Goal: Task Accomplishment & Management: Complete application form

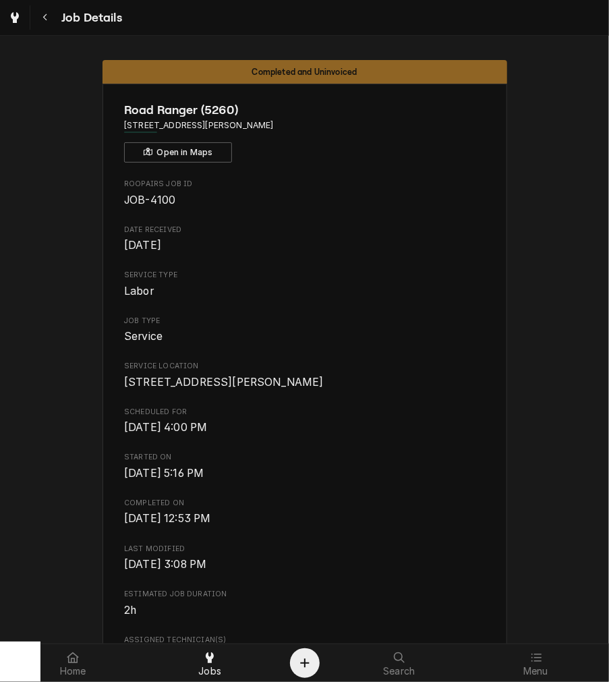
scroll to position [2957, 0]
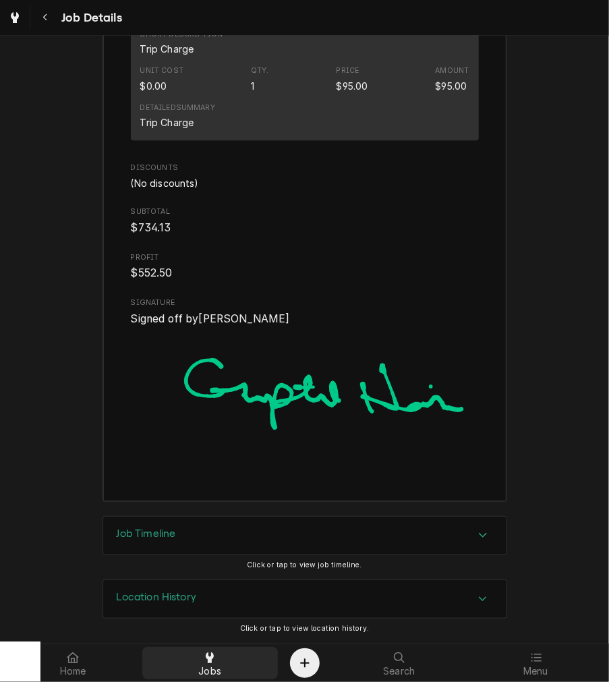
click at [193, 659] on div "Jobs" at bounding box center [210, 662] width 130 height 27
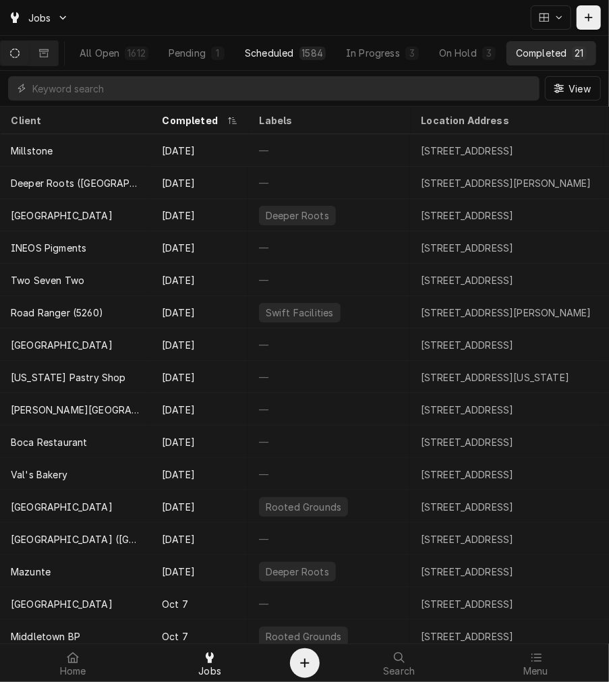
click at [277, 58] on div "Scheduled" at bounding box center [269, 53] width 49 height 14
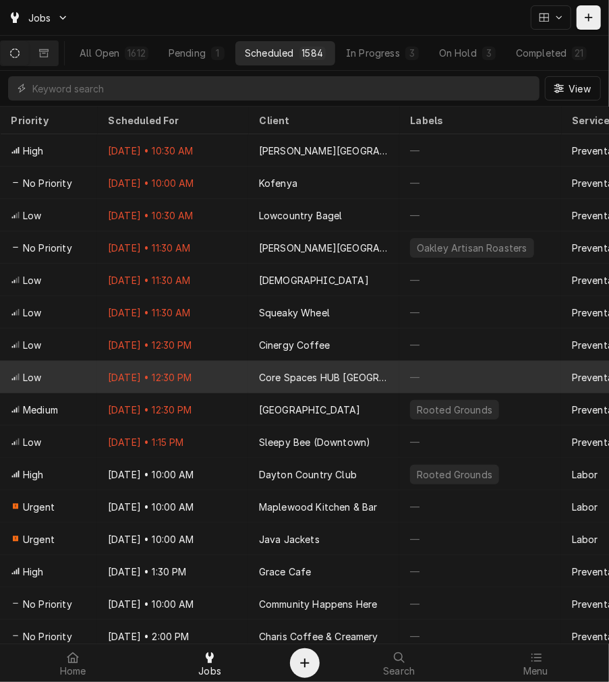
click at [317, 375] on div "Core Spaces HUB Cincinnati" at bounding box center [323, 377] width 129 height 14
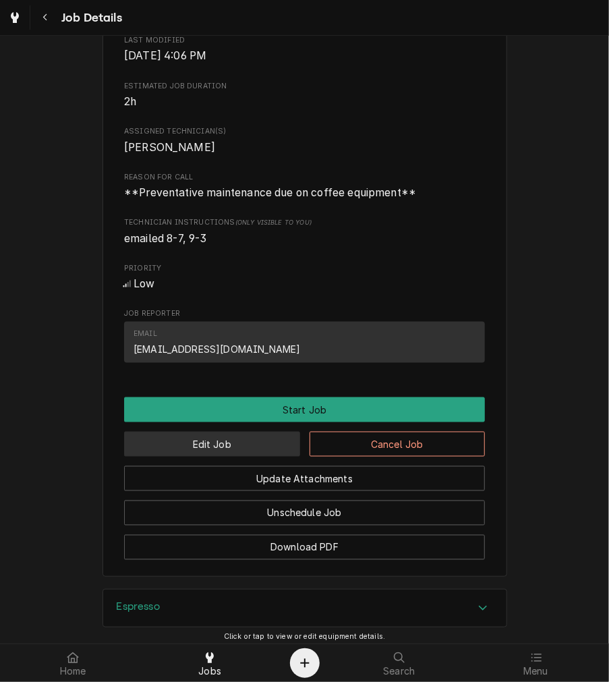
scroll to position [500, 0]
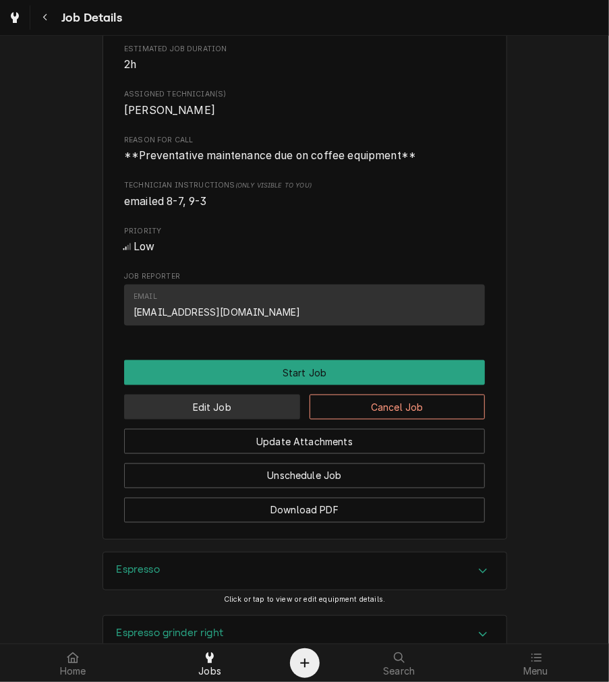
click at [217, 419] on button "Edit Job" at bounding box center [212, 406] width 176 height 25
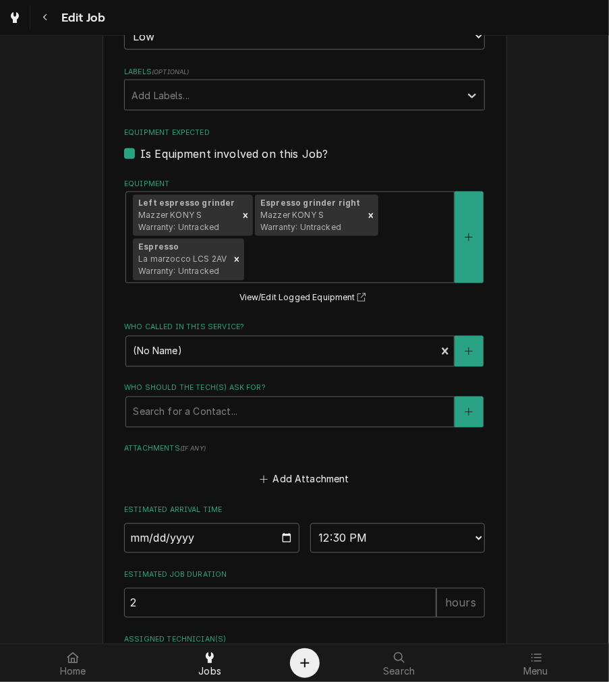
scroll to position [865, 0]
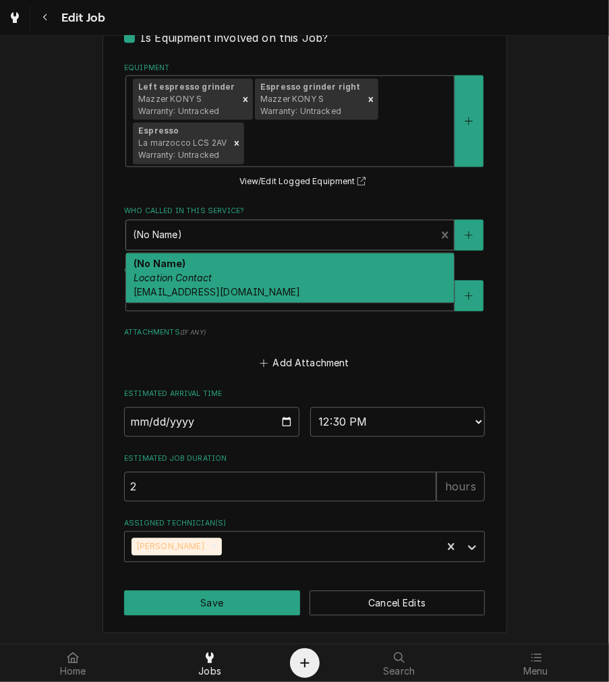
click at [274, 243] on div "Who called in this service?" at bounding box center [281, 235] width 296 height 24
click at [274, 241] on div "Who called in this service?" at bounding box center [281, 235] width 296 height 24
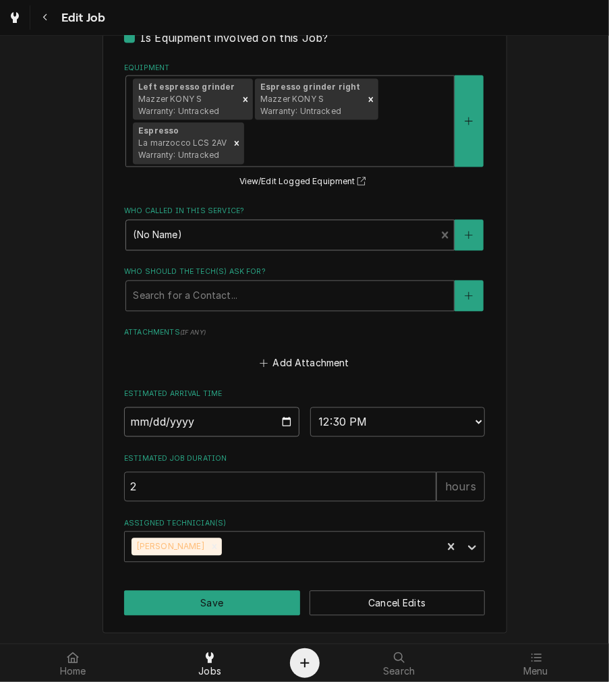
click at [286, 423] on input "2025-10-10" at bounding box center [211, 422] width 175 height 30
type textarea "x"
type input "2025-10-29"
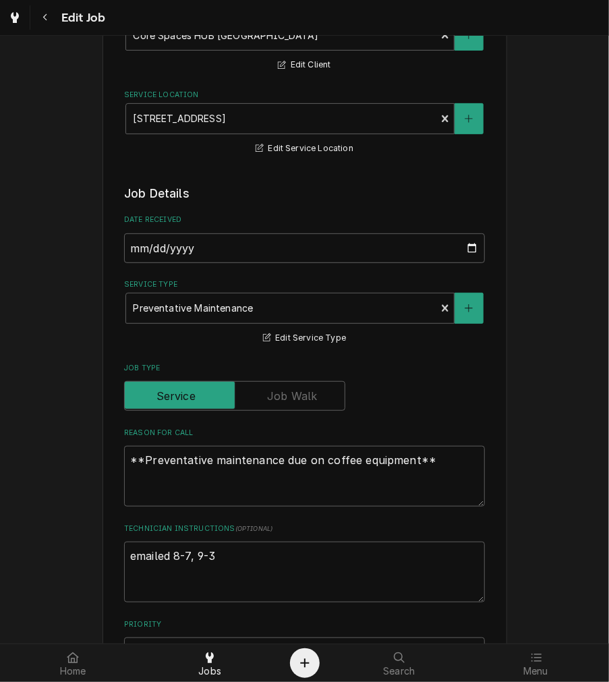
scroll to position [116, 0]
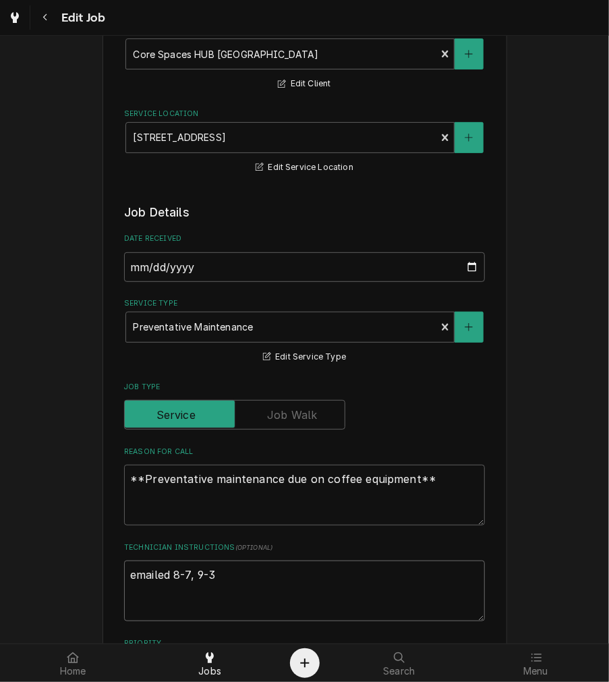
click at [241, 576] on textarea "emailed 8-7, 9-3" at bounding box center [304, 590] width 361 height 61
type textarea "x"
type textarea "emailed 8-7, 9-"
type textarea "x"
type textarea "emailed 8-7, 9"
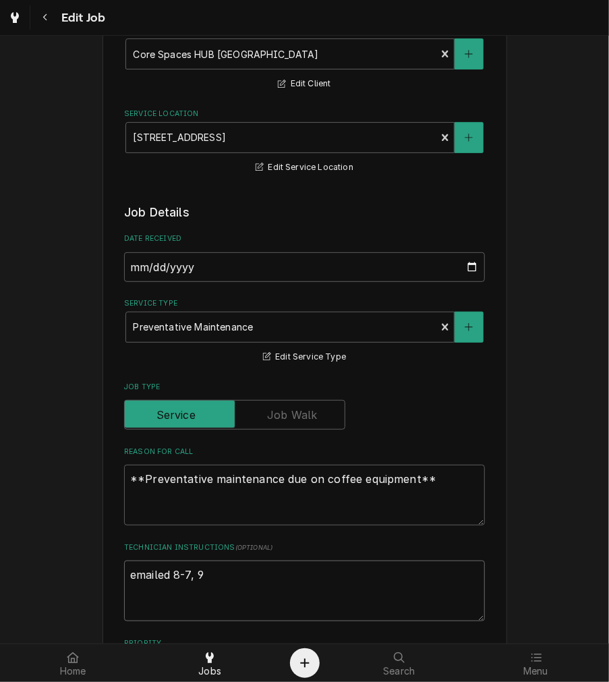
type textarea "x"
type textarea "emailed 8-7,"
type textarea "x"
type textarea "emailed 8-7,"
type textarea "x"
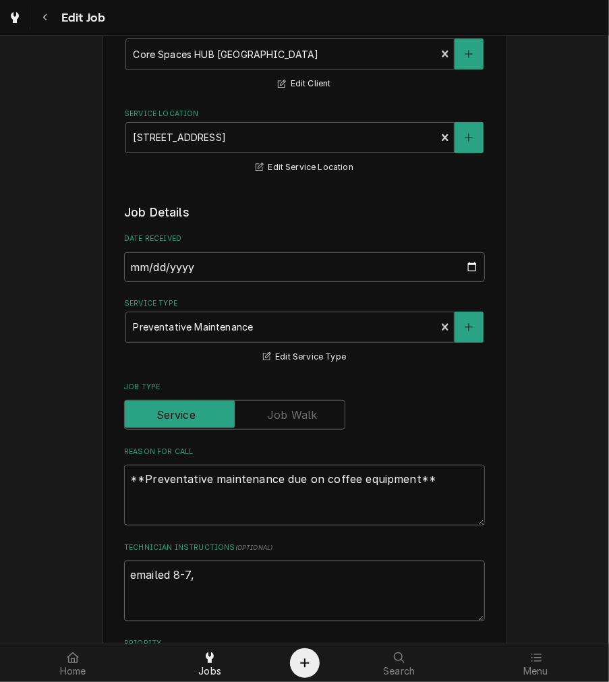
type textarea "emailed 8-7"
type textarea "x"
type textarea "emailed 8-"
type textarea "x"
type textarea "emailed 8"
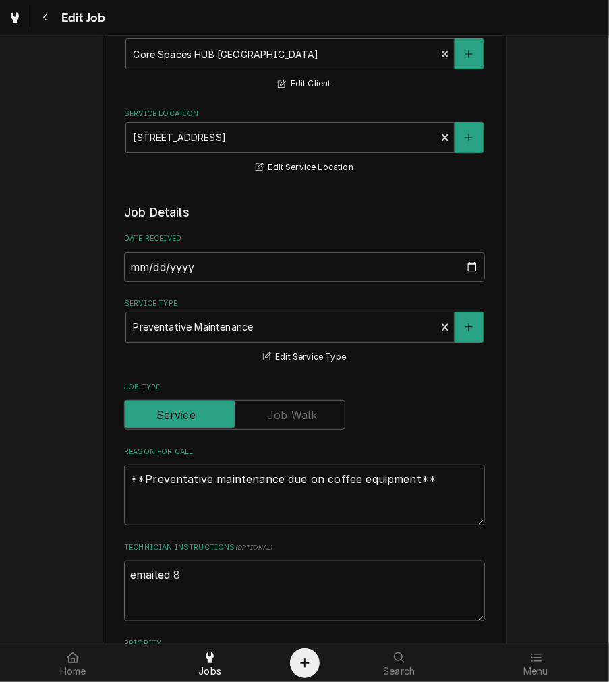
type textarea "x"
type textarea "emailed"
type textarea "x"
type textarea "emailed"
type textarea "x"
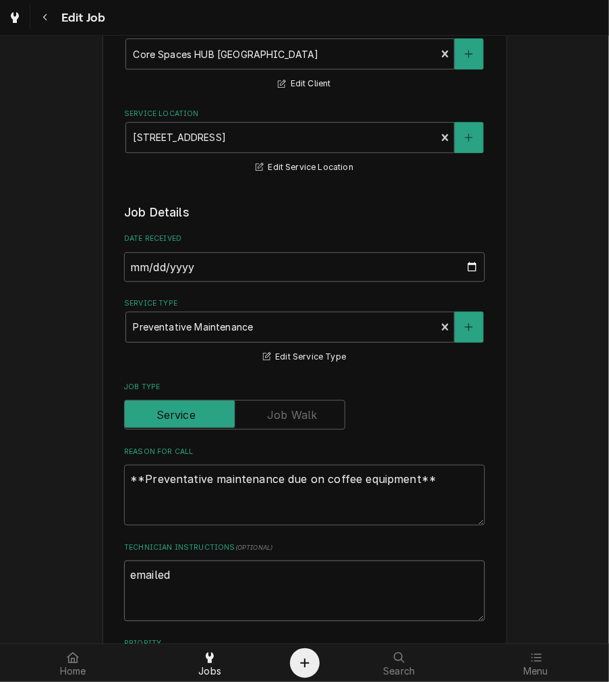
type textarea "emaile"
type textarea "x"
type textarea "email"
type textarea "x"
type textarea "emai"
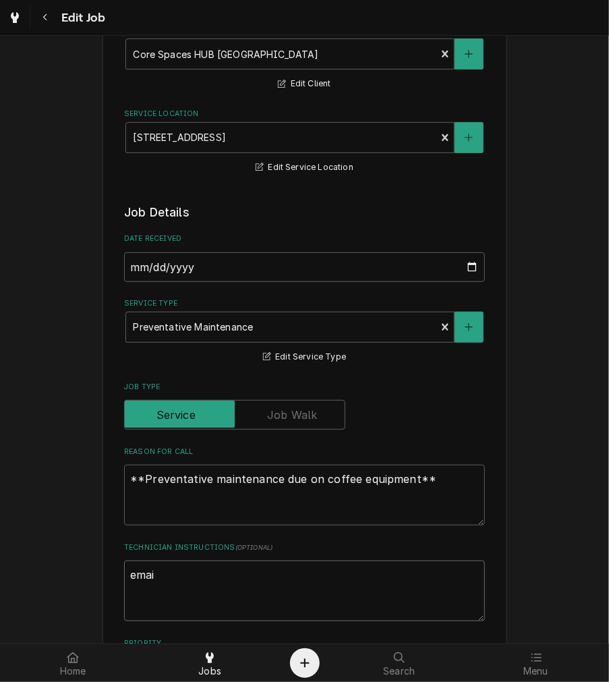
type textarea "x"
type textarea "ema"
type textarea "x"
type textarea "em"
type textarea "x"
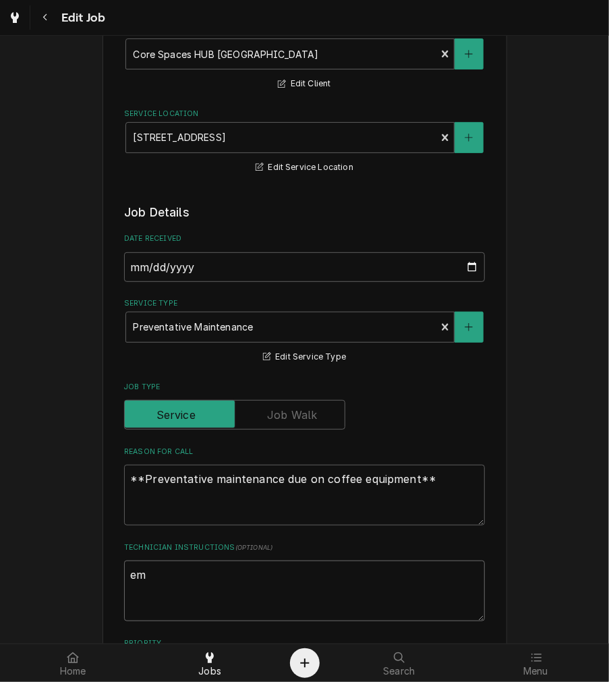
type textarea "e"
type textarea "x"
type textarea "l"
type textarea "x"
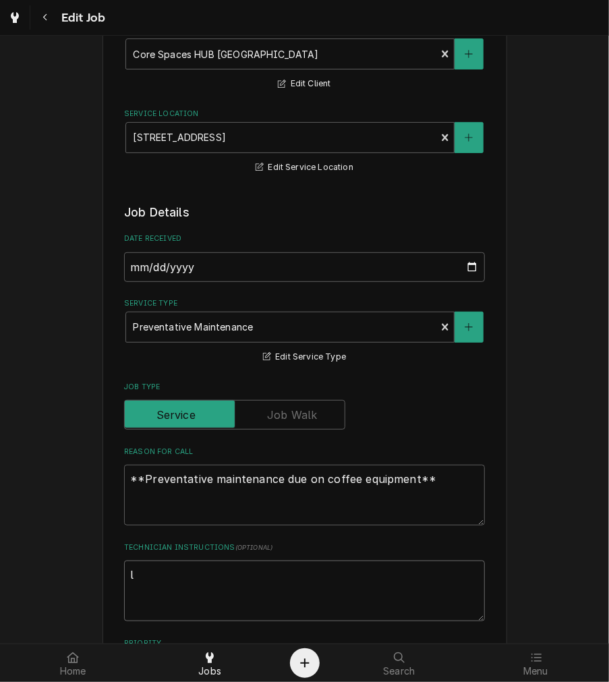
type textarea "lo"
type textarea "x"
type textarea "loo"
type textarea "x"
type textarea "look"
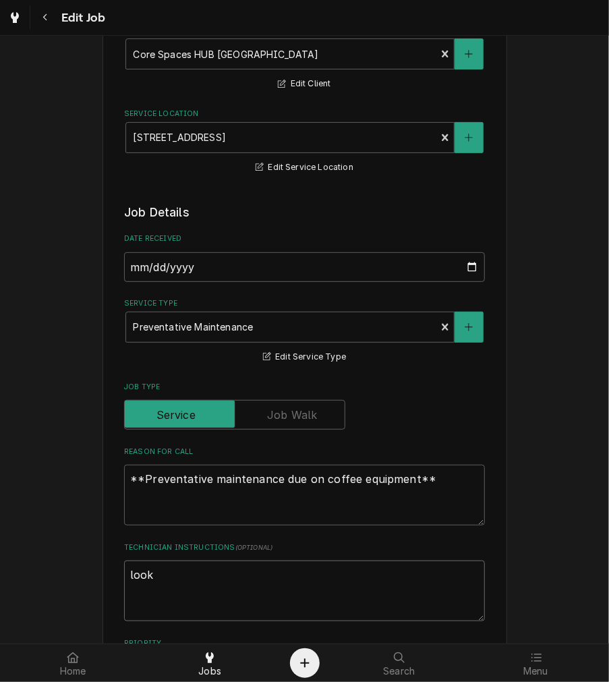
type textarea "x"
type textarea "looki"
type textarea "x"
type textarea "lookin"
type textarea "x"
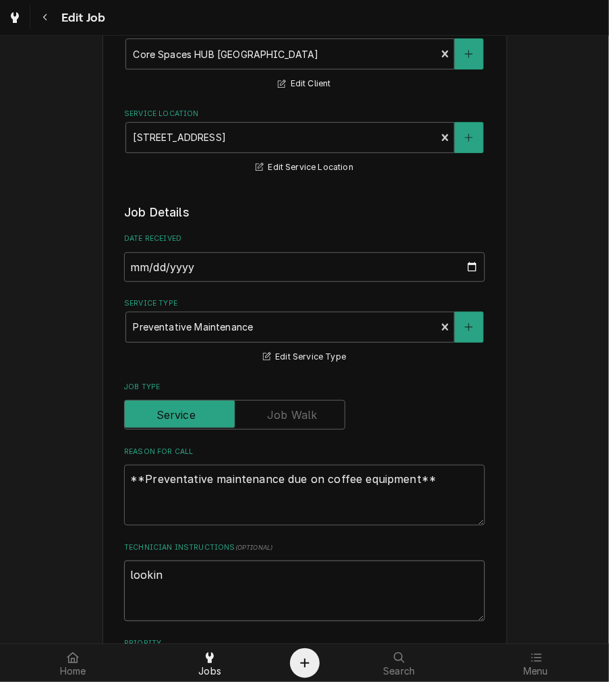
type textarea "looking"
type textarea "x"
type textarea "looking"
type textarea "x"
type textarea "looking i"
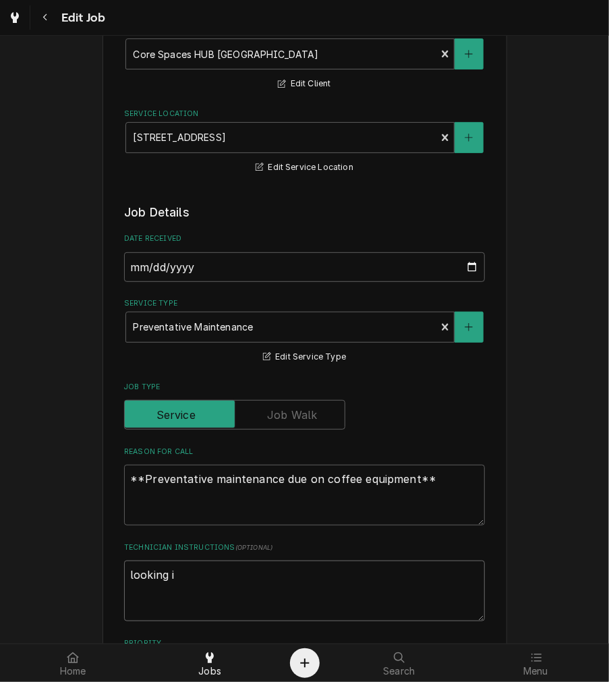
type textarea "x"
type textarea "looking in"
type textarea "x"
type textarea "looking int"
type textarea "x"
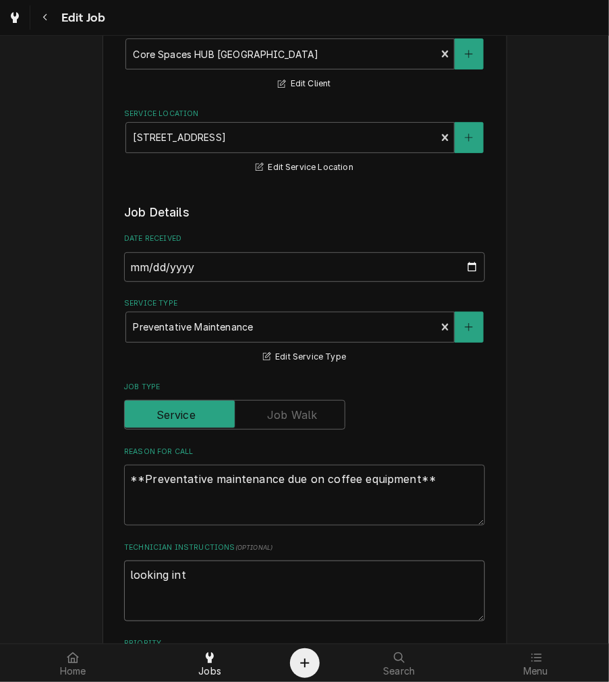
type textarea "looking into"
type textarea "x"
type textarea "looking into"
type textarea "x"
type textarea "looking into d"
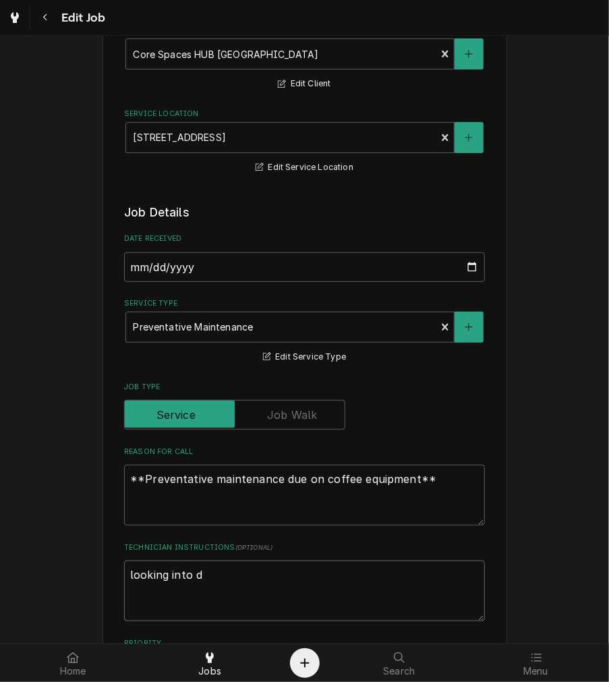
type textarea "x"
type textarea "looking into di"
type textarea "x"
type textarea "looking into dif"
type textarea "x"
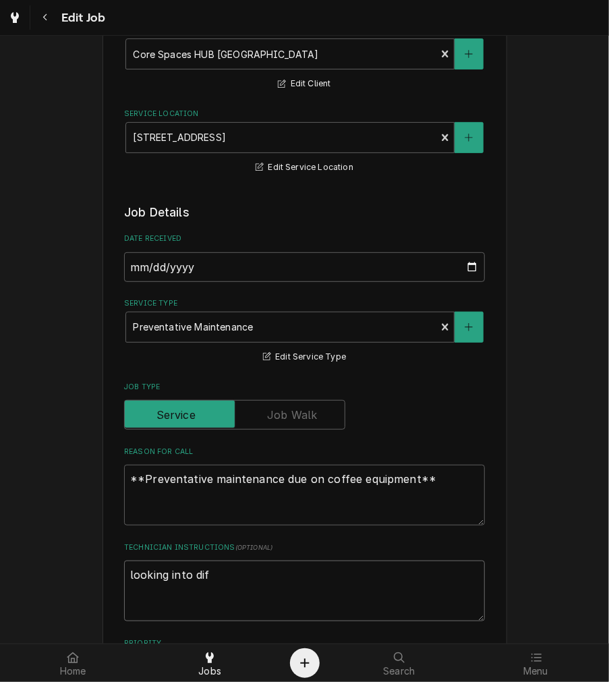
type textarea "looking into diff"
type textarea "x"
type textarea "looking into diffe"
type textarea "x"
type textarea "looking into differ"
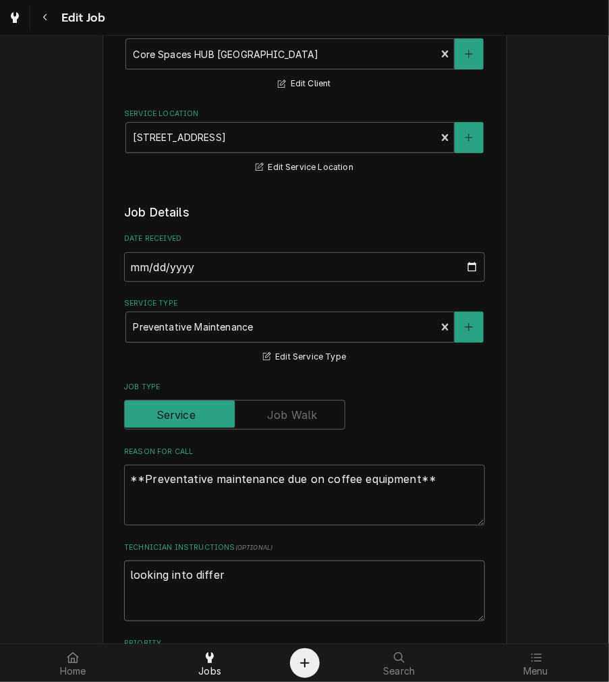
type textarea "x"
type textarea "looking into differe"
type textarea "x"
type textarea "looking into differen"
type textarea "x"
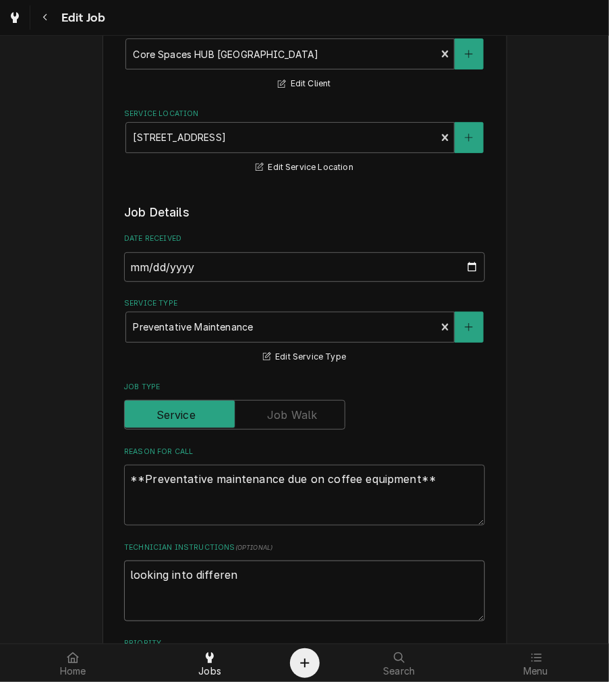
type textarea "looking into different"
type textarea "x"
type textarea "looking into different"
type textarea "x"
type textarea "looking into different c"
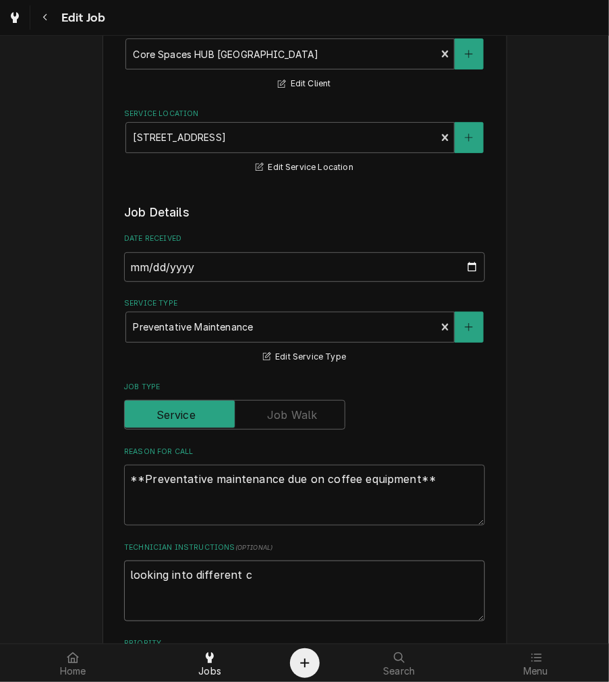
type textarea "x"
type textarea "looking into different co"
type textarea "x"
type textarea "looking into different con"
type textarea "x"
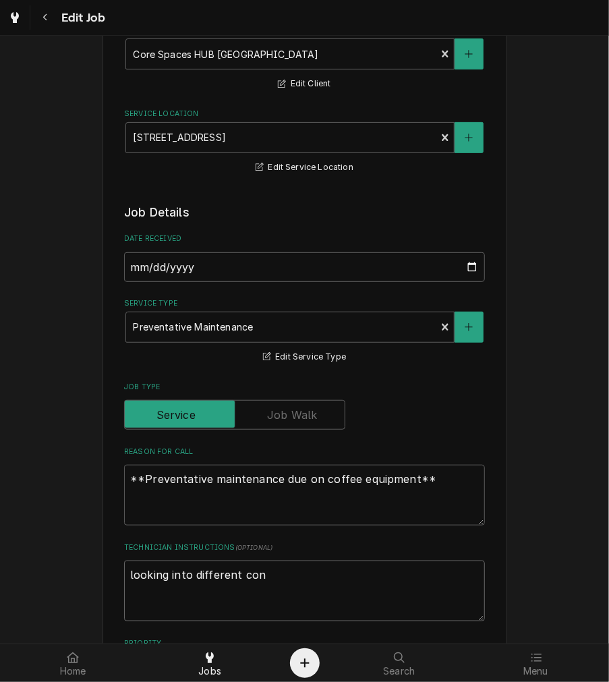
type textarea "looking into different cont"
type textarea "x"
type textarea "looking into different conta"
type textarea "x"
type textarea "looking into different contac"
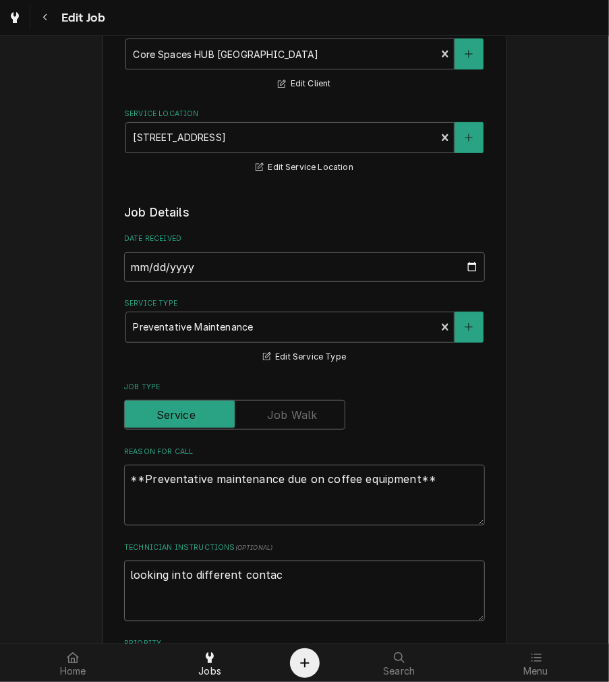
type textarea "x"
type textarea "looking into different contact"
type textarea "x"
type textarea "looking into different contact"
type textarea "x"
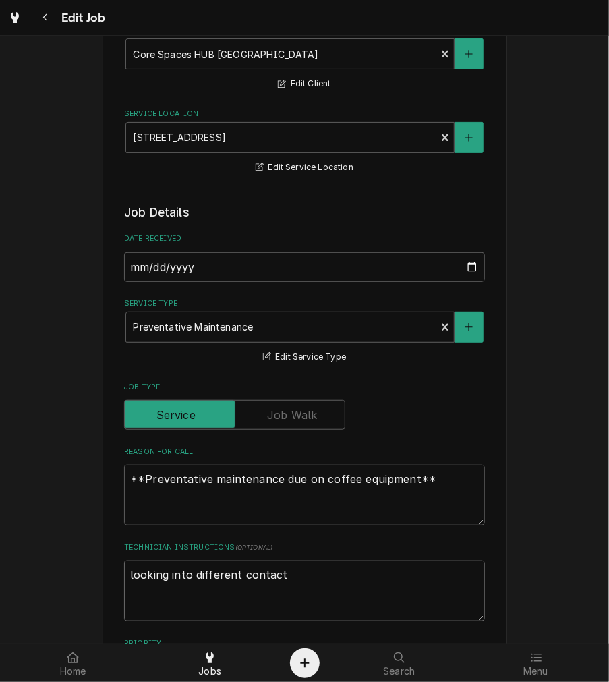
type textarea "looking into different contact 1"
type textarea "x"
type textarea "looking into different contact 10"
type textarea "x"
type textarea "looking into different contact 10-"
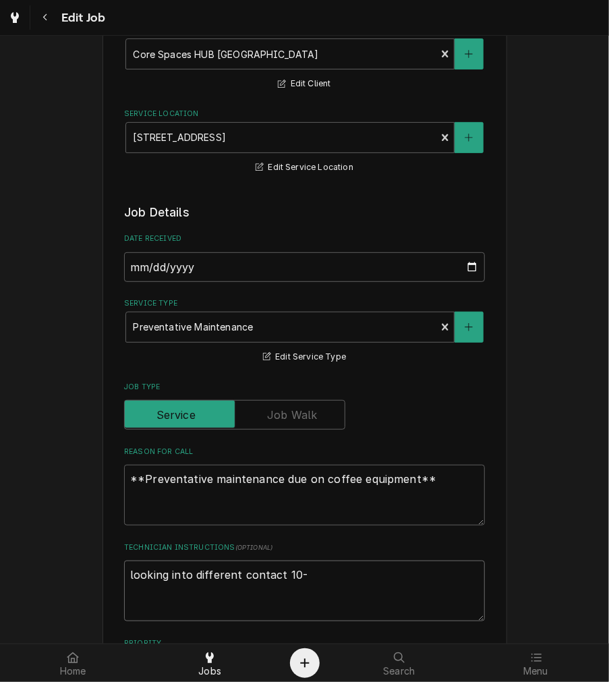
type textarea "x"
type textarea "looking into different contact 10-1"
type textarea "x"
type textarea "looking into different contact 10-13"
type textarea "x"
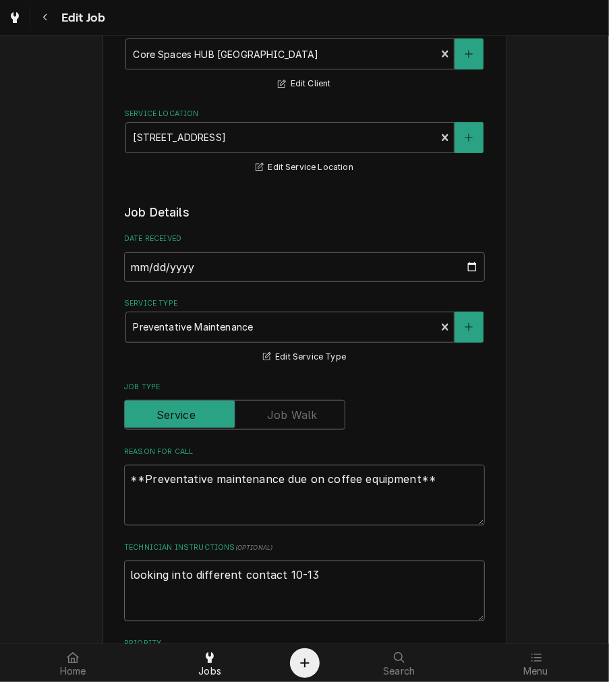
type textarea "looking into different contact 10-13"
click at [414, 592] on textarea "looking into different contact 10-13" at bounding box center [304, 590] width 361 height 61
drag, startPoint x: 332, startPoint y: 577, endPoint x: -33, endPoint y: 550, distance: 365.7
click at [0, 550] on html "Edit Job Use the fields below to edit this job: Client Details Client Core Spac…" at bounding box center [304, 341] width 609 height 682
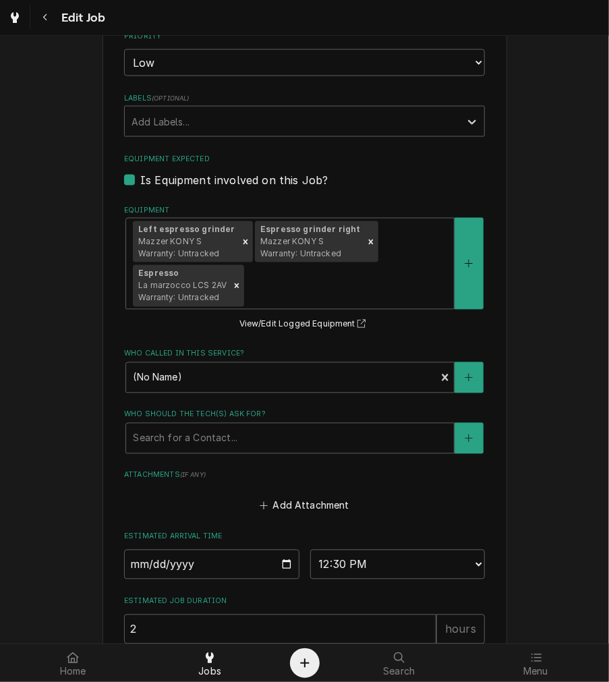
scroll to position [865, 0]
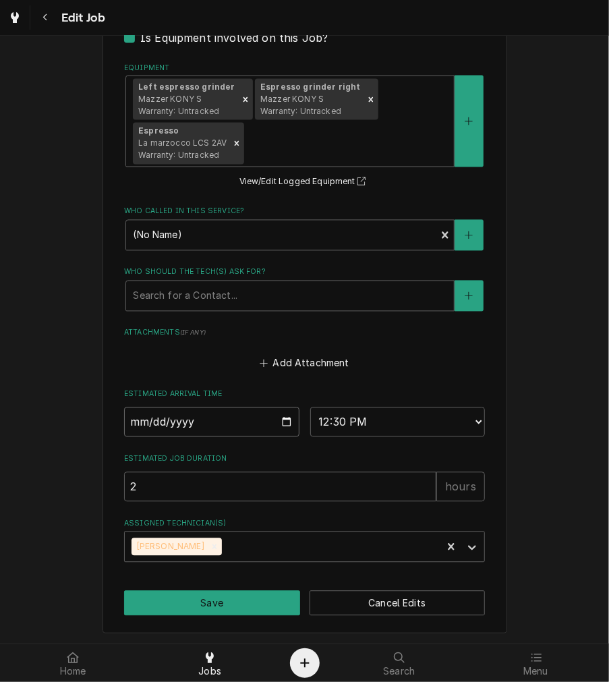
click at [280, 426] on input "2025-10-29" at bounding box center [211, 422] width 175 height 30
type textarea "x"
type input "2025-11-05"
click at [210, 598] on button "Save" at bounding box center [212, 603] width 176 height 25
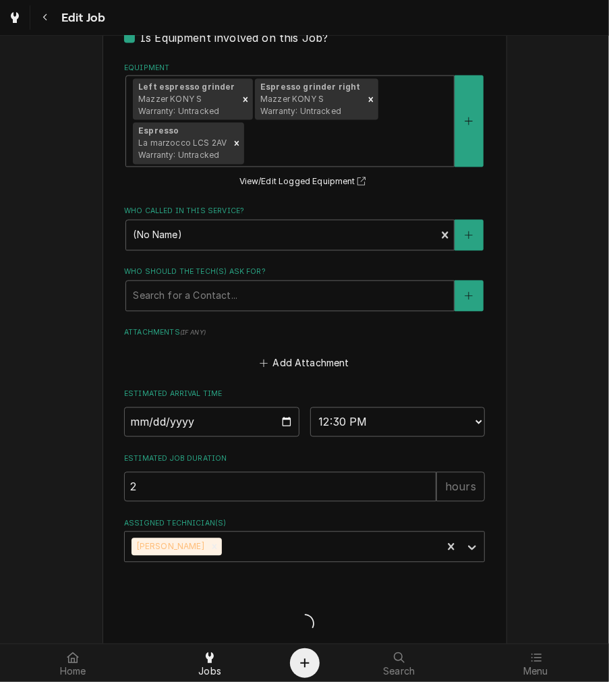
type textarea "x"
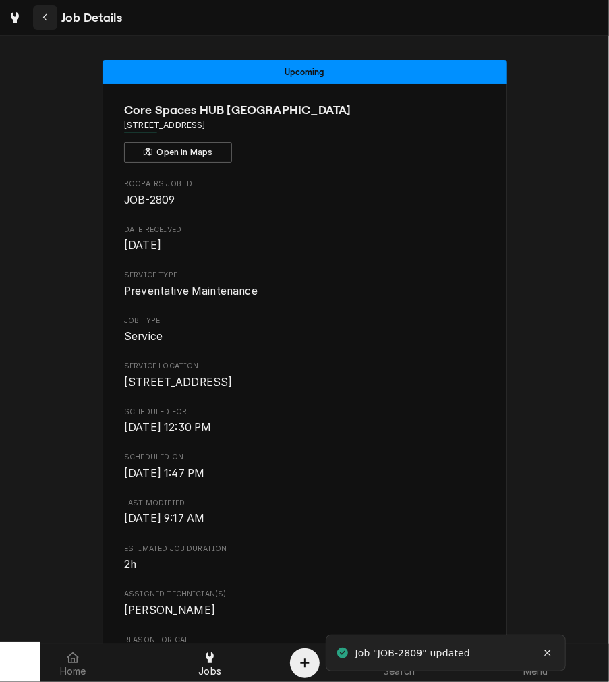
click at [47, 13] on icon "Navigate back" at bounding box center [45, 17] width 6 height 9
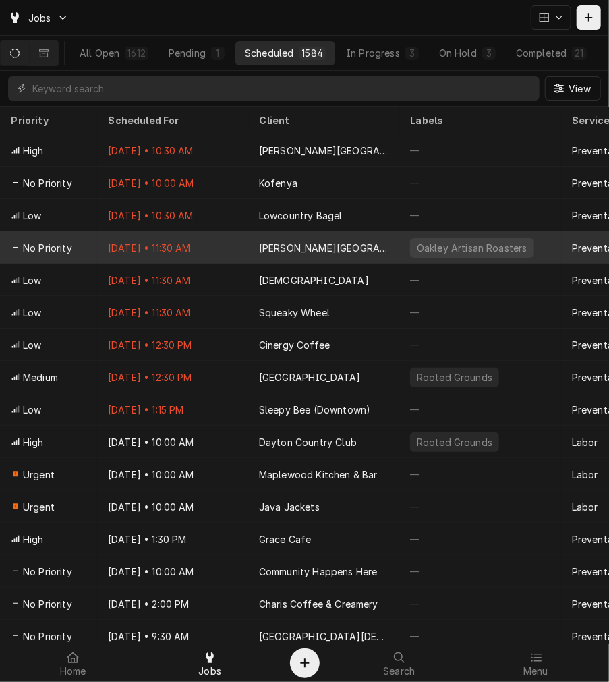
click at [298, 241] on div "Anderson High School" at bounding box center [323, 248] width 129 height 14
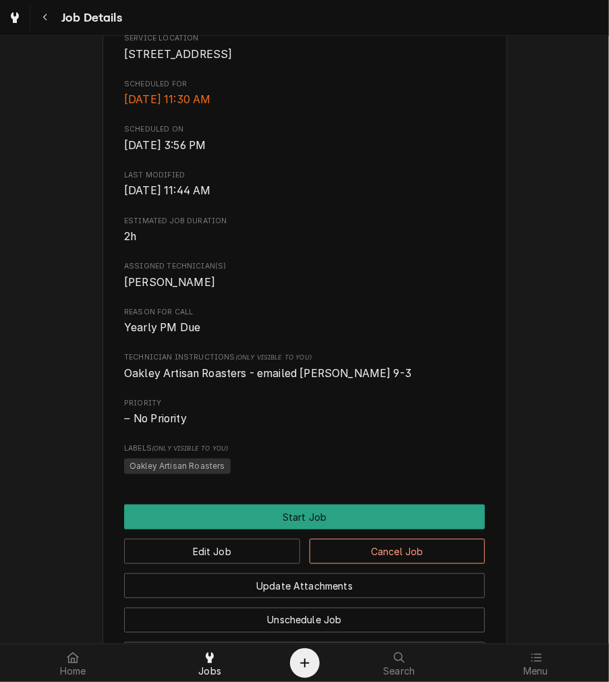
scroll to position [524, 0]
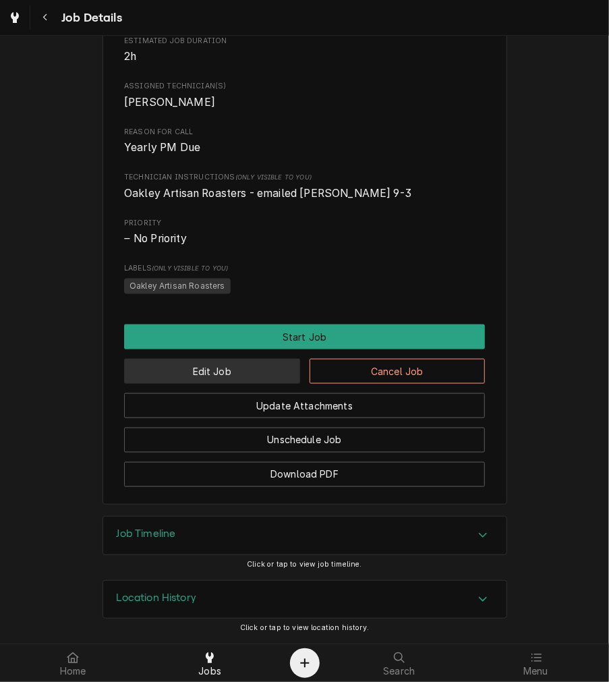
click at [183, 374] on button "Edit Job" at bounding box center [212, 371] width 176 height 25
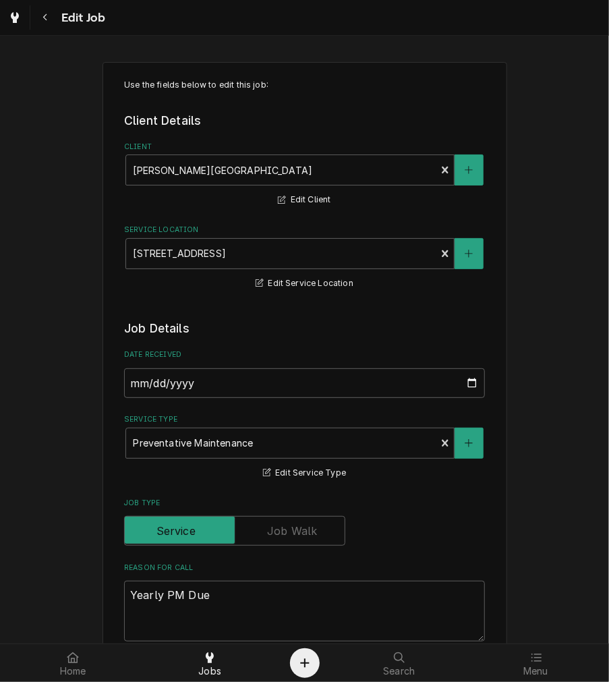
scroll to position [624, 0]
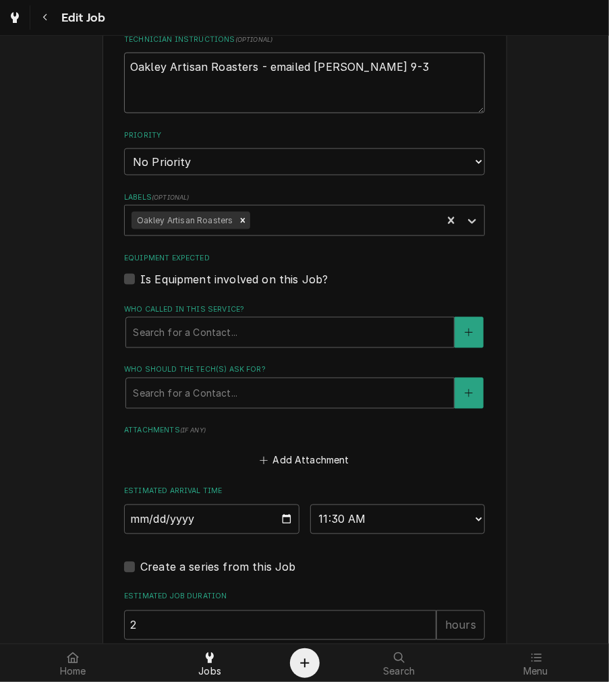
click at [371, 80] on textarea "Oakley Artisan Roasters - emailed [PERSON_NAME] 9-3" at bounding box center [304, 83] width 361 height 61
type textarea "x"
type textarea "Oakley Artisan Roasters - emailed tim 9-3,"
type textarea "x"
type textarea "Oakley Artisan Roasters - emailed tim 9-3,"
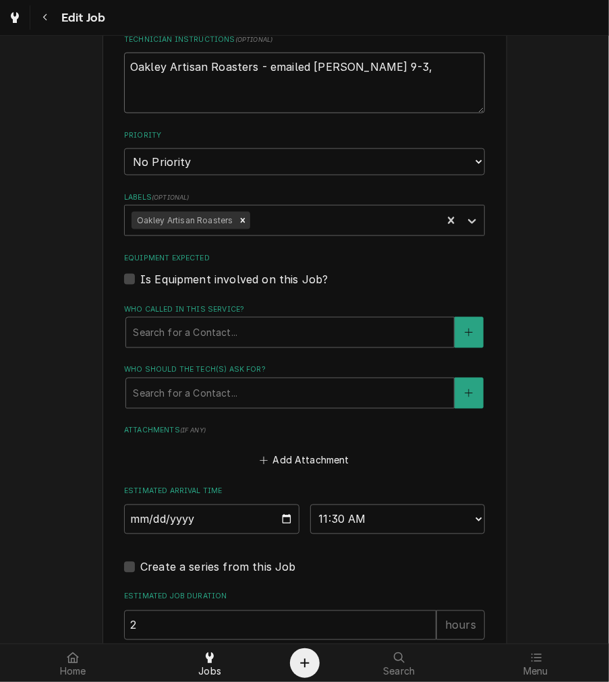
type textarea "x"
type textarea "Oakley Artisan Roasters - emailed tim 9-3, p"
type textarea "x"
type textarea "Oakley Artisan Roasters - emailed tim 9-3, pe"
type textarea "x"
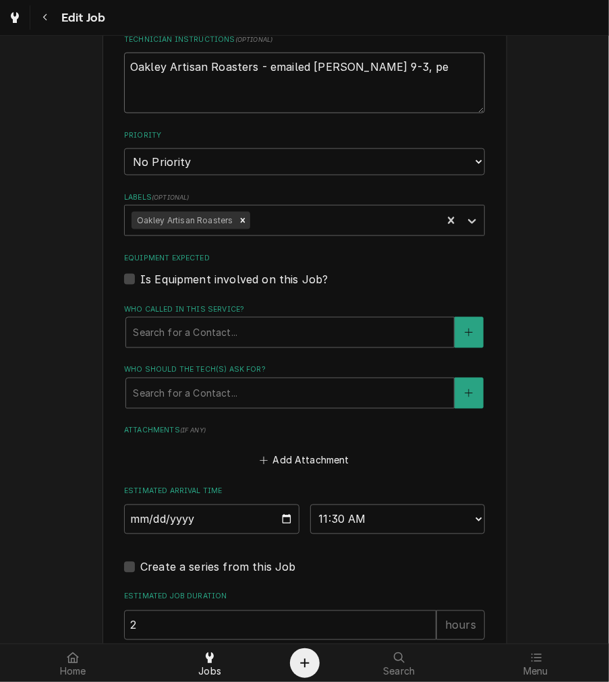
type textarea "Oakley Artisan Roasters - emailed tim 9-3, pen"
type textarea "x"
type textarea "Oakley Artisan Roasters - emailed tim 9-3, pend"
type textarea "x"
type textarea "Oakley Artisan Roasters - emailed tim 9-3, pendi"
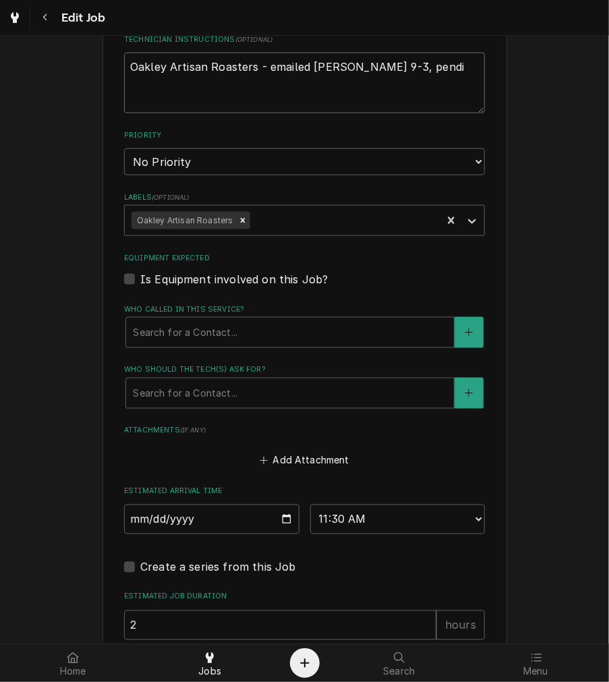
type textarea "x"
type textarea "Oakley Artisan Roasters - emailed tim 9-3, pendin"
type textarea "x"
type textarea "Oakley Artisan Roasters - emailed tim 9-3, pending"
type textarea "x"
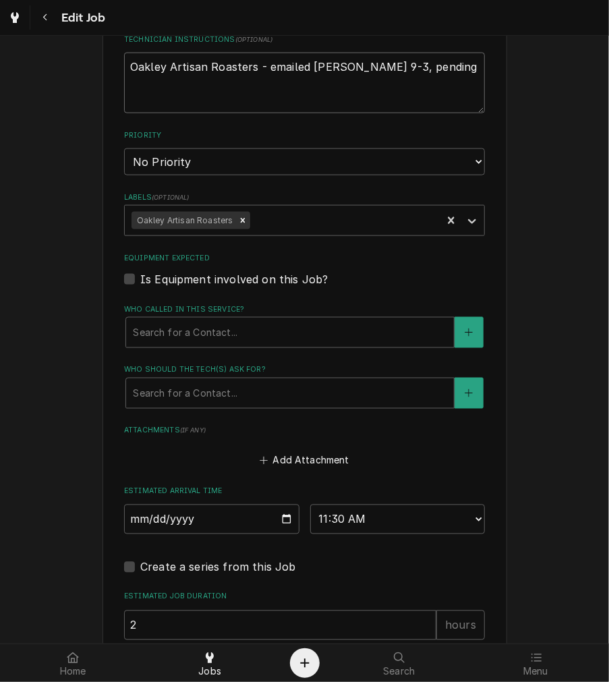
type textarea "Oakley Artisan Roasters - emailed tim 9-3, pending"
type textarea "x"
type textarea "Oakley Artisan Roasters - emailed tim 9-3, pending a"
type textarea "x"
type textarea "Oakley Artisan Roasters - emailed tim 9-3, pending ac"
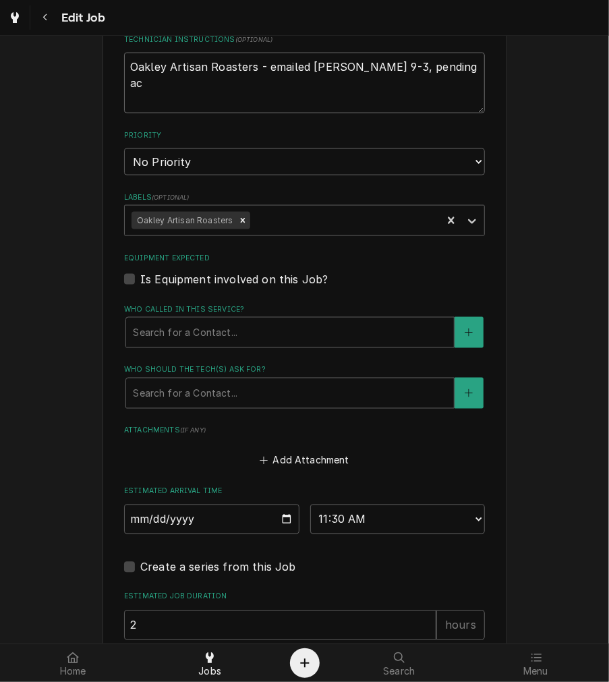
type textarea "x"
type textarea "Oakley Artisan Roasters - emailed tim 9-3, pending acc"
type textarea "x"
type textarea "Oakley Artisan Roasters - emailed tim 9-3, pending acce"
type textarea "x"
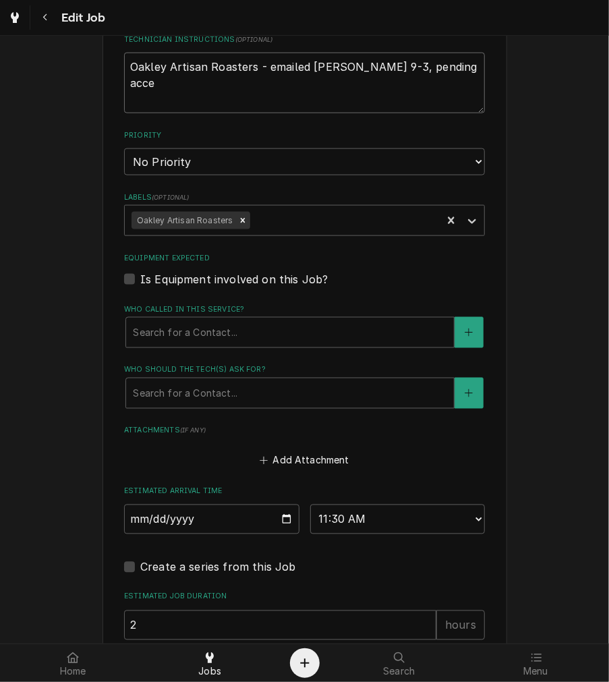
type textarea "Oakley Artisan Roasters - emailed tim 9-3, pending acces"
type textarea "x"
type textarea "Oakley Artisan Roasters - emailed tim 9-3, pending access"
type textarea "x"
type textarea "Oakley Artisan Roasters - emailed tim 9-3, pending access"
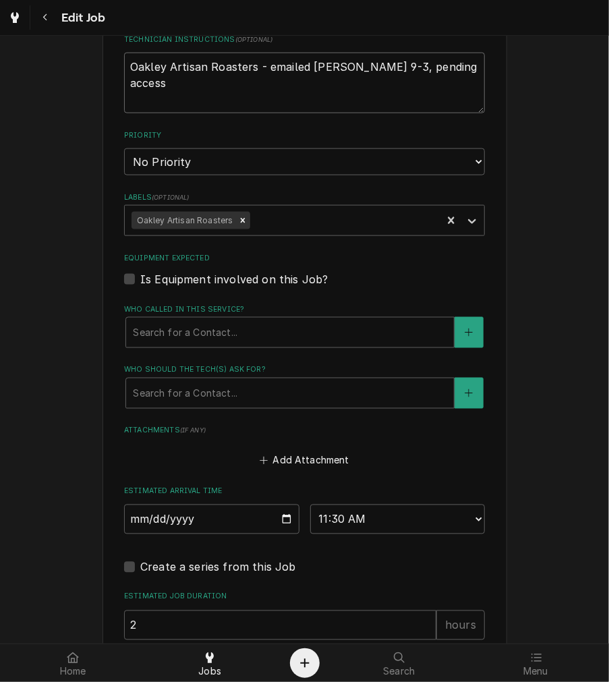
type textarea "x"
type textarea "Oakley Artisan Roasters - emailed tim 9-3, pending access t"
type textarea "x"
type textarea "Oakley Artisan Roasters - emailed tim 9-3, pending access to"
type textarea "x"
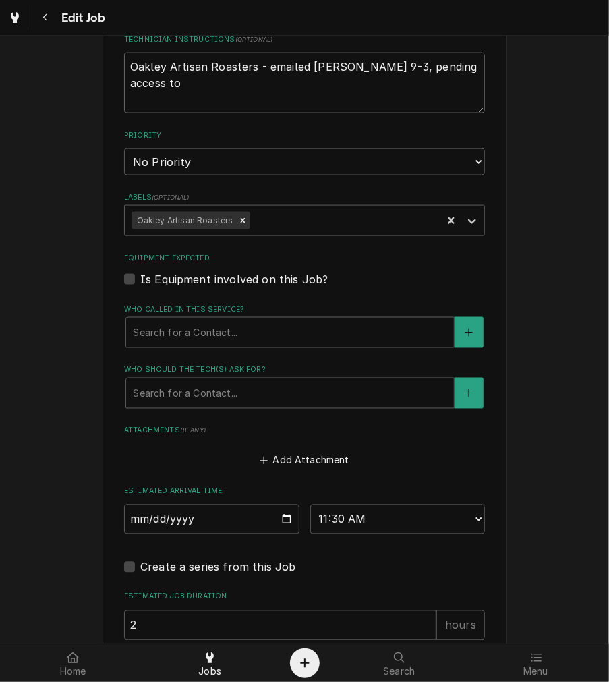
type textarea "Oakley Artisan Roasters - emailed tim 9-3, pending access to"
type textarea "x"
type textarea "Oakley Artisan Roasters - emailed tim 9-3, pending access to t"
type textarea "x"
type textarea "Oakley Artisan Roasters - emailed tim 9-3, pending access to th"
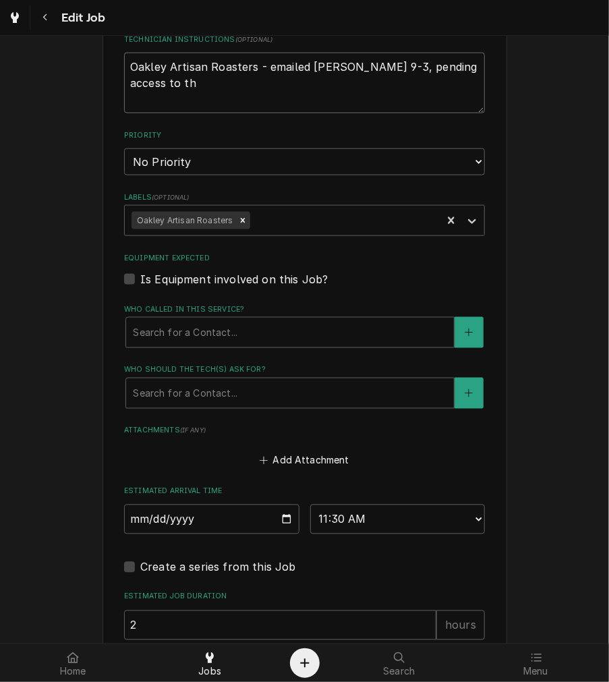
type textarea "x"
type textarea "Oakley Artisan Roasters - emailed tim 9-3, pending access to the"
type textarea "x"
type textarea "Oakley Artisan Roasters - emailed tim 9-3, pending access to the"
type textarea "x"
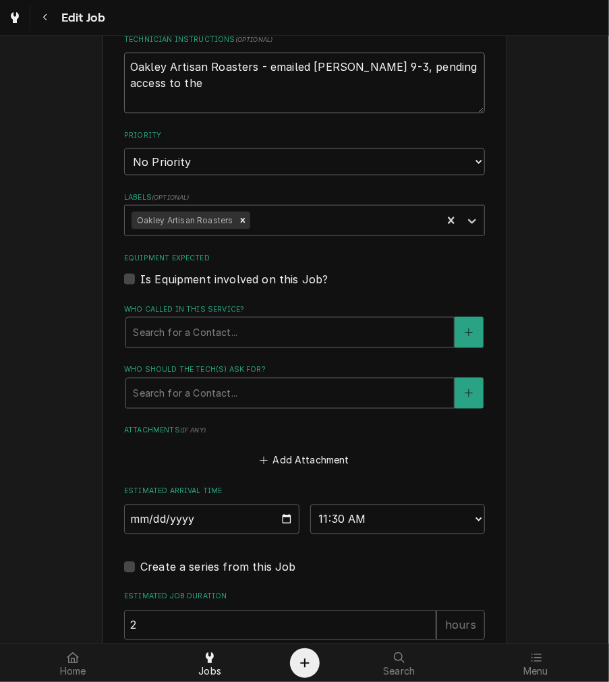
type textarea "Oakley Artisan Roasters - emailed tim 9-3, pending access to the b"
type textarea "x"
type textarea "Oakley Artisan Roasters - emailed tim 9-3, pending access to the bu"
type textarea "x"
type textarea "Oakley Artisan Roasters - emailed tim 9-3, pending access to the bui"
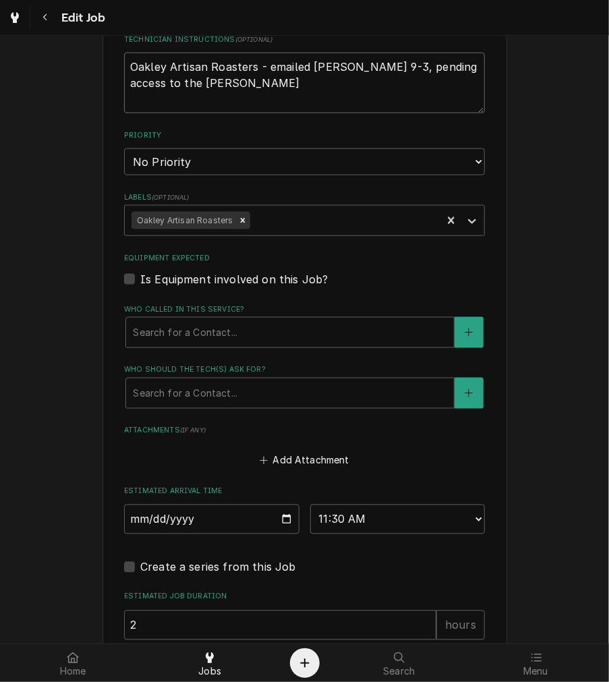
type textarea "x"
type textarea "Oakley Artisan Roasters - emailed tim 9-3, pending access to the buil"
type textarea "x"
type textarea "Oakley Artisan Roasters - emailed tim 9-3, pending access to the build"
type textarea "x"
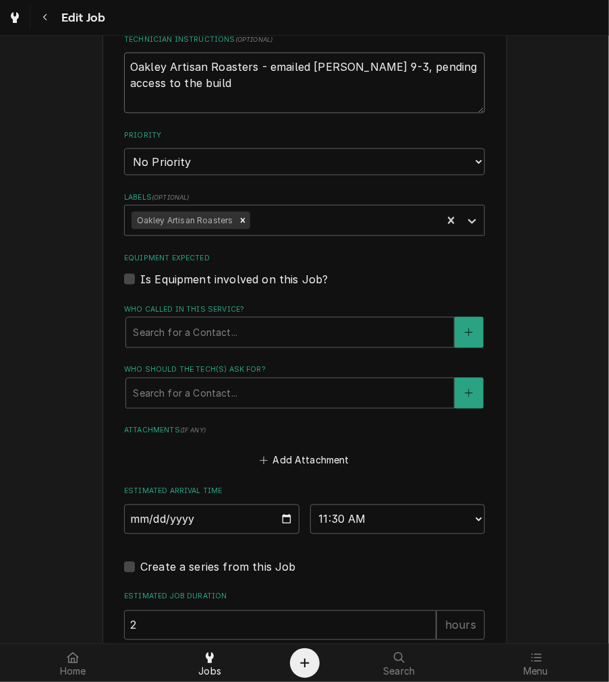
type textarea "Oakley Artisan Roasters - emailed tim 9-3, pending access to the buildi"
type textarea "x"
type textarea "Oakley Artisan Roasters - emailed tim 9-3, pending access to the buildin"
type textarea "x"
type textarea "Oakley Artisan Roasters - emailed tim 9-3, pending access to the building"
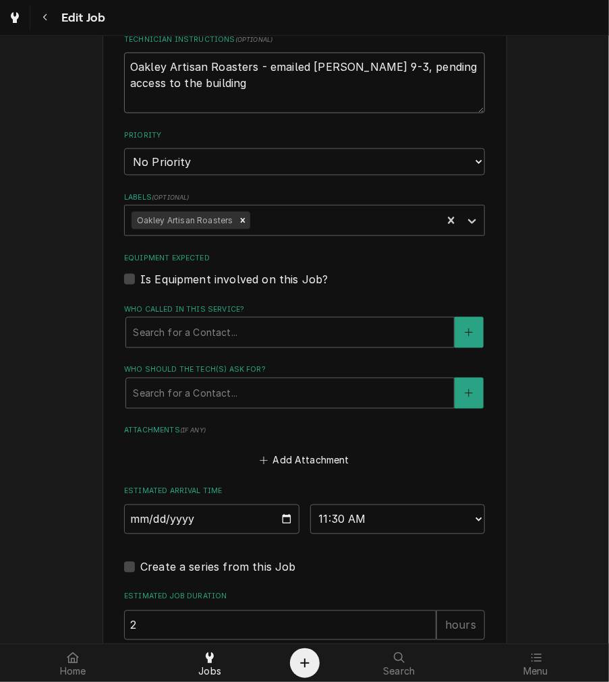
type textarea "x"
type textarea "Oakley Artisan Roasters - emailed tim 9-3, pending access to the building"
type textarea "x"
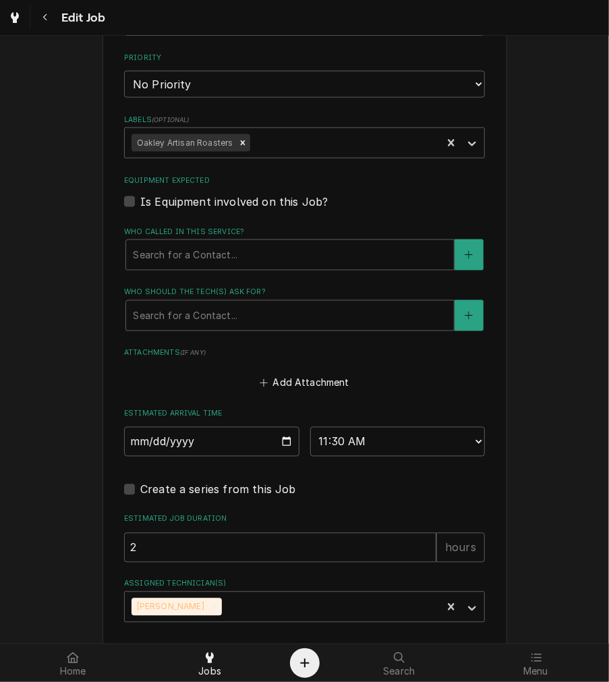
scroll to position [762, 0]
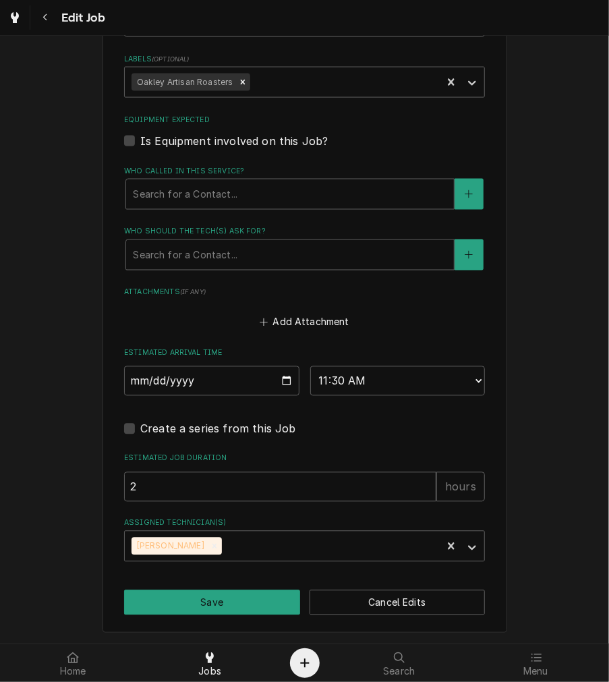
type textarea "Oakley Artisan Roasters - emailed tim 9-3, pending access to the building"
click at [280, 382] on input "2025-10-10" at bounding box center [211, 381] width 175 height 30
type textarea "x"
type input "2025-10-29"
click at [280, 378] on input "2025-10-29" at bounding box center [211, 381] width 175 height 30
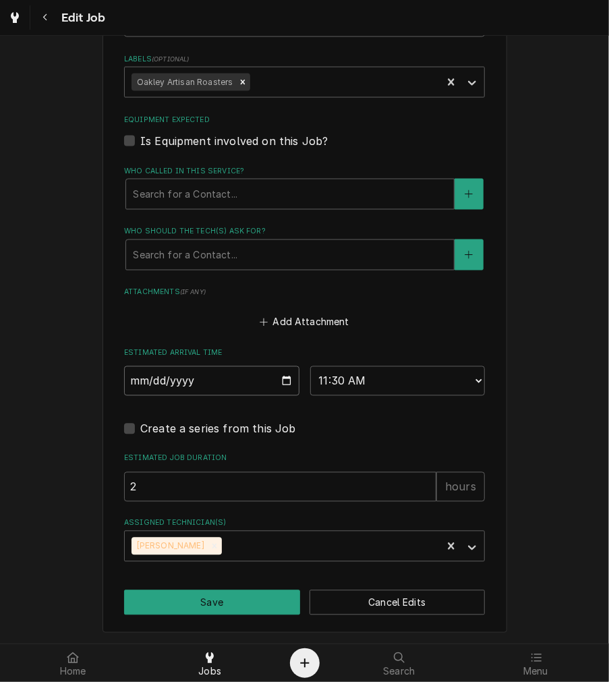
type textarea "x"
type input "2025-11-05"
click at [259, 595] on button "Save" at bounding box center [212, 602] width 176 height 25
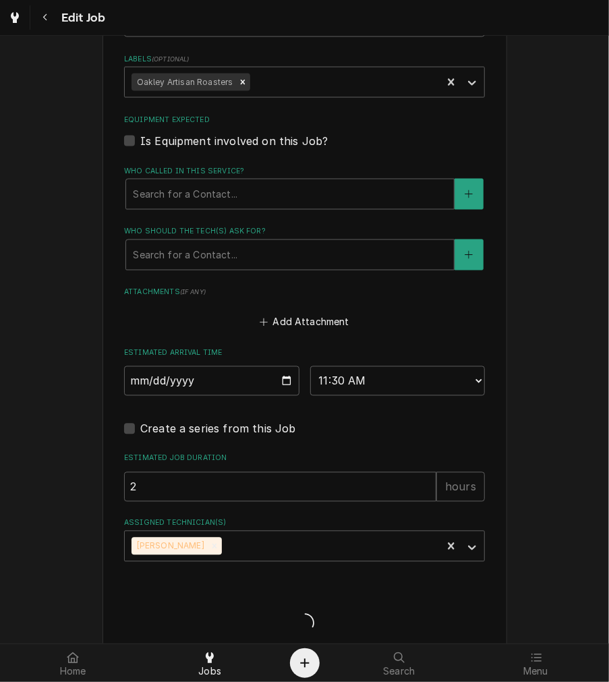
type textarea "x"
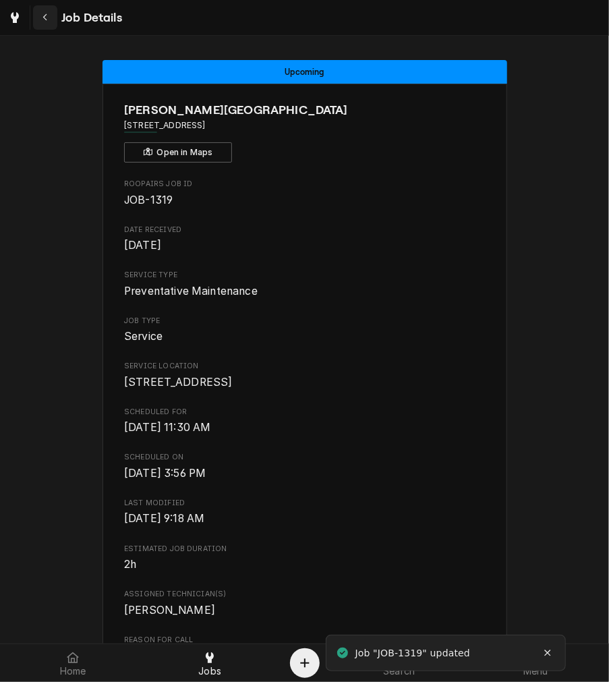
click at [38, 17] on div "Navigate back" at bounding box center [44, 17] width 13 height 13
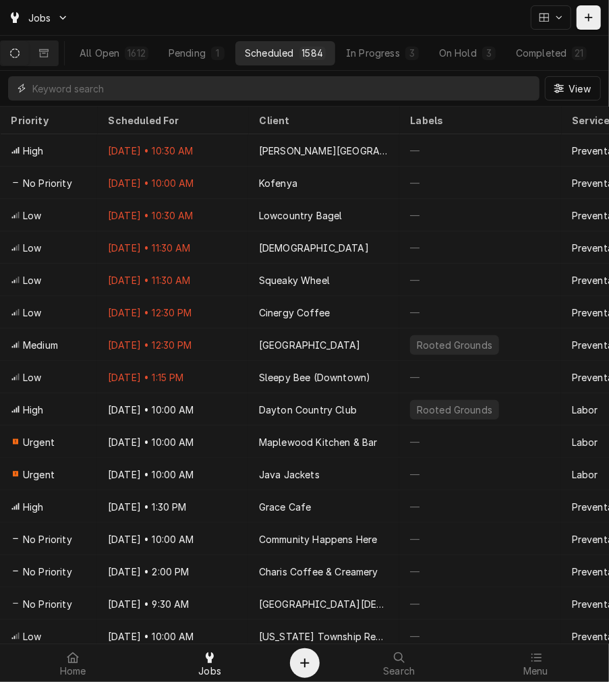
drag, startPoint x: 187, startPoint y: 94, endPoint x: 187, endPoint y: 85, distance: 9.4
click at [189, 94] on input "Dynamic Content Wrapper" at bounding box center [282, 88] width 500 height 24
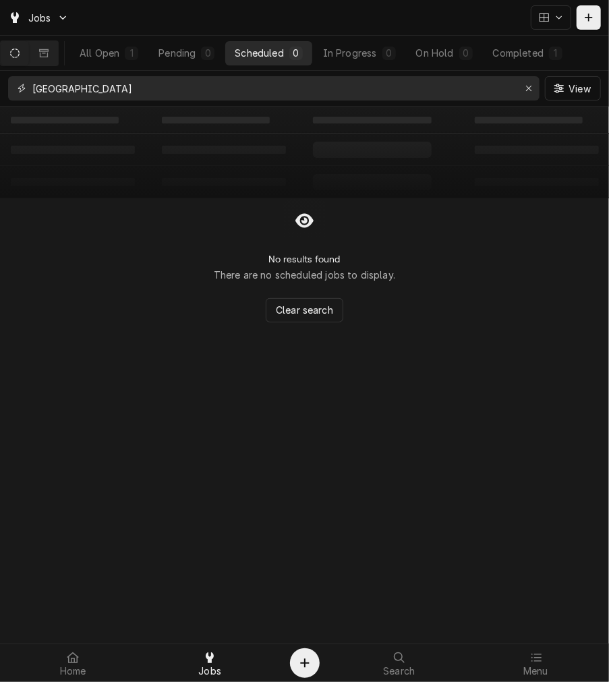
type input "[GEOGRAPHIC_DATA]"
click at [517, 65] on div "All Open 1 Pending 0 Scheduled 0 In Progress 0 On Hold 0 Completed 1" at bounding box center [325, 53] width 510 height 34
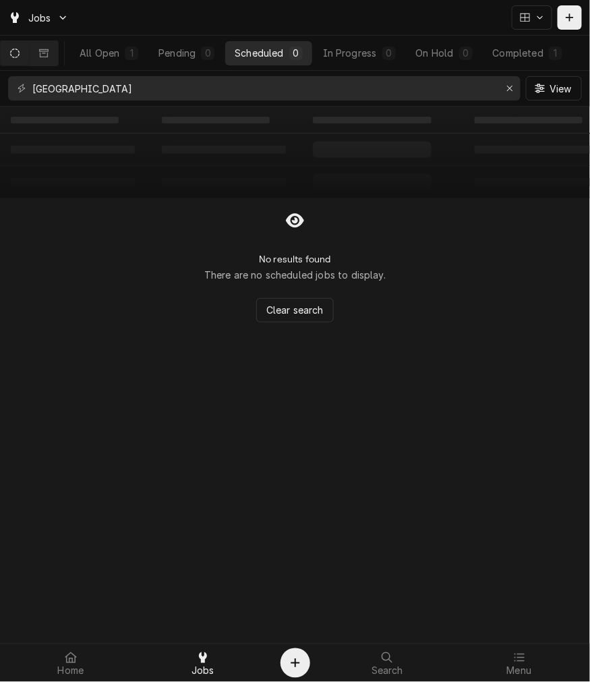
click at [584, 516] on div "‌ ‌ ‌ ‌ ‌ ‌ ‌ ‌ ‌ ‌ ‌ ‌ ‌ ‌ ‌ ‌ ‌ ‌ ‌ ‌ ‌ ‌ ‌ ‌ ‌ ‌ ‌ ‌ ‌ ‌ ‌ ‌ ‌ ‌ ‌ ‌ ‌ ‌ ‌ N…" at bounding box center [295, 394] width 590 height 575
click at [510, 65] on div "All Open 1 Pending 0 Scheduled 0 In Progress 0 On Hold 0 Completed 1" at bounding box center [325, 53] width 510 height 34
click at [511, 63] on button "Completed 1" at bounding box center [527, 53] width 88 height 24
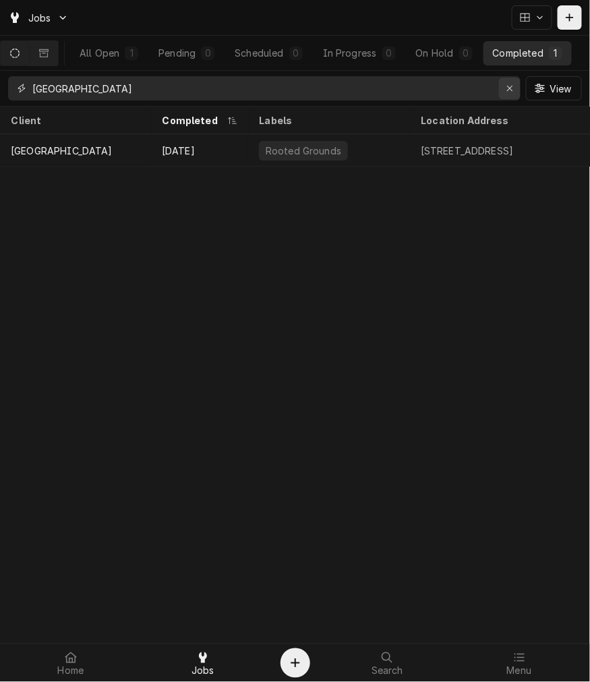
click at [504, 86] on div "Erase input" at bounding box center [509, 88] width 13 height 13
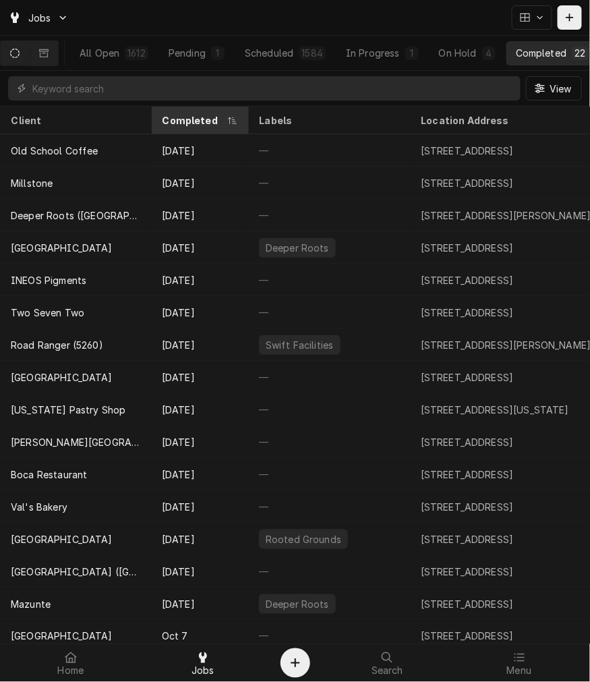
click at [162, 124] on div "Completed" at bounding box center [193, 120] width 62 height 14
click at [162, 124] on div "Completed" at bounding box center [200, 120] width 92 height 22
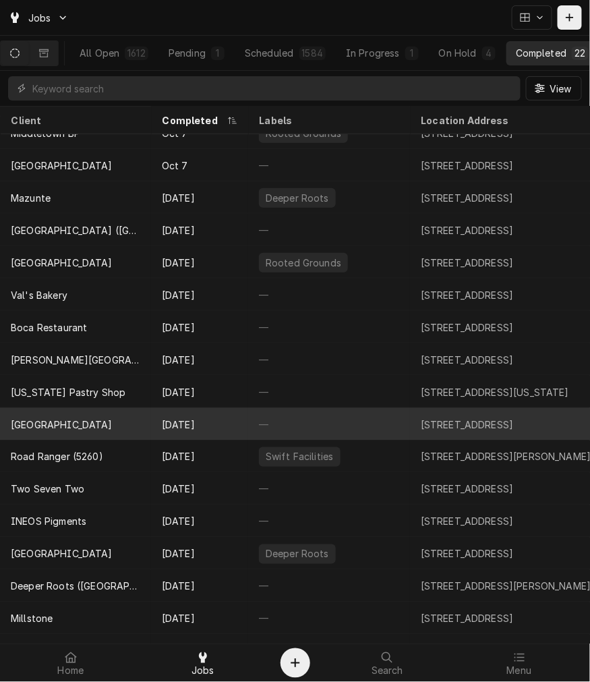
scroll to position [212, 0]
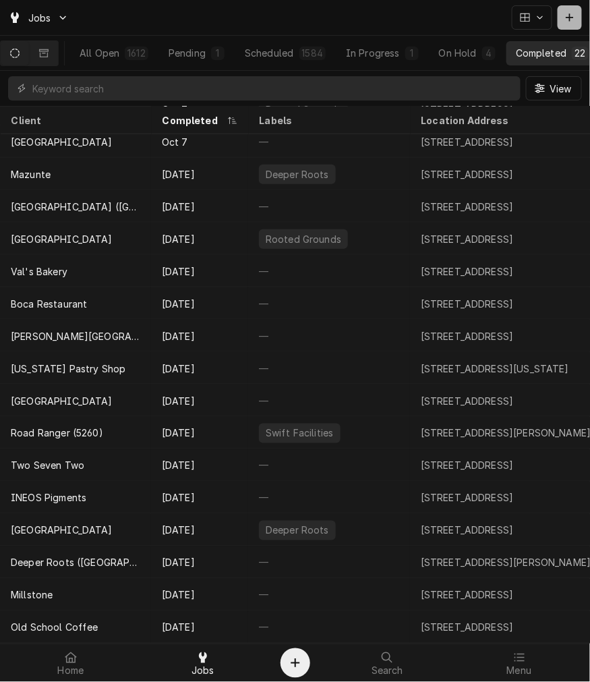
click at [578, 16] on button "Dynamic Content Wrapper" at bounding box center [569, 17] width 24 height 24
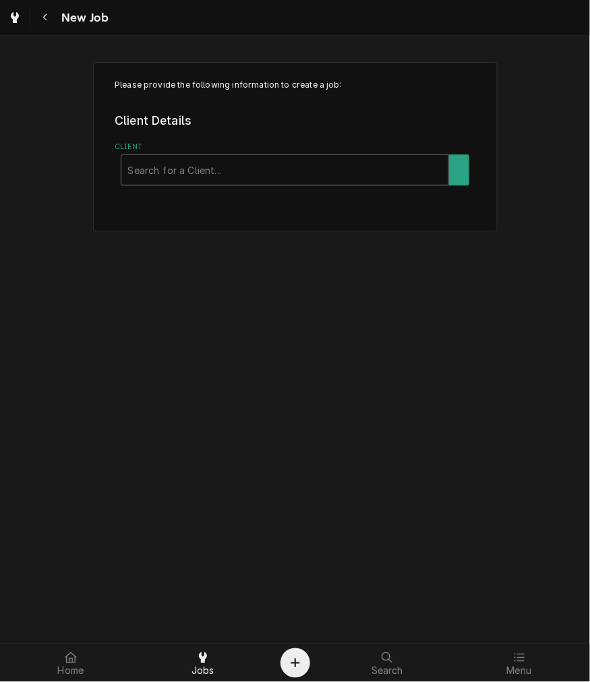
click at [184, 169] on div "Client" at bounding box center [285, 170] width 314 height 24
type input "gem"
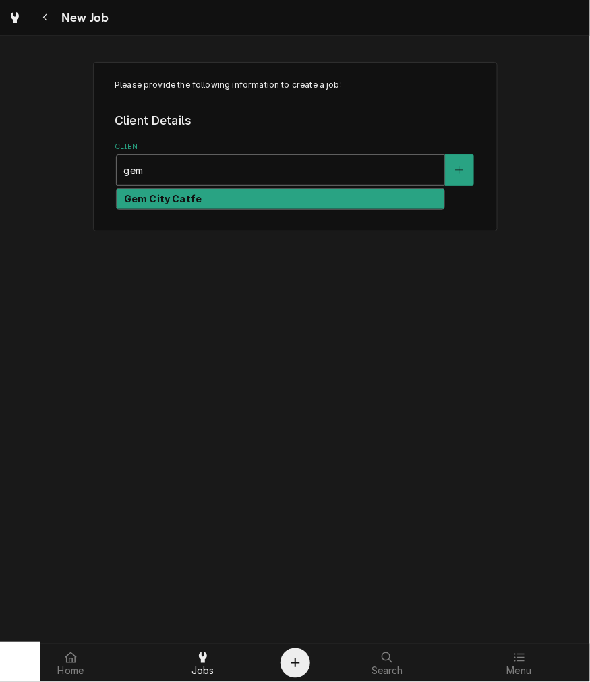
click at [214, 200] on div "Gem City Catfe" at bounding box center [281, 199] width 328 height 21
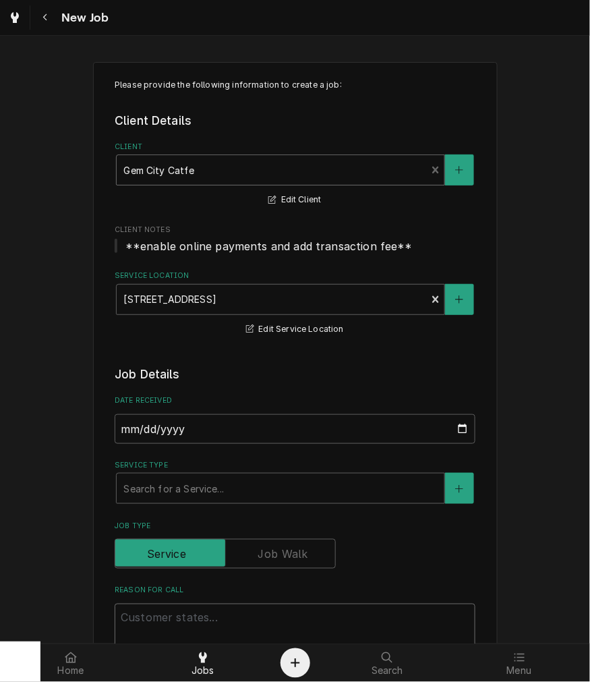
click at [245, 617] on textarea "Reason For Call" at bounding box center [295, 633] width 361 height 61
type textarea "x"
type textarea "c"
type textarea "x"
type textarea "c"
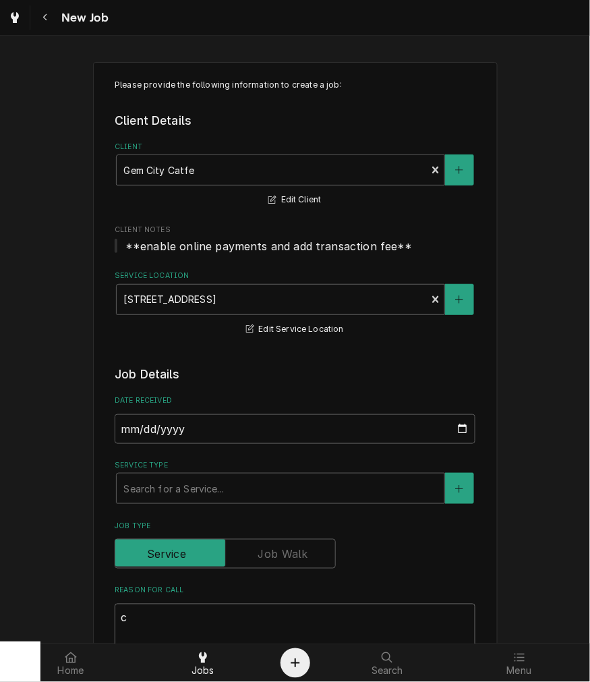
type textarea "x"
type textarea "c l"
type textarea "x"
type textarea "c"
type textarea "x"
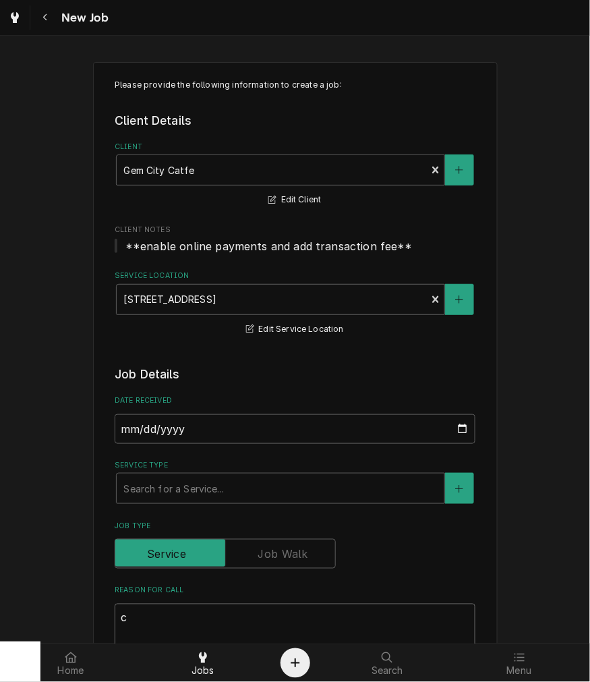
type textarea "c"
type textarea "x"
type textarea "cl"
type textarea "x"
type textarea "clo"
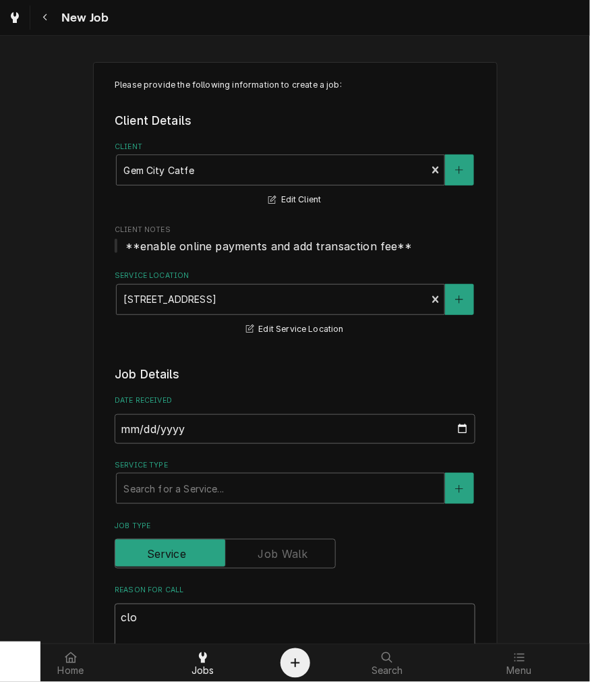
type textarea "x"
type textarea "clog"
type textarea "x"
type textarea "clog"
type textarea "x"
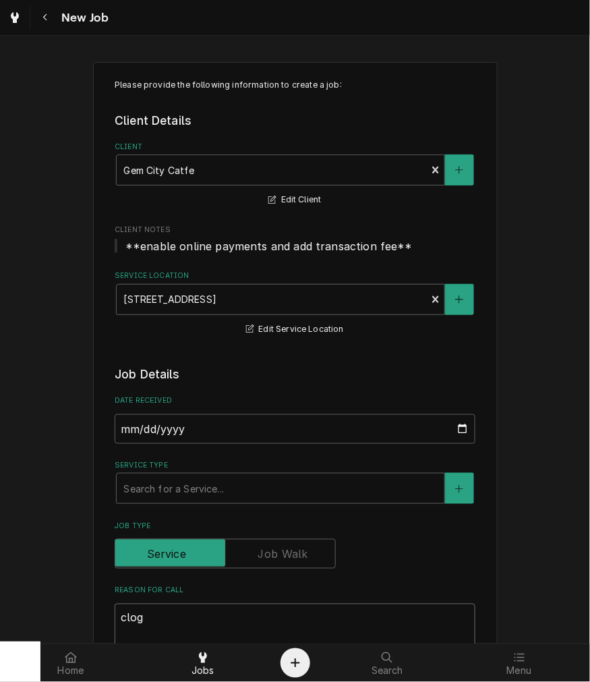
type textarea "clog i"
type textarea "x"
type textarea "clog in"
type textarea "x"
type textarea "clog in"
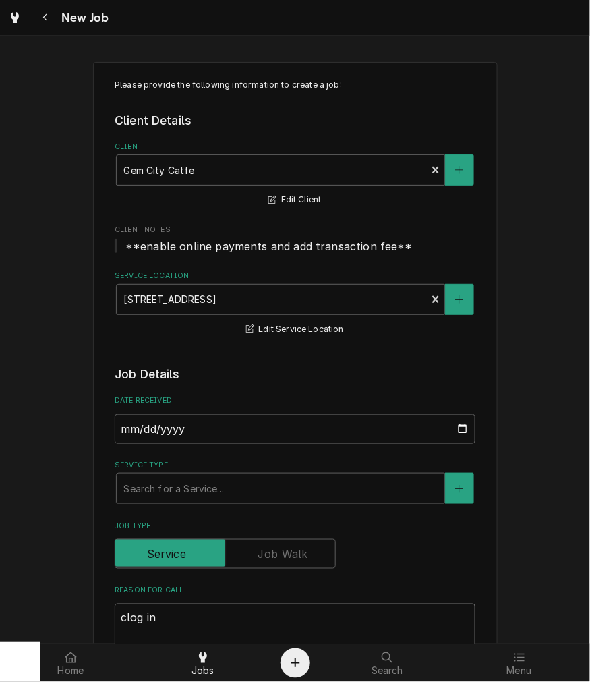
type textarea "x"
type textarea "clog in t"
type textarea "x"
type textarea "clog in th"
type textarea "x"
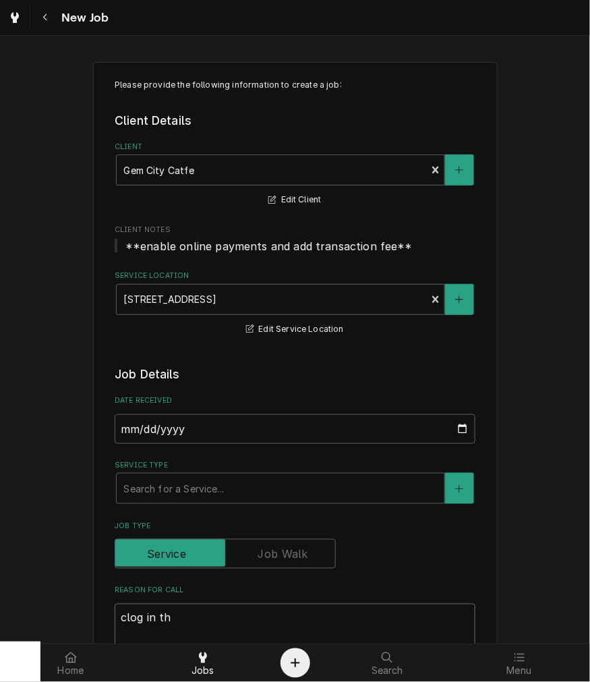
type textarea "clog in the"
type textarea "x"
type textarea "clog in the"
type textarea "x"
type textarea "clog in the"
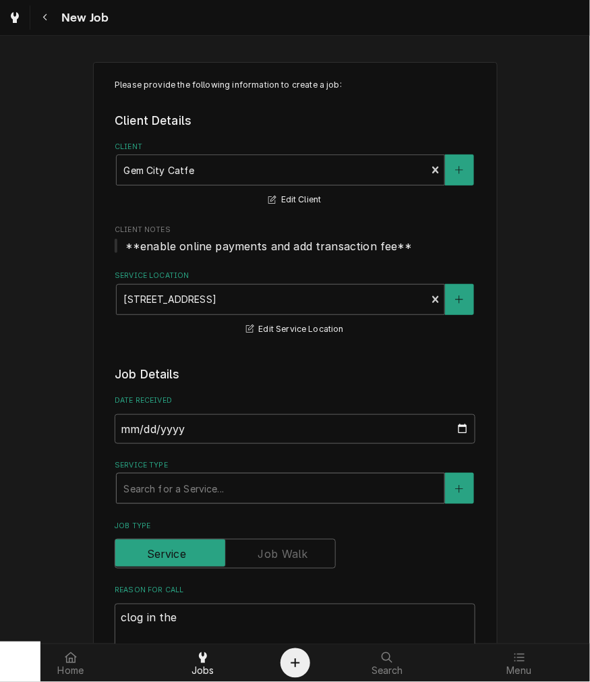
drag, startPoint x: 173, startPoint y: 508, endPoint x: 179, endPoint y: 502, distance: 8.6
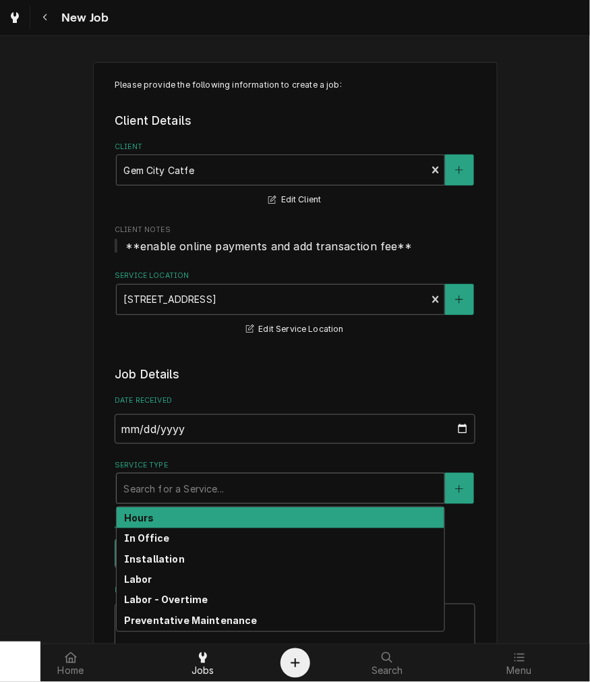
click at [186, 490] on div "Service Type" at bounding box center [280, 488] width 314 height 24
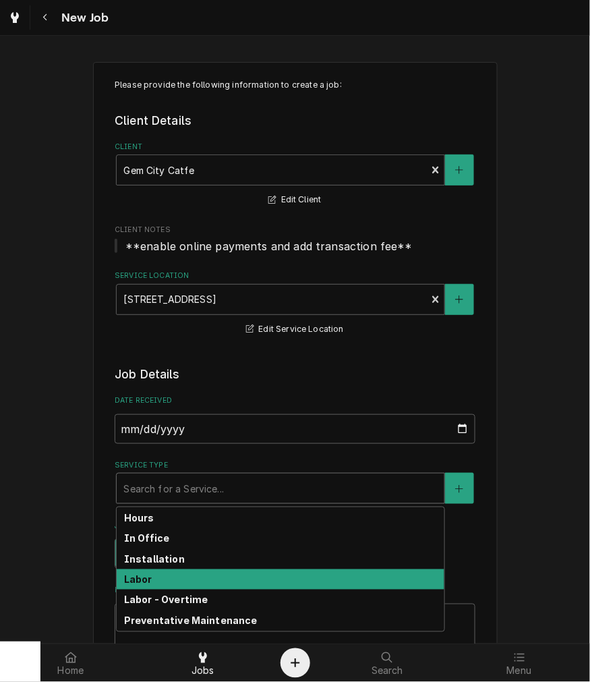
click at [209, 576] on div "Labor" at bounding box center [281, 579] width 328 height 21
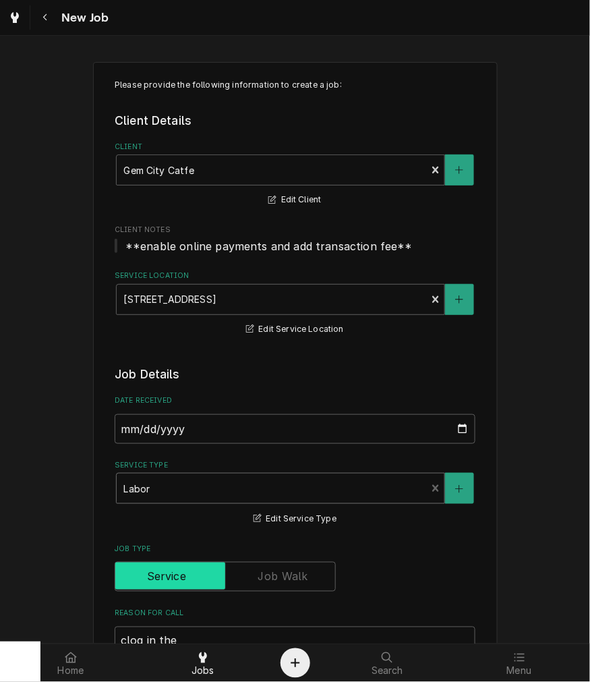
type textarea "x"
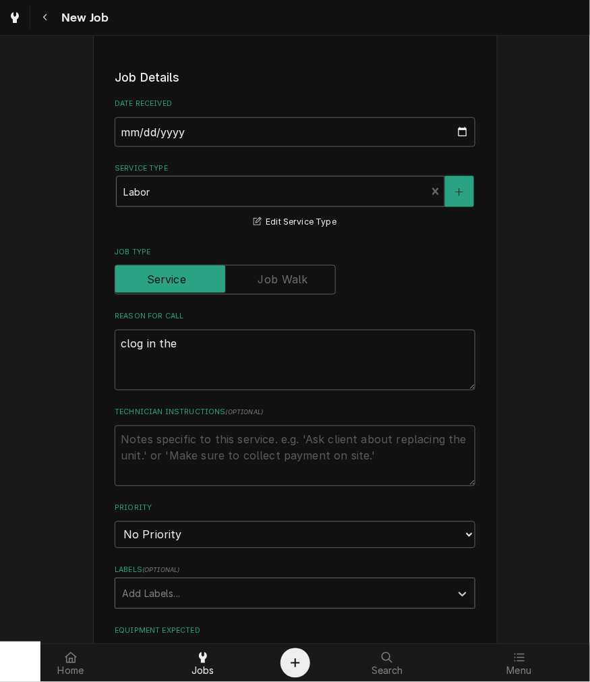
scroll to position [374, 0]
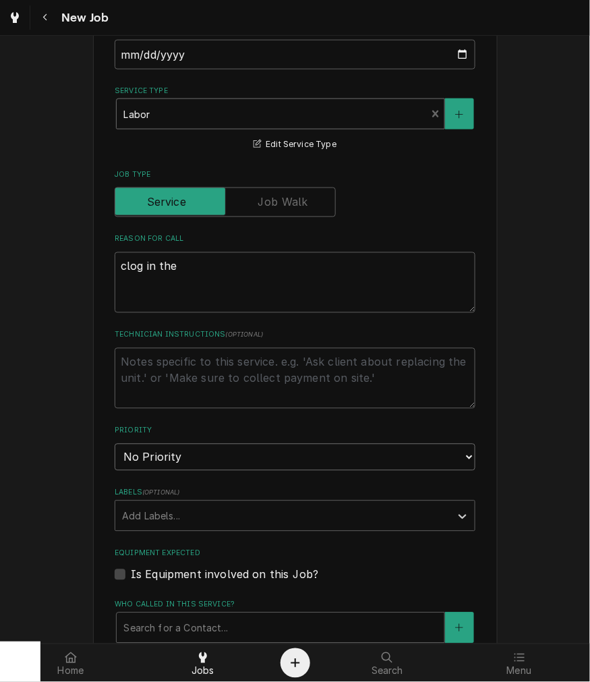
click at [198, 448] on select "No Priority Urgent High Medium Low" at bounding box center [295, 457] width 361 height 27
click at [184, 463] on select "No Priority Urgent High Medium Low" at bounding box center [295, 457] width 361 height 27
click at [173, 568] on label "Is Equipment involved on this Job?" at bounding box center [224, 574] width 187 height 16
click at [173, 568] on input "Equipment Expected" at bounding box center [311, 581] width 361 height 30
checkbox input "true"
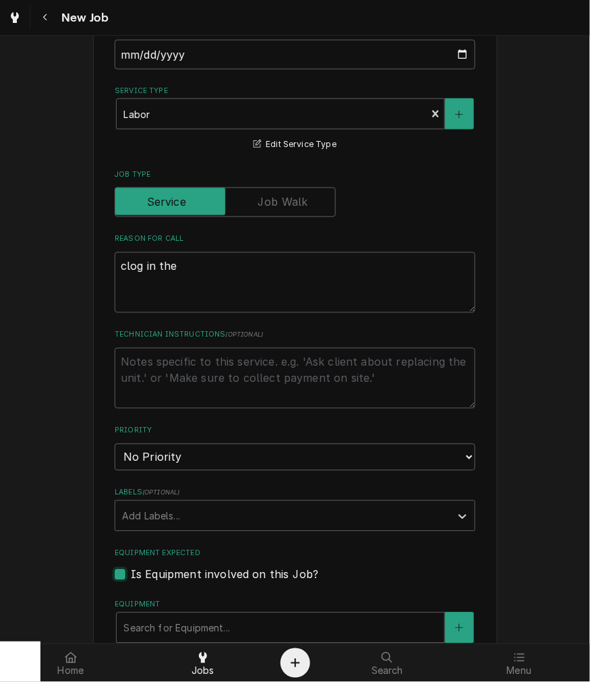
type textarea "x"
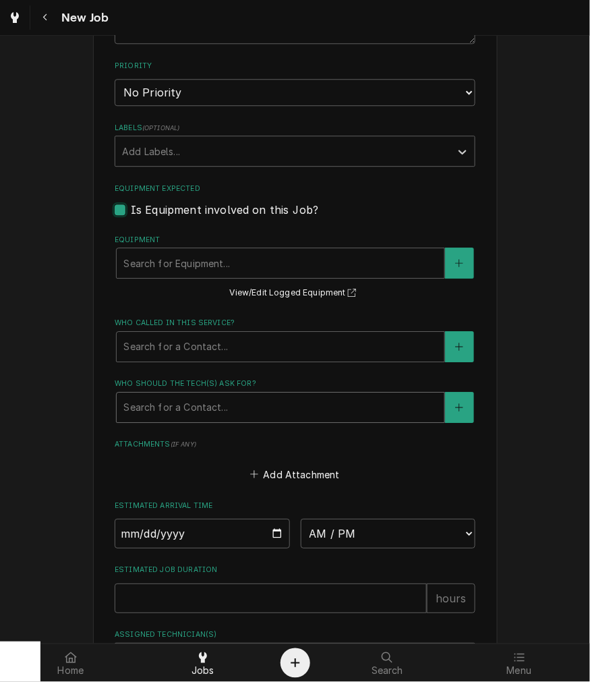
scroll to position [749, 0]
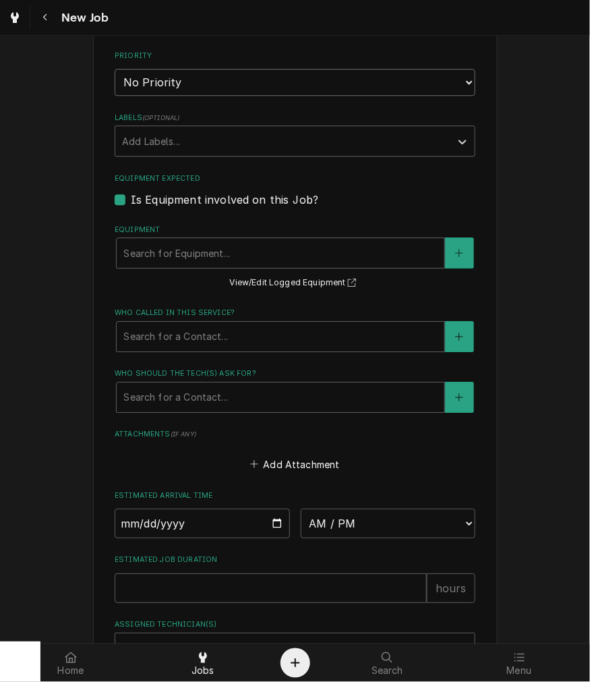
click at [227, 80] on select "No Priority Urgent High Medium Low" at bounding box center [295, 82] width 361 height 27
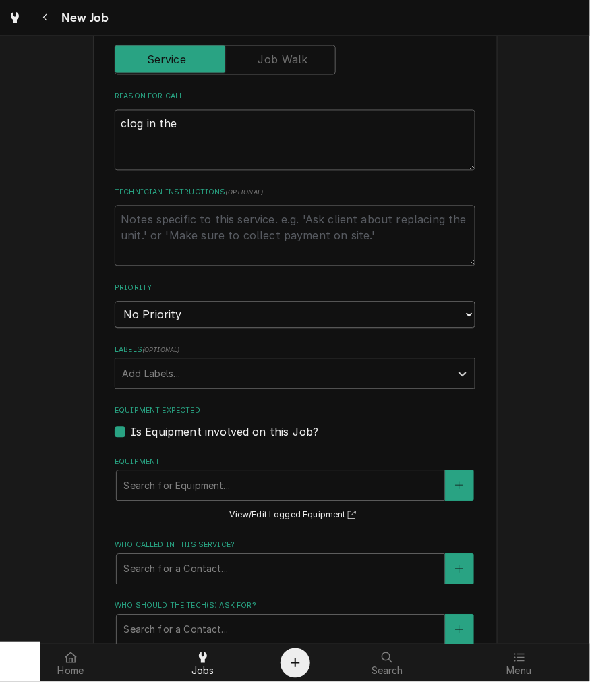
scroll to position [500, 0]
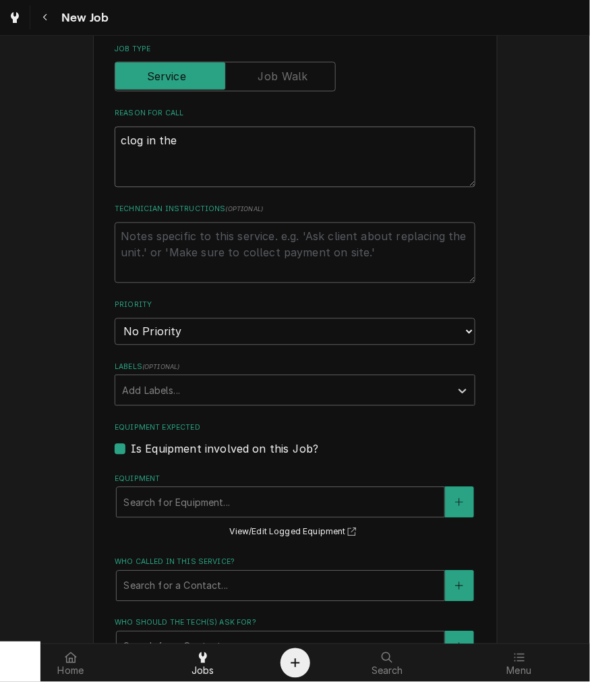
click at [197, 146] on textarea "clog in the" at bounding box center [295, 157] width 361 height 61
type textarea "clog in the"
type textarea "x"
type textarea "clog in th"
type textarea "x"
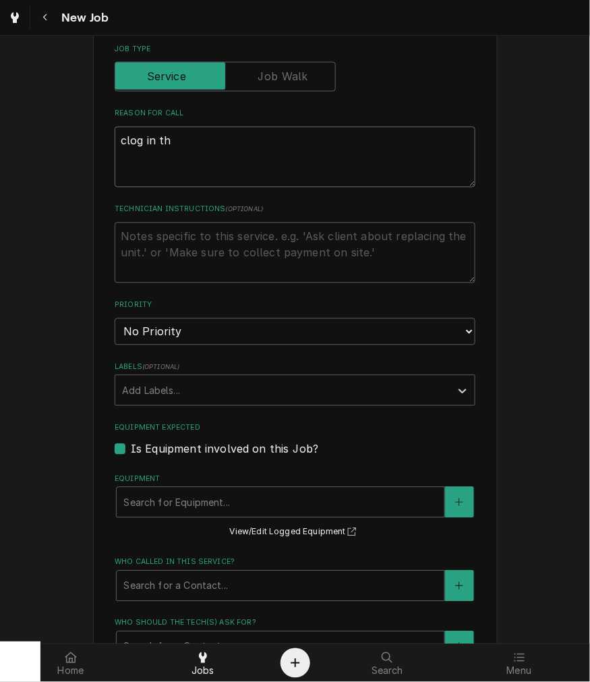
type textarea "clog in t"
type textarea "x"
type textarea "clog in"
type textarea "x"
type textarea "clog in"
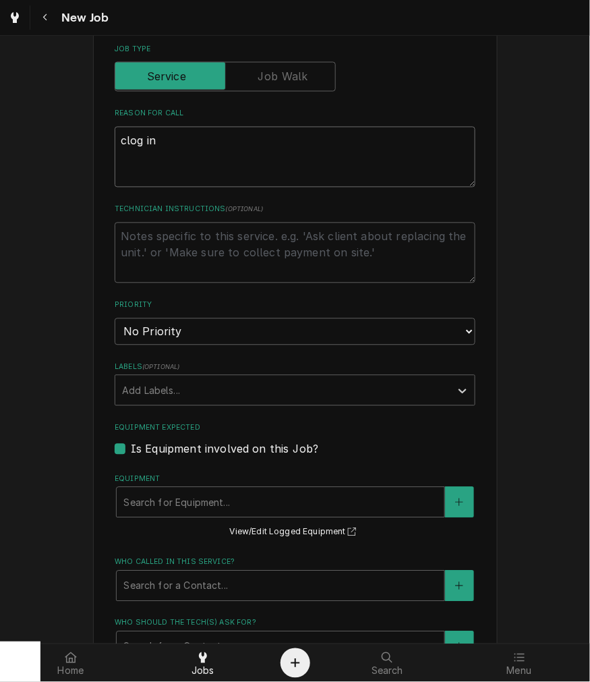
type textarea "x"
type textarea "clog i"
type textarea "x"
type textarea "clog"
type textarea "x"
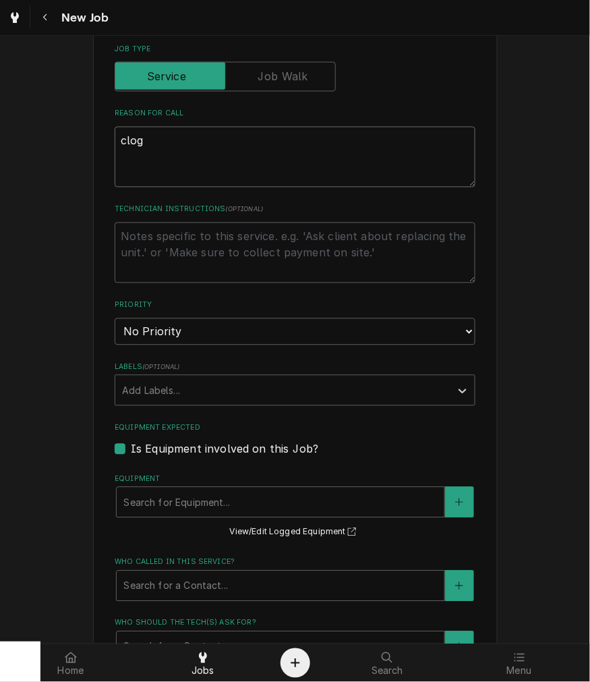
type textarea "clog o"
type textarea "x"
type textarea "clog on"
type textarea "x"
type textarea "clog on"
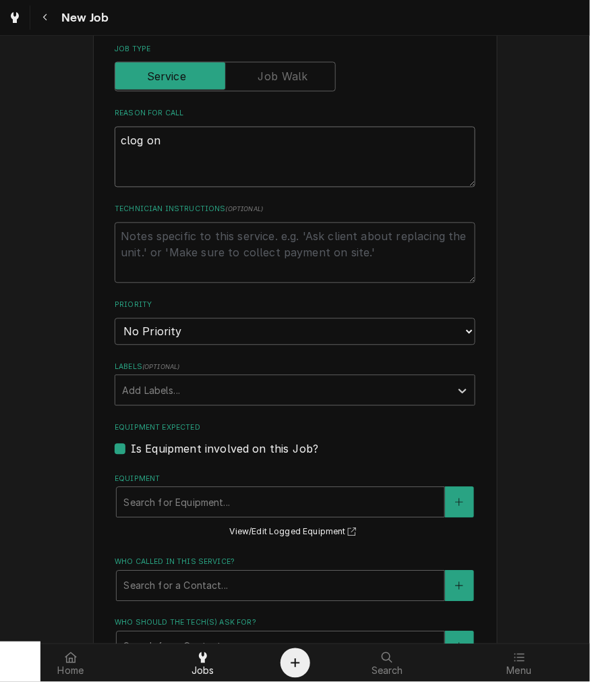
type textarea "x"
type textarea "clog on e"
type textarea "x"
type textarea "clog on es"
type textarea "x"
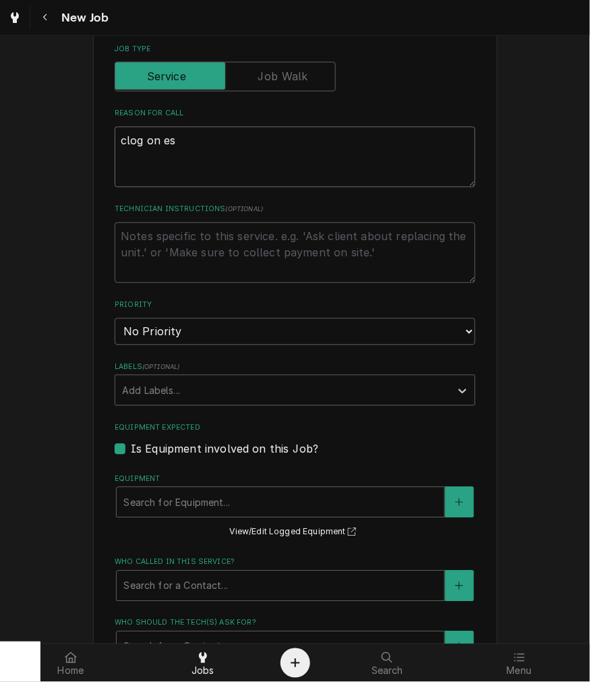
type textarea "clog on esp"
type textarea "x"
type textarea "clog on espr"
type textarea "x"
type textarea "clog on espre"
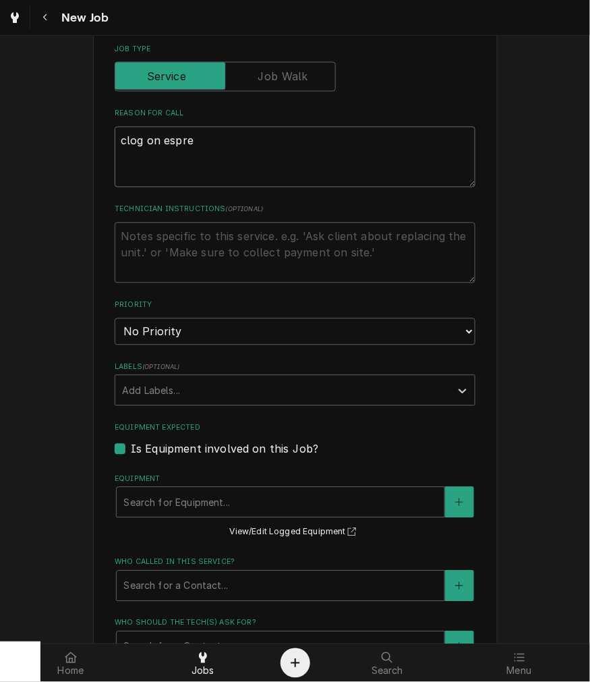
type textarea "x"
type textarea "clog on espree"
type textarea "x"
type textarea "clog on espre"
type textarea "x"
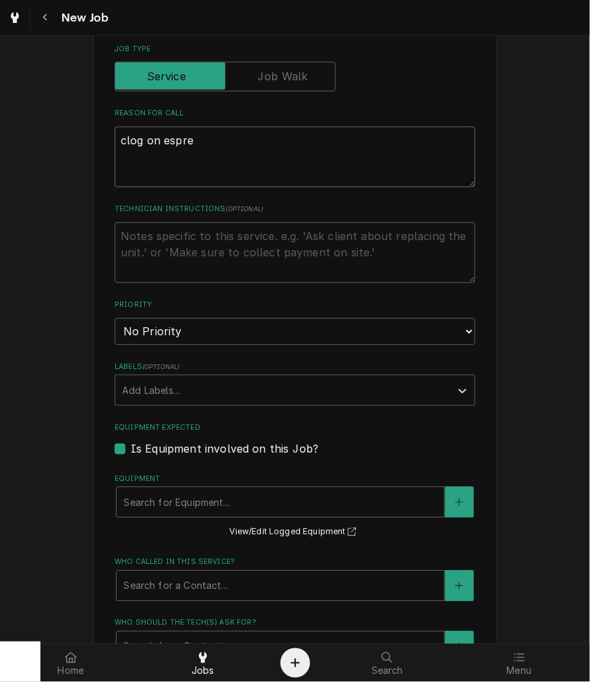
type textarea "clog on espres"
type textarea "x"
type textarea "clog on espress"
type textarea "x"
type textarea "clog on espresso"
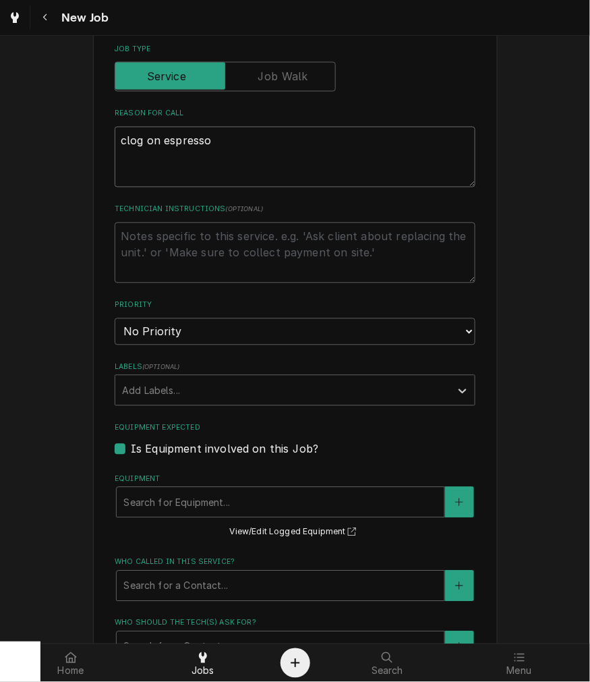
type textarea "x"
type textarea "clog on espresso"
type textarea "x"
type textarea "clog on espresso -"
type textarea "x"
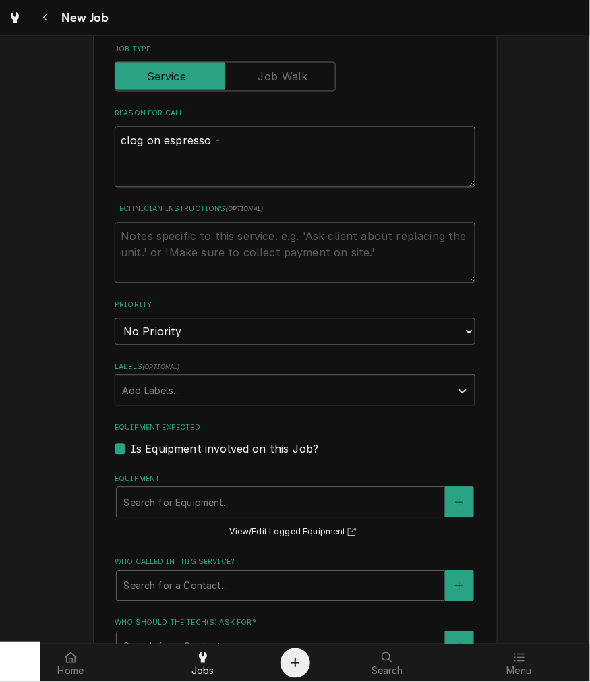
type textarea "clog on espresso -"
type textarea "x"
type textarea "clog on espresso - t"
type textarea "x"
type textarea "clog on espresso - th"
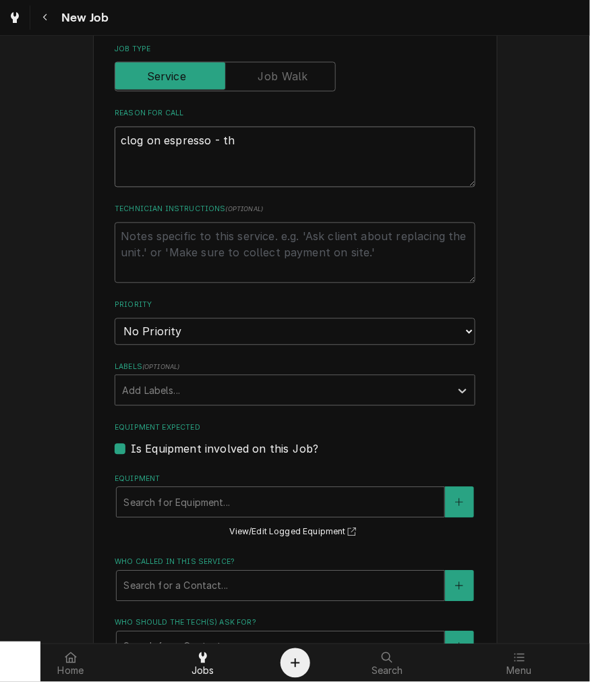
type textarea "x"
type textarea "clog on espresso - thi"
type textarea "x"
type textarea "clog on espresso - thin"
type textarea "x"
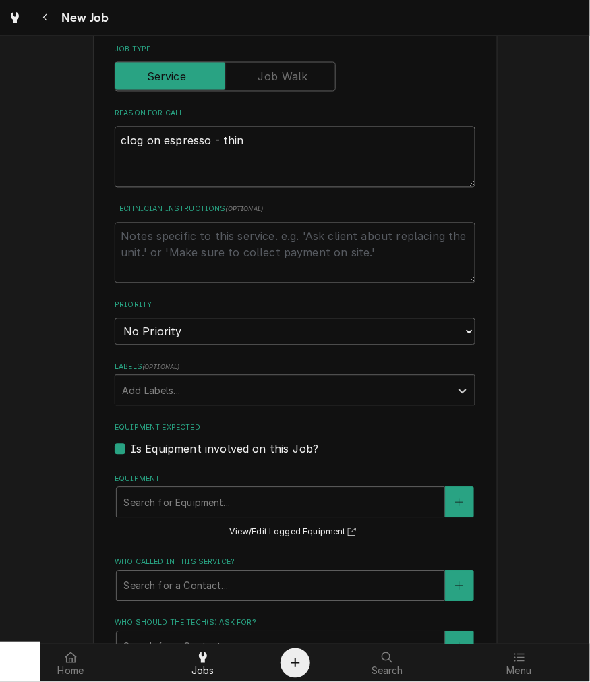
type textarea "clog on espresso - think"
type textarea "x"
type textarea "clog on espresso - think"
type textarea "x"
type textarea "clog on espresso - think"
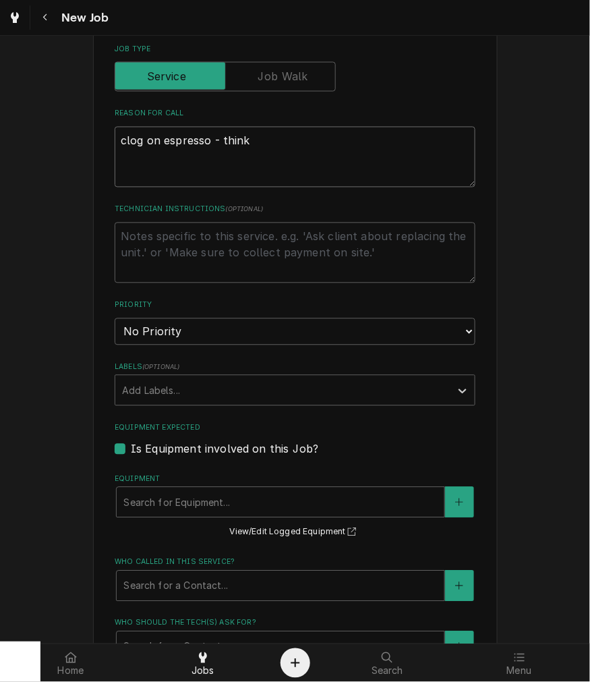
type textarea "x"
type textarea "clog on espresso - thinks"
type textarea "x"
type textarea "clog on espresso - thinks"
type textarea "x"
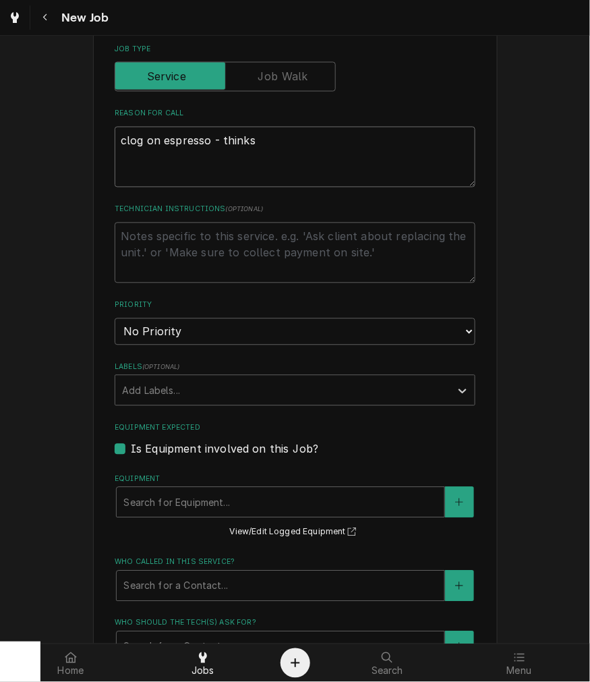
type textarea "clog on espresso - thinks i"
type textarea "x"
type textarea "clog on espresso - thinks it"
type textarea "x"
type textarea "clog on espresso - thinks its"
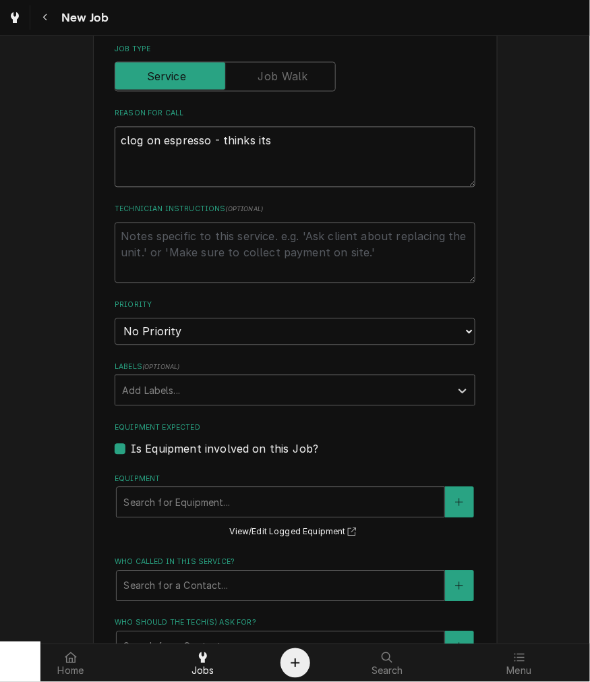
type textarea "x"
type textarea "clog on espresso - thinks its"
type textarea "x"
type textarea "clog on espresso - thinks its t"
type textarea "x"
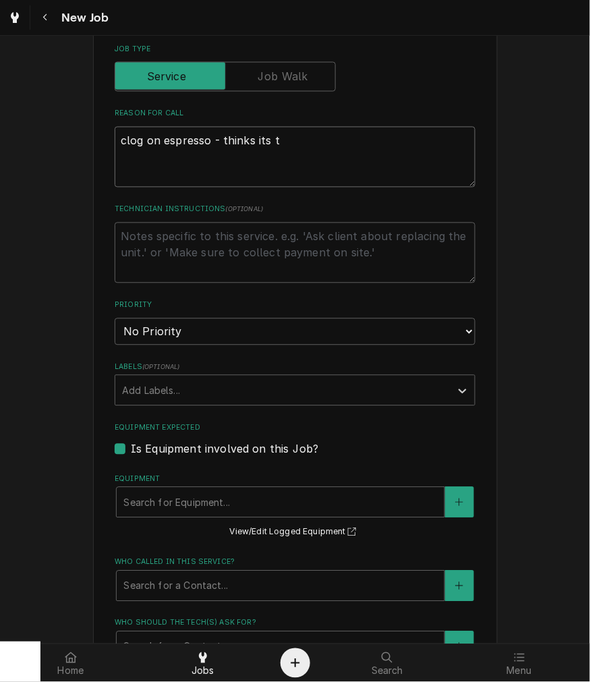
type textarea "clog on espresso - thinks its th"
type textarea "x"
type textarea "clog on espresso - thinks its the"
type textarea "x"
type textarea "clog on espresso - thinks its the"
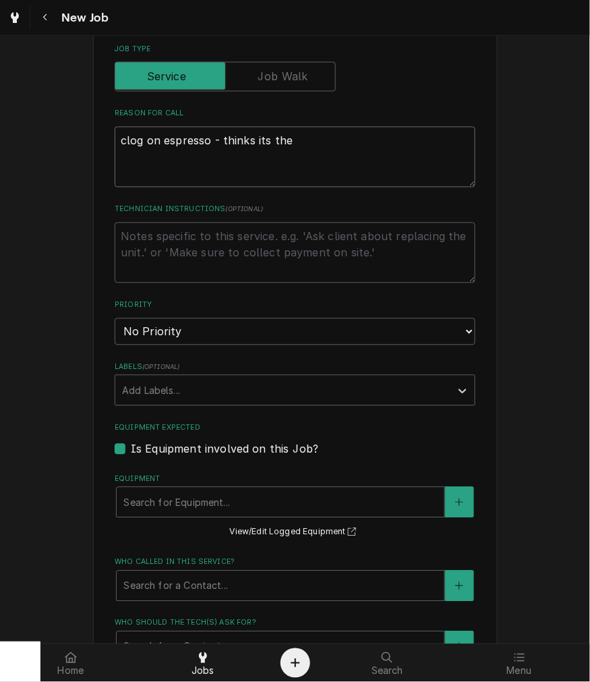
type textarea "x"
type textarea "clog on espresso - thinks its the t"
type textarea "x"
type textarea "clog on espresso - thinks its the tr"
type textarea "x"
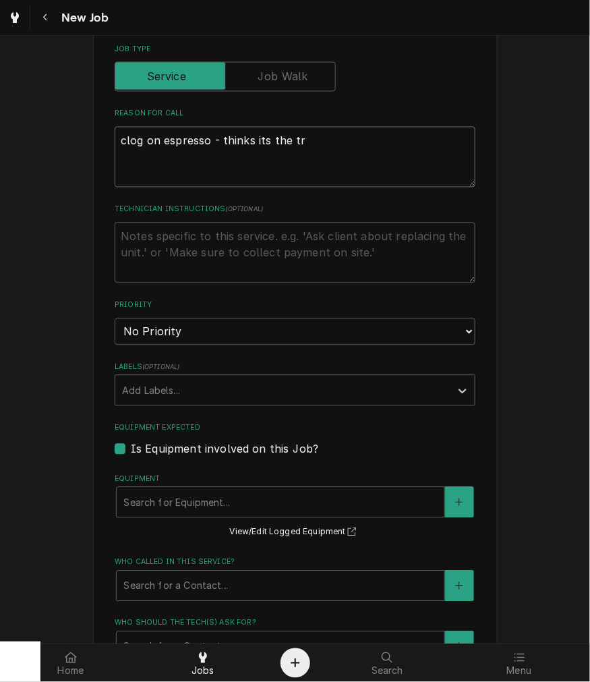
type textarea "clog on espresso - thinks its the t"
type textarea "x"
type textarea "clog on espresso - thinks its the"
type textarea "x"
type textarea "clog on espresso - thinks its the d"
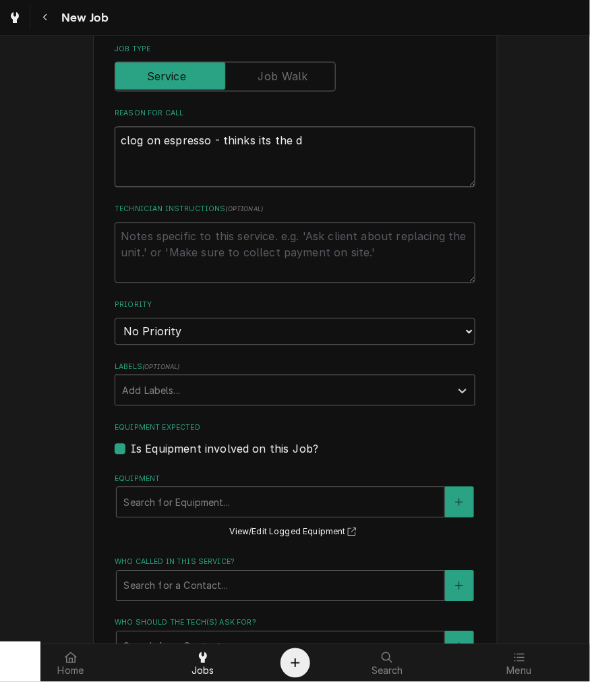
type textarea "x"
type textarea "clog on espresso - thinks its the dr"
type textarea "x"
type textarea "clog on espresso - thinks its the dra"
type textarea "x"
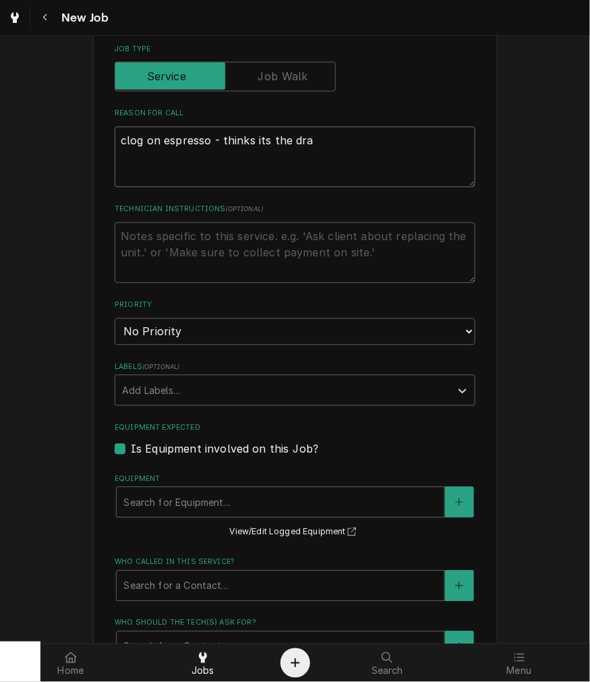
type textarea "clog on espresso - thinks its the drai"
type textarea "x"
type textarea "clog on espresso - thinks its the drain"
type textarea "x"
type textarea "clog on espresso - thinks its the drain"
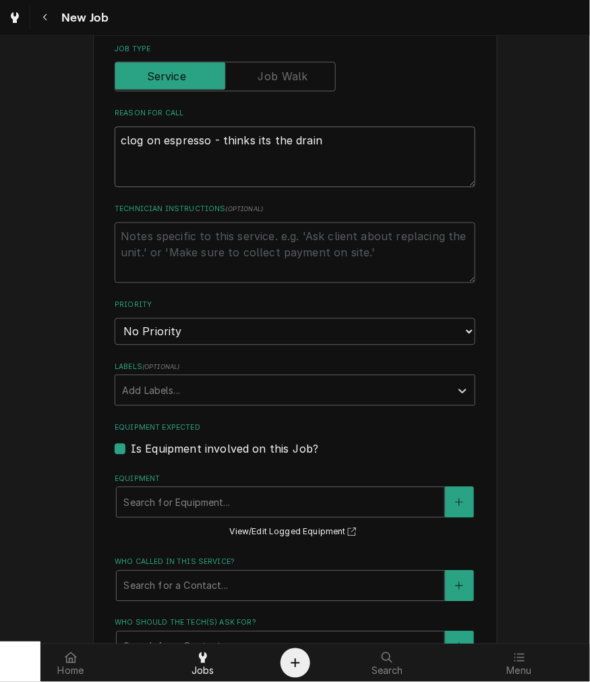
type textarea "x"
type textarea "clog on espresso - thinks its the drain t"
type textarea "x"
type textarea "clog on espresso - thinks its the drain tu"
type textarea "x"
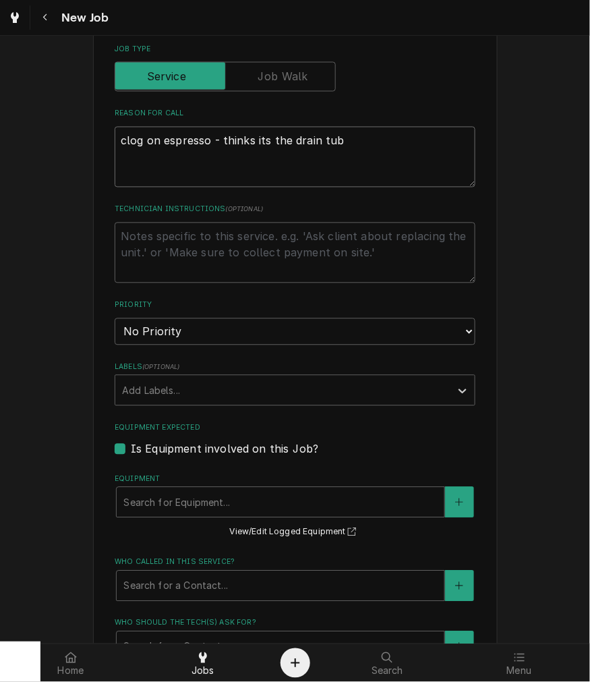
type textarea "clog on espresso - thinks its the drain tube"
type textarea "x"
type textarea "clog on espresso - thinks its the drain tube"
click at [149, 340] on select "No Priority Urgent High Medium Low" at bounding box center [295, 331] width 361 height 27
select select "2"
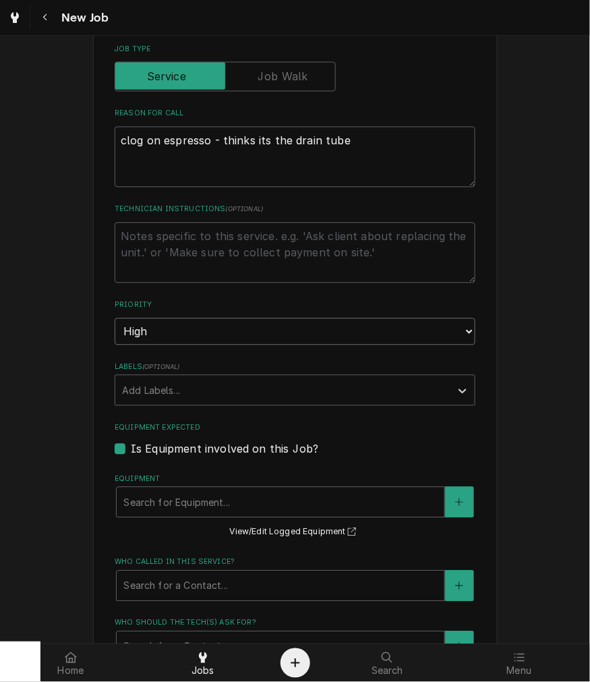
click at [115, 318] on select "No Priority Urgent High Medium Low" at bounding box center [295, 331] width 361 height 27
click at [216, 509] on div "Equipment" at bounding box center [280, 502] width 314 height 24
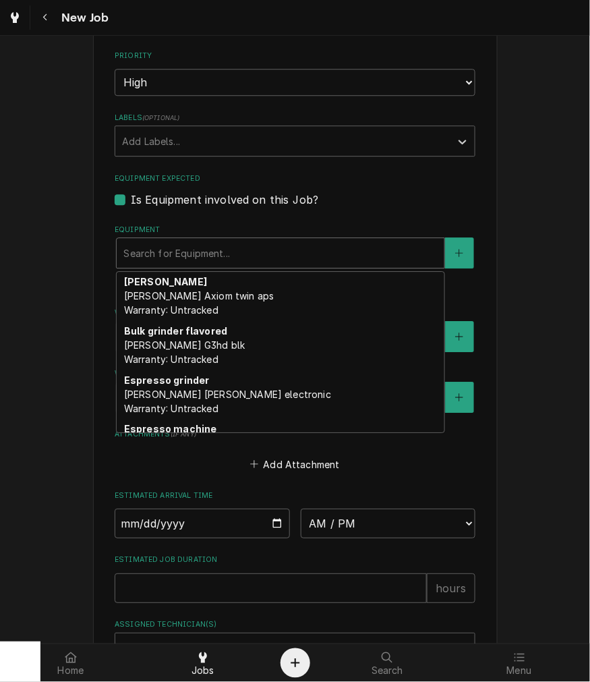
scroll to position [84, 0]
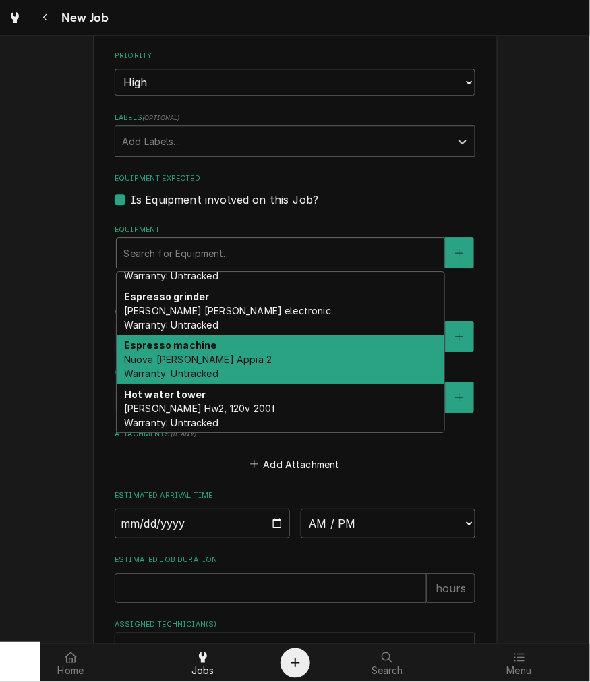
click at [173, 368] on span "Nuova simonelli Appia 2 Warranty: Untracked" at bounding box center [198, 366] width 148 height 26
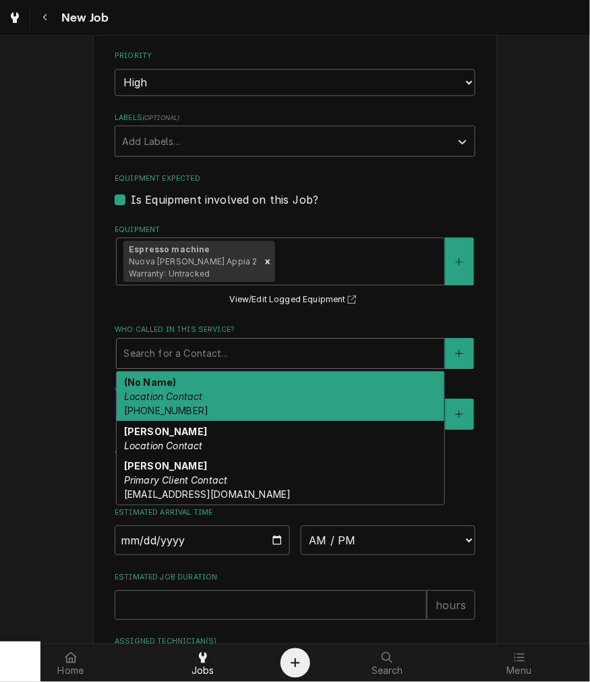
click at [230, 365] on div "Search for a Contact..." at bounding box center [281, 353] width 328 height 30
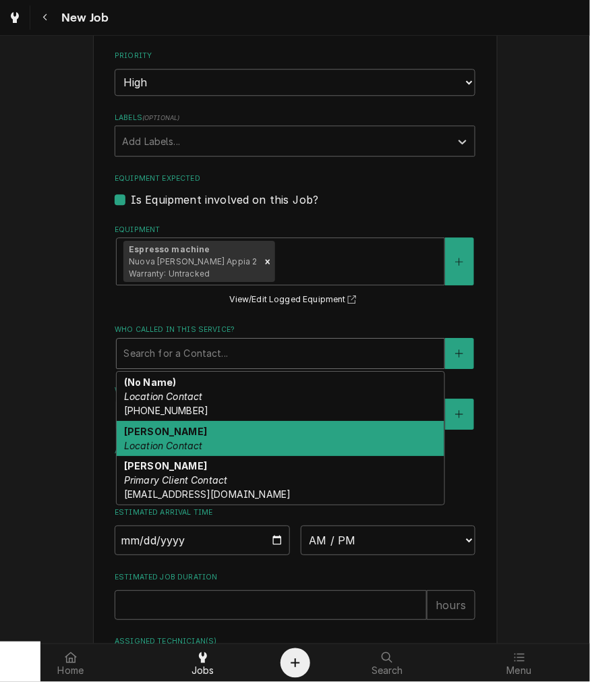
click at [185, 425] on div "Karin Location Contact" at bounding box center [281, 438] width 328 height 35
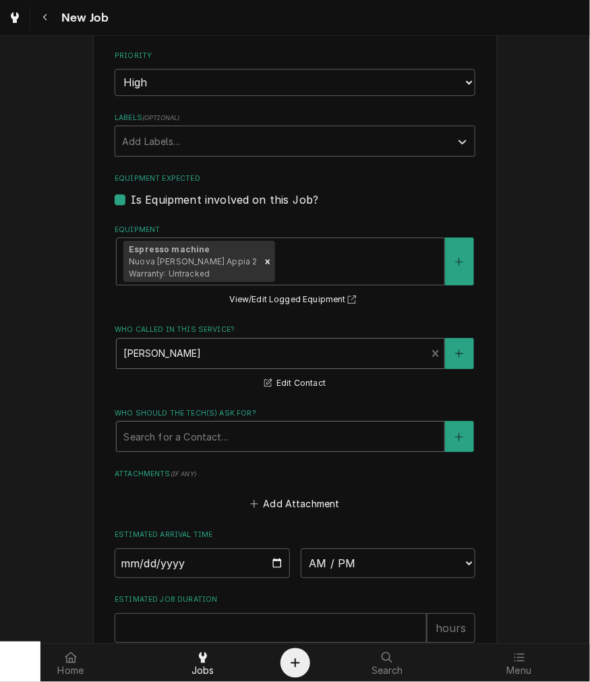
click at [314, 440] on div "Who should the tech(s) ask for?" at bounding box center [280, 436] width 314 height 24
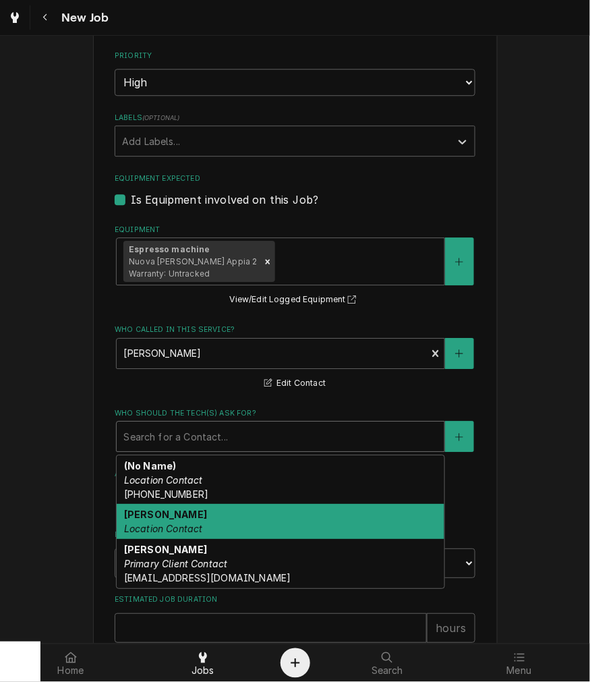
click at [183, 524] on em "Location Contact" at bounding box center [163, 527] width 79 height 11
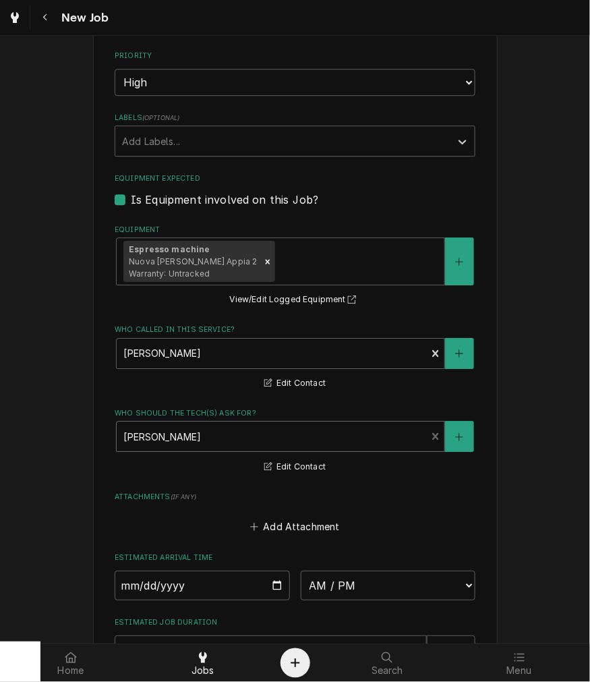
click at [236, 450] on div "Who should the tech(s) ask for? option [object Object], selected. Karin Locatio…" at bounding box center [295, 441] width 361 height 67
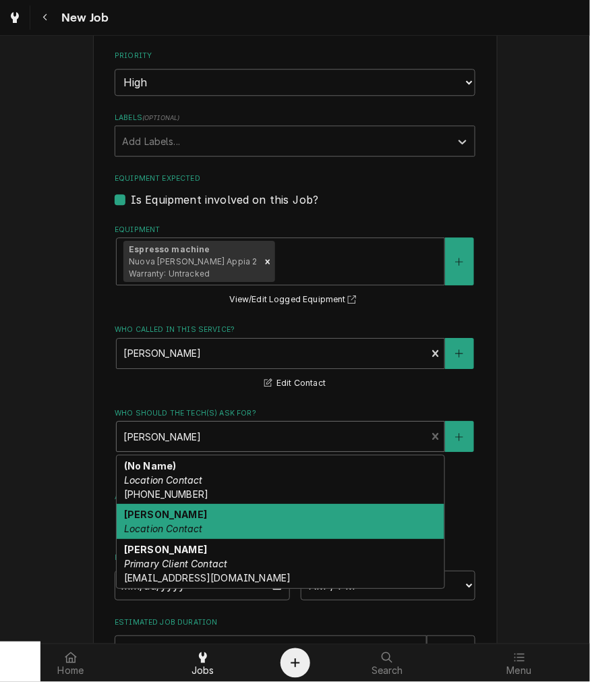
click at [163, 443] on div "Who should the tech(s) ask for?" at bounding box center [271, 436] width 296 height 24
click at [194, 510] on div "Karin Location Contact" at bounding box center [281, 521] width 328 height 35
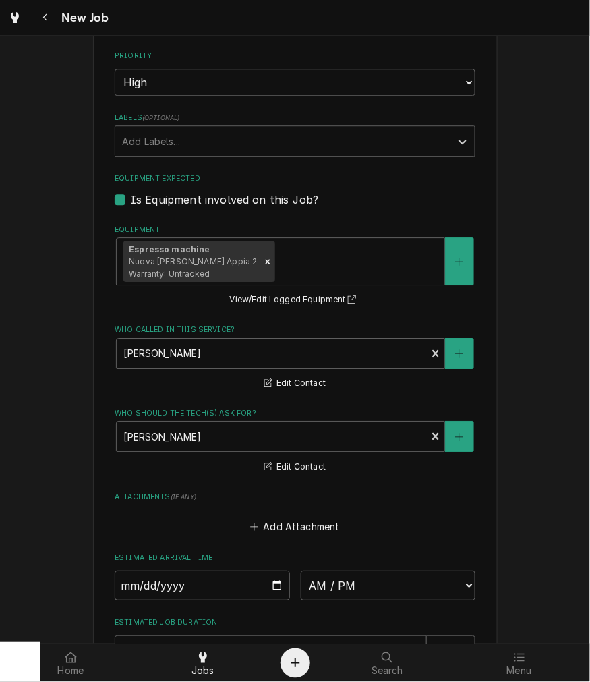
click at [274, 580] on input "Date" at bounding box center [202, 585] width 175 height 30
type textarea "x"
type input "2025-10-13"
type textarea "x"
click at [325, 578] on select "AM / PM 6:00 AM 6:15 AM 6:30 AM 6:45 AM 7:00 AM 7:15 AM 7:30 AM 7:45 AM 8:00 AM…" at bounding box center [388, 585] width 175 height 30
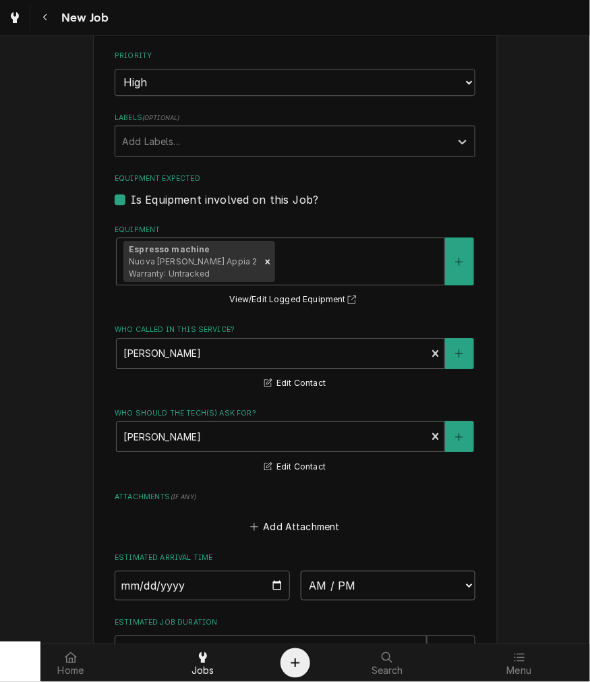
select select "14:00:00"
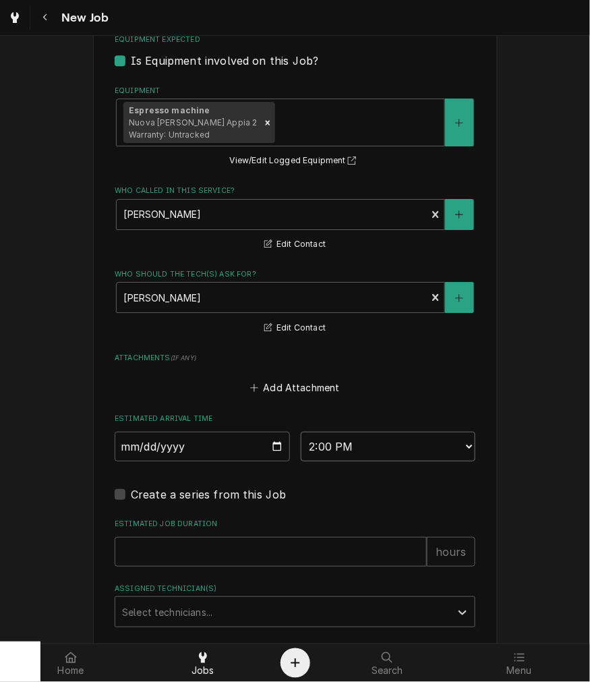
scroll to position [987, 0]
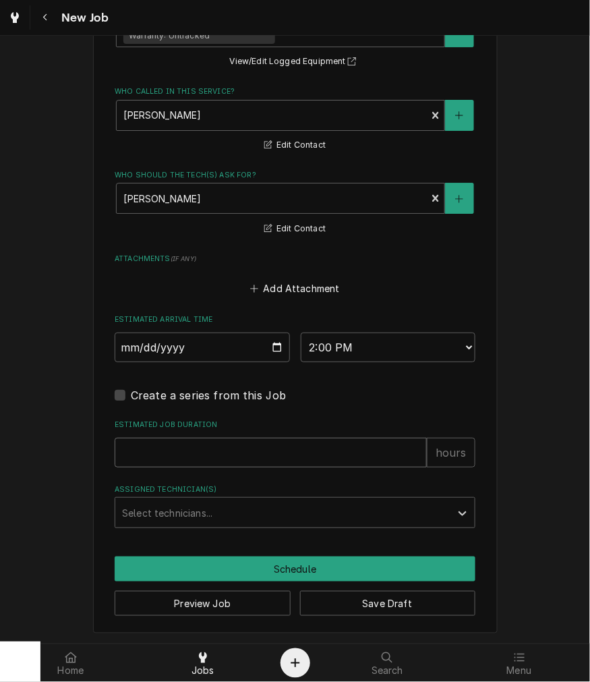
click at [154, 448] on input "Estimated Job Duration" at bounding box center [271, 452] width 312 height 30
type textarea "x"
type input "2"
type textarea "x"
type input "2"
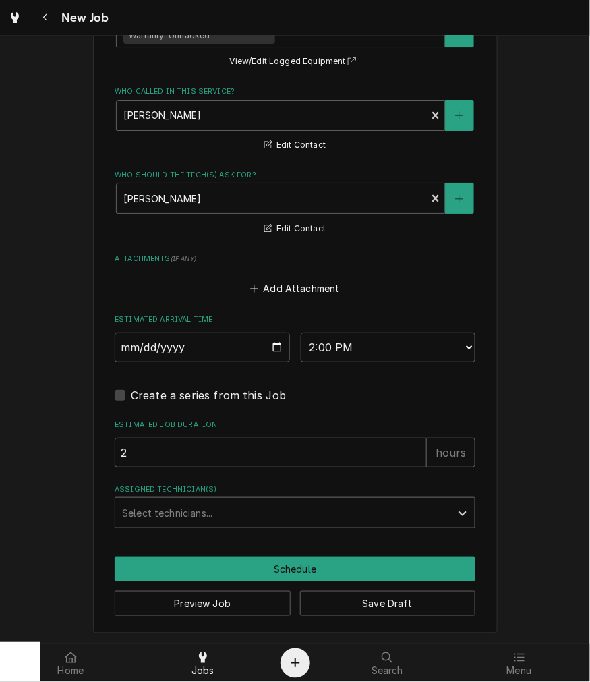
click at [174, 517] on div "Assigned Technician(s)" at bounding box center [283, 512] width 322 height 24
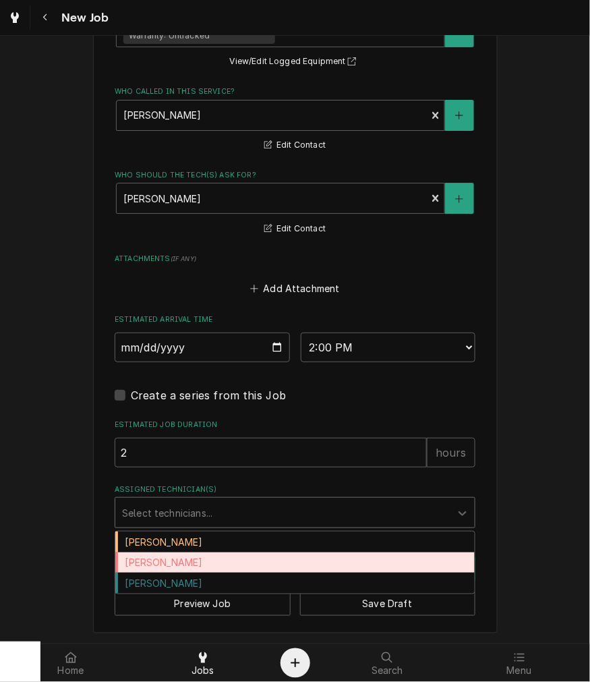
click at [167, 561] on div "Dane Vagedes" at bounding box center [294, 562] width 359 height 21
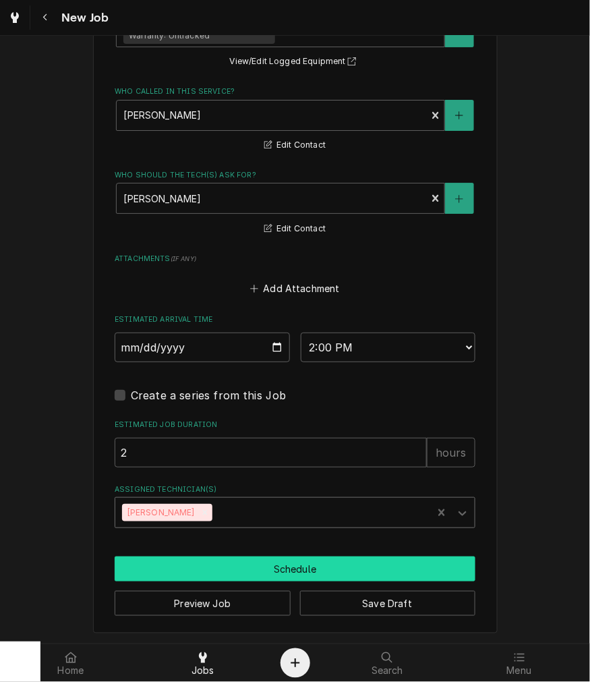
click at [206, 570] on button "Schedule" at bounding box center [295, 568] width 361 height 25
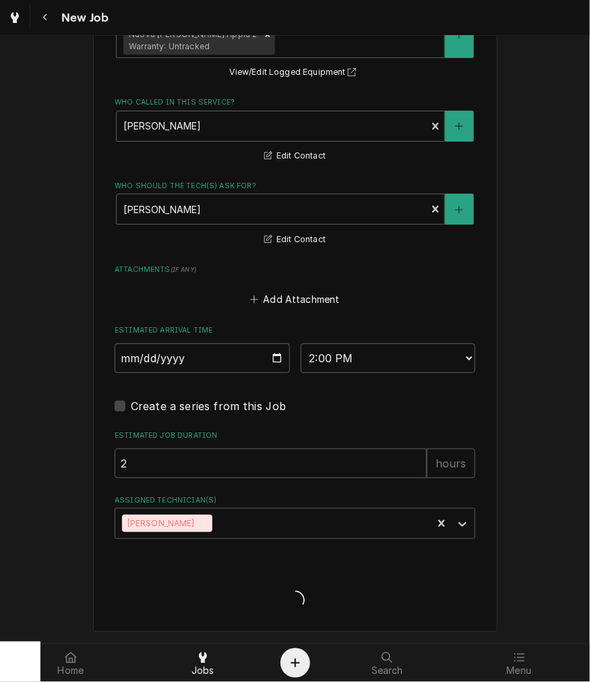
scroll to position [975, 0]
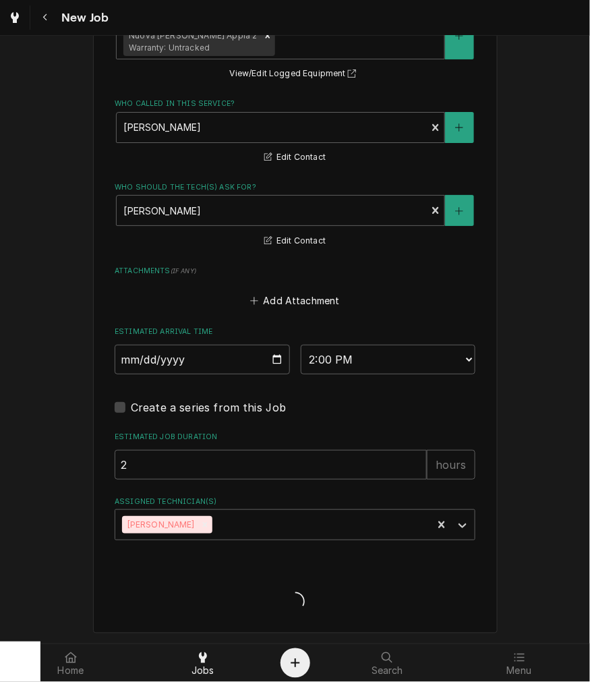
type textarea "x"
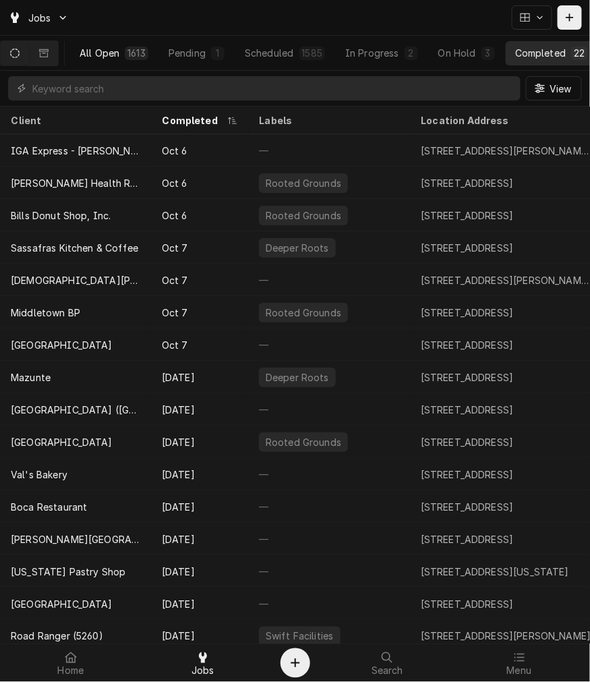
click at [112, 42] on button "All Open 1613" at bounding box center [114, 53] width 88 height 24
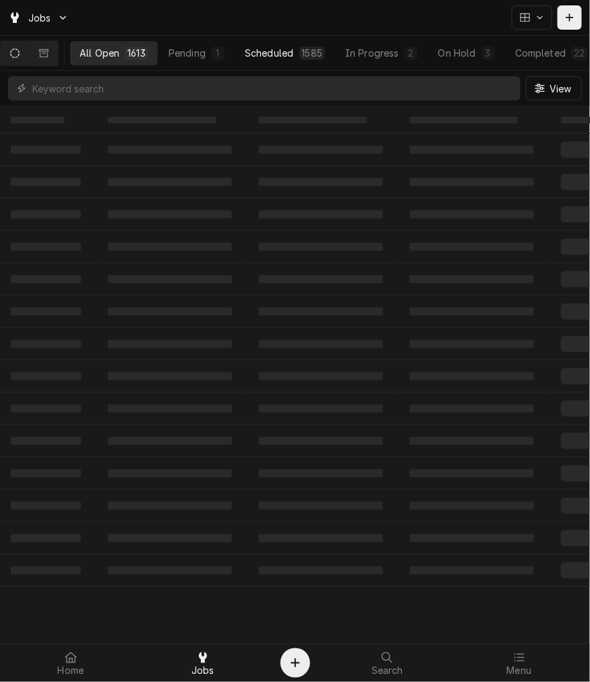
click at [258, 47] on div "Scheduled" at bounding box center [269, 53] width 49 height 14
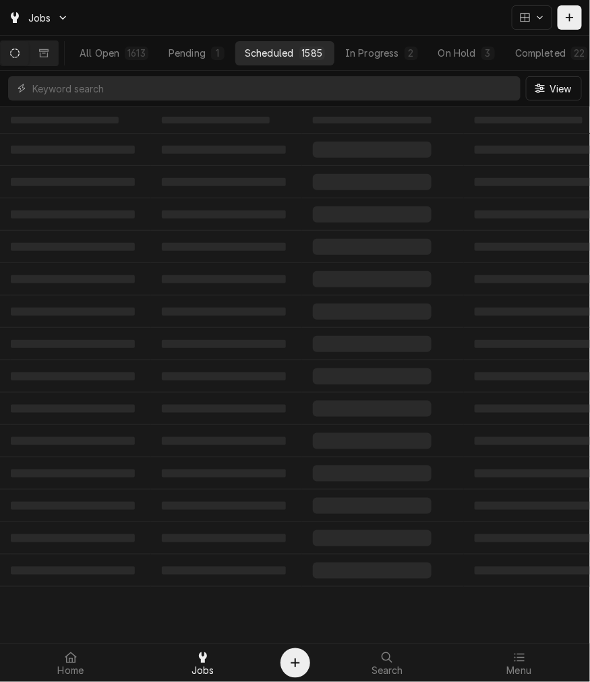
click at [246, 72] on div "View" at bounding box center [295, 88] width 590 height 35
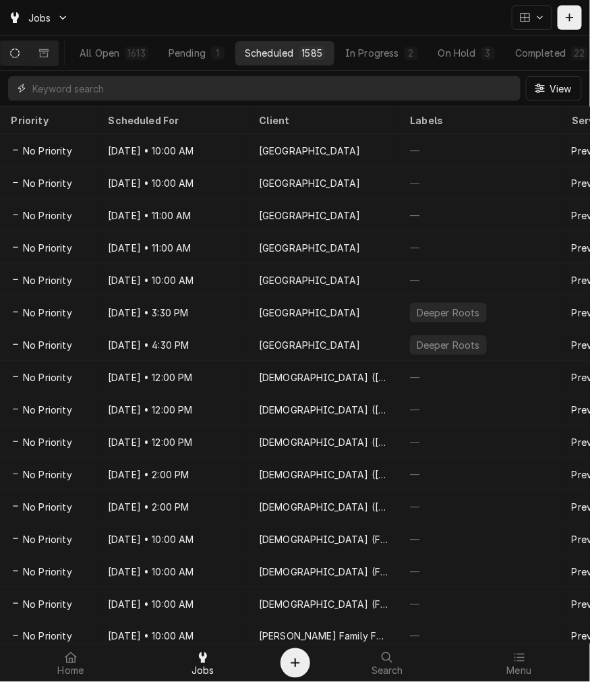
click at [237, 92] on input "Dynamic Content Wrapper" at bounding box center [272, 88] width 481 height 24
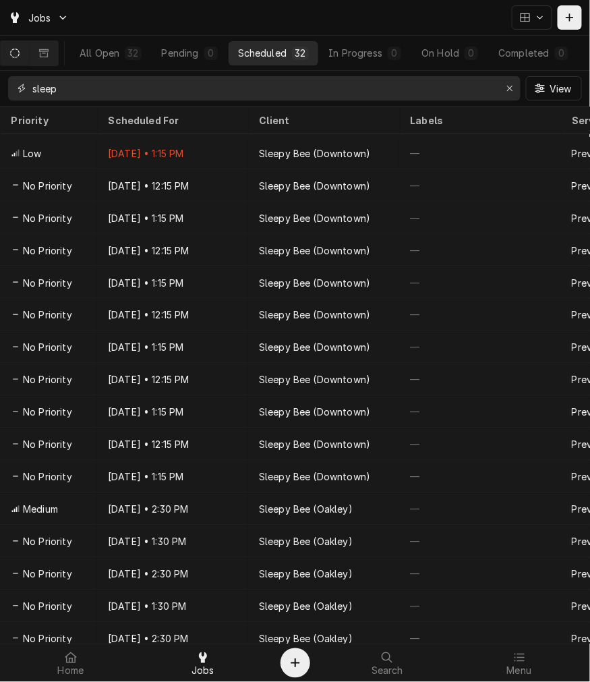
scroll to position [404, 0]
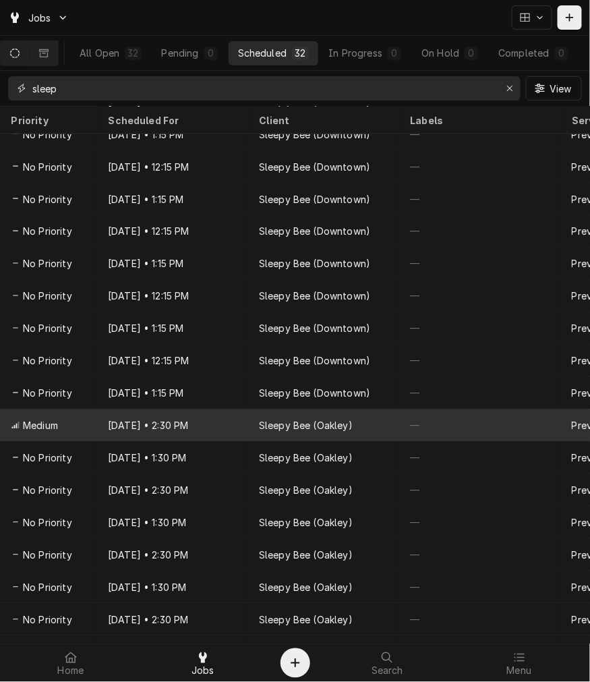
type input "sleep"
click at [126, 422] on div "Oct 29 • 2:30 PM" at bounding box center [172, 425] width 151 height 32
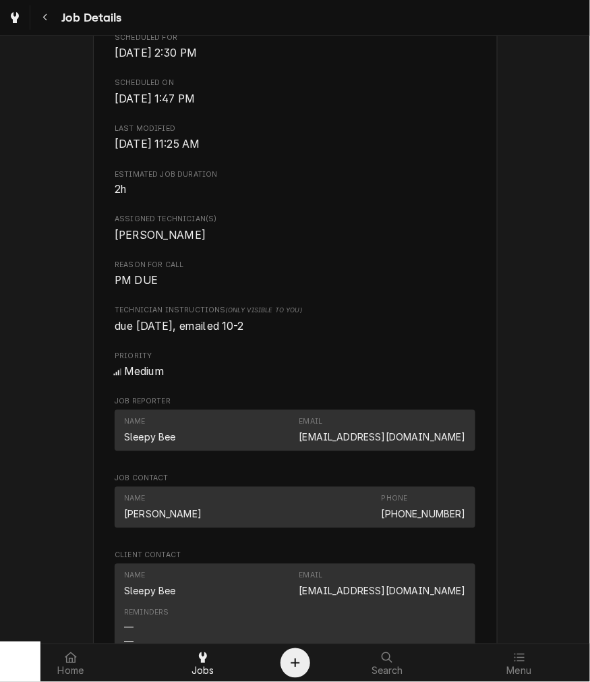
scroll to position [749, 0]
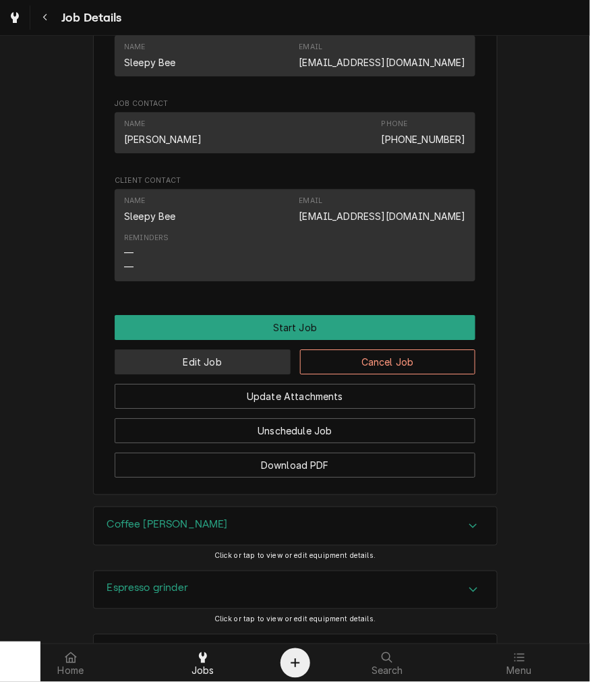
click at [177, 374] on button "Edit Job" at bounding box center [203, 361] width 176 height 25
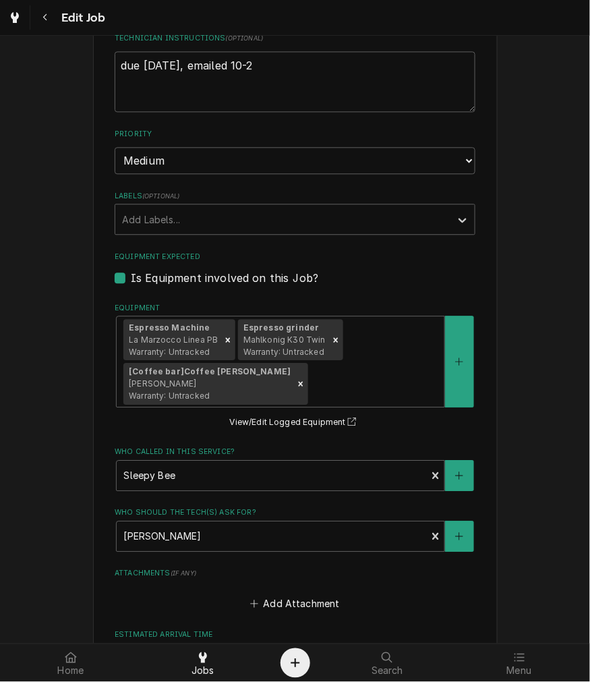
scroll to position [749, 0]
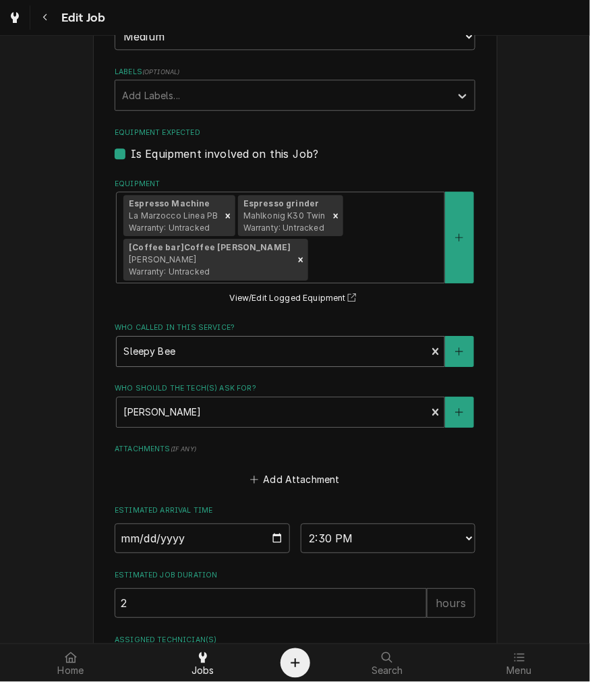
click at [191, 351] on div "Who called in this service?" at bounding box center [271, 351] width 296 height 24
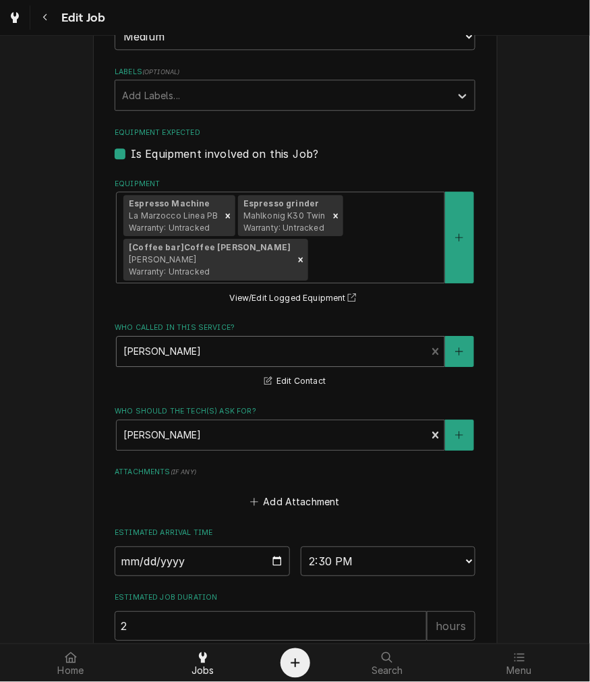
type textarea "x"
type input "c"
click at [196, 345] on div "Who called in this service?" at bounding box center [271, 351] width 296 height 24
click at [388, 356] on div "Who called in this service?" at bounding box center [271, 351] width 296 height 24
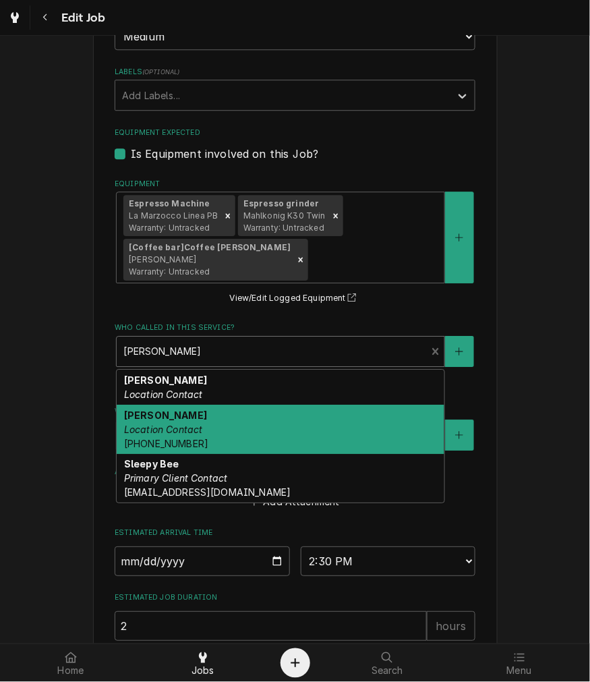
click at [218, 434] on div "[PERSON_NAME] Location Contact [PHONE_NUMBER]" at bounding box center [281, 428] width 328 height 49
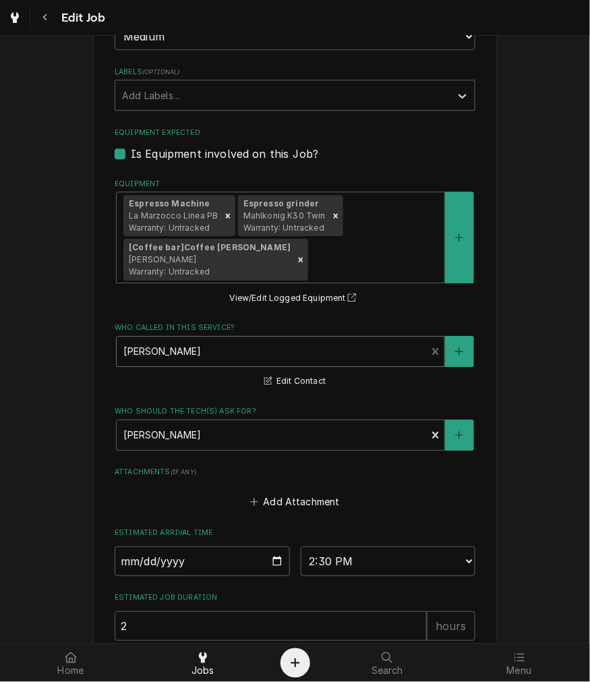
click at [226, 365] on div "[PERSON_NAME] Location Contact [PHONE_NUMBER]" at bounding box center [280, 351] width 329 height 31
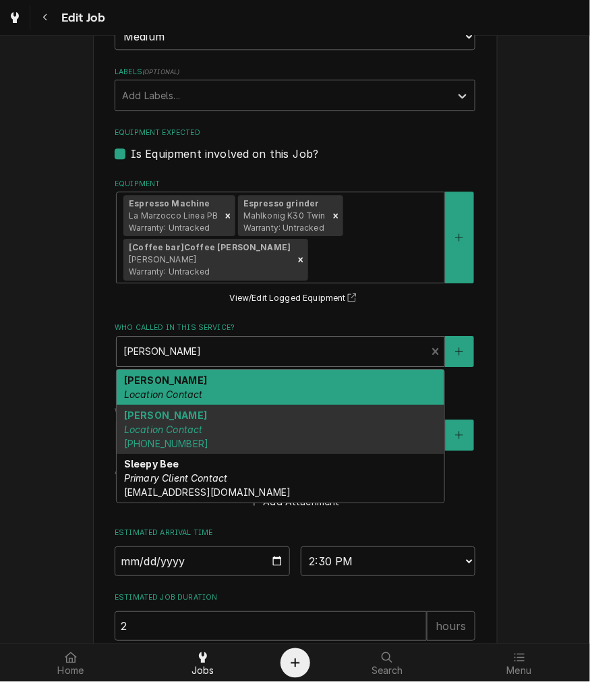
click at [262, 369] on div "[PERSON_NAME] Location Contact" at bounding box center [281, 386] width 328 height 35
type textarea "x"
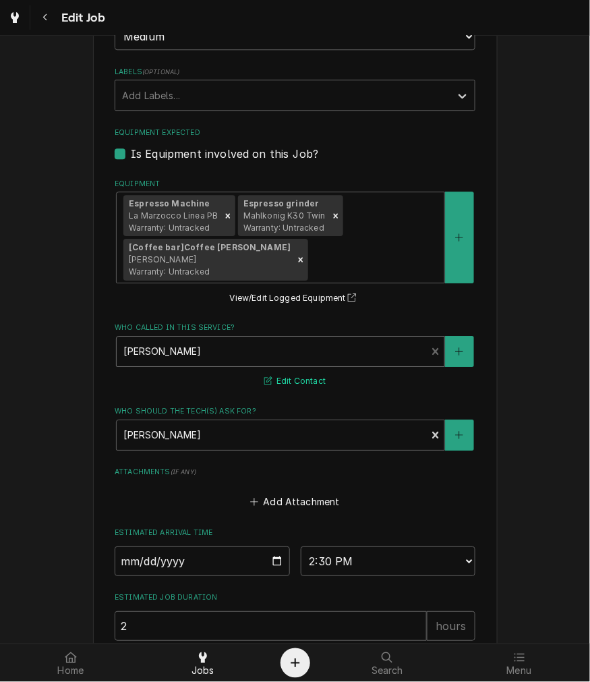
click at [293, 382] on button "Edit Contact" at bounding box center [294, 381] width 65 height 17
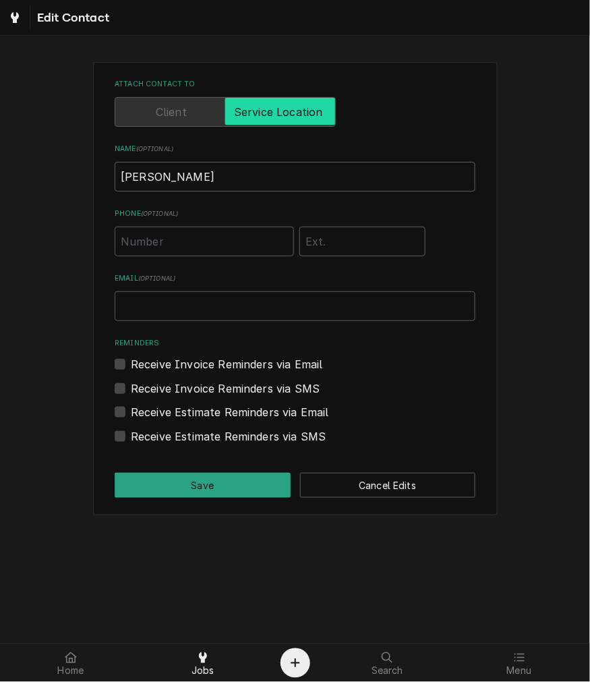
drag, startPoint x: 243, startPoint y: 328, endPoint x: 239, endPoint y: 307, distance: 21.2
click at [243, 326] on div "Attach contact to Name ( optional ) Hali Perez Phone ( optional ) Email ( optio…" at bounding box center [295, 261] width 361 height 365
drag, startPoint x: 239, startPoint y: 306, endPoint x: 231, endPoint y: 309, distance: 8.5
click at [239, 306] on input "Email ( optional )" at bounding box center [295, 306] width 361 height 30
paste input "blarsonstrong@gmail.com"
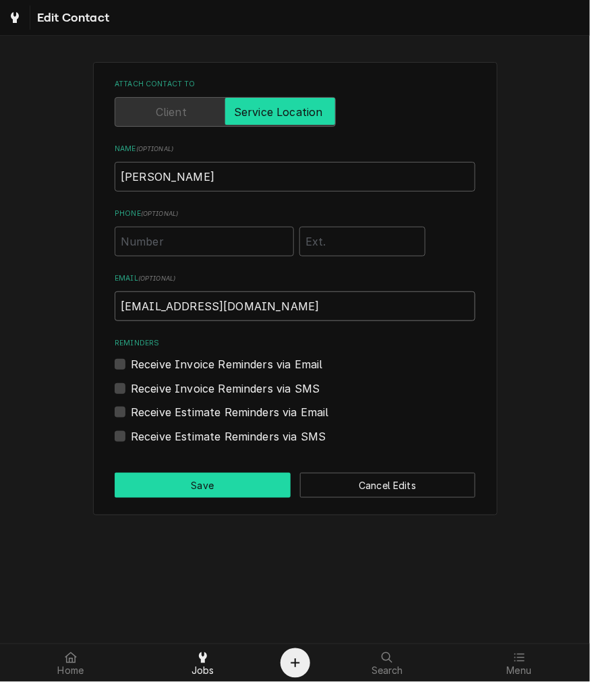
type input "blarsonstrong@gmail.com"
click at [206, 489] on button "Save" at bounding box center [203, 485] width 176 height 25
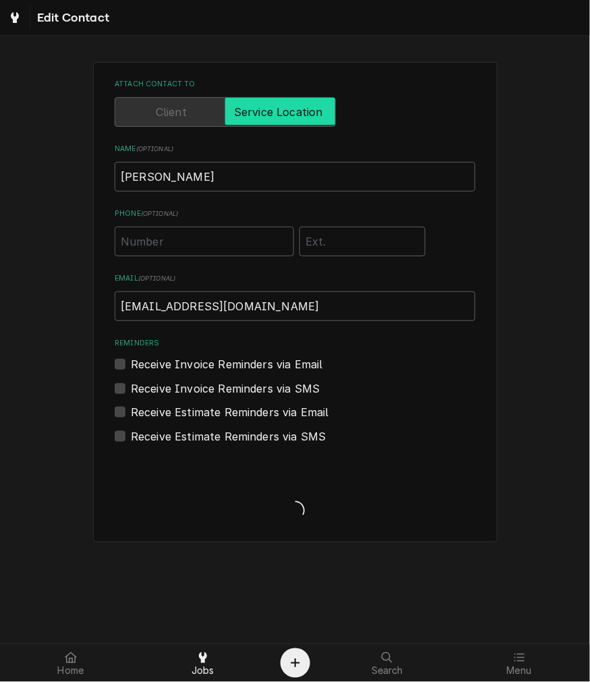
scroll to position [749, 0]
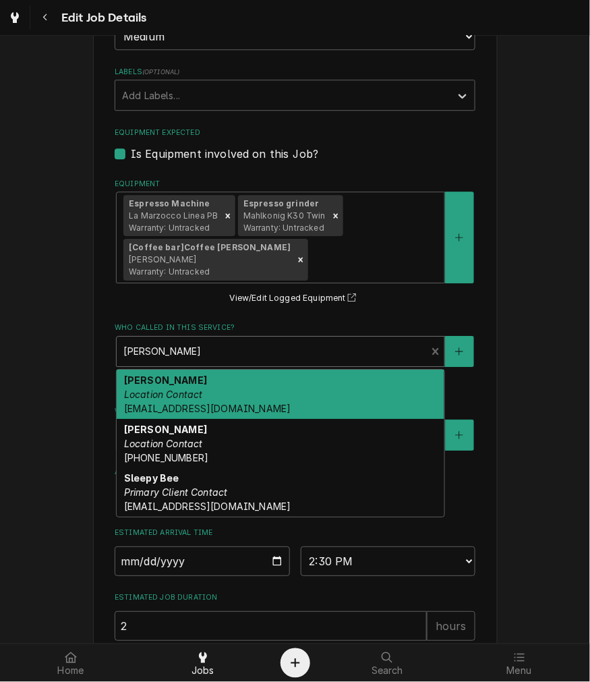
drag, startPoint x: 289, startPoint y: 348, endPoint x: 270, endPoint y: 364, distance: 24.9
click at [288, 349] on div "Who called in this service?" at bounding box center [271, 351] width 296 height 24
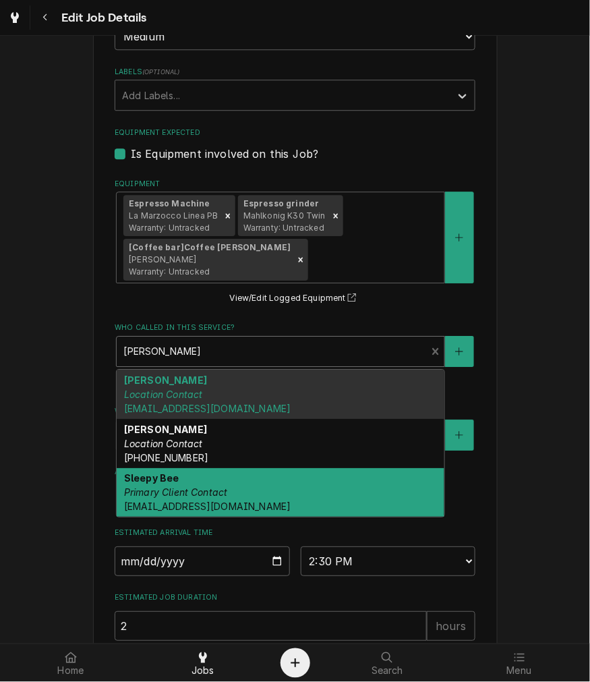
click at [243, 485] on div "Sleepy Bee Primary Client Contact oakley@sleepybeecafe.com" at bounding box center [281, 492] width 328 height 49
type textarea "x"
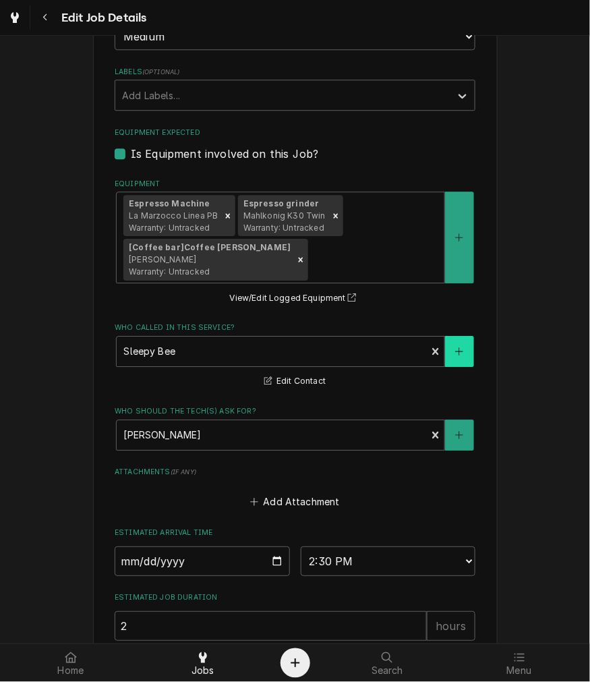
click at [455, 347] on icon "Create New Contact" at bounding box center [459, 350] width 8 height 9
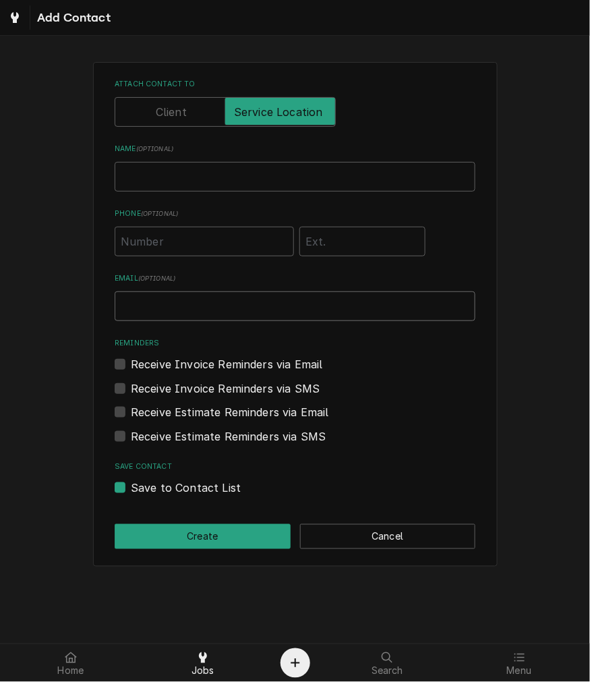
click at [177, 313] on input "Email ( optional )" at bounding box center [295, 306] width 361 height 30
paste input "tobias@sleepybeecafe.com"
type input "tobias@sleepybeecafe.com"
click at [160, 181] on input "Name ( optional )" at bounding box center [295, 177] width 361 height 30
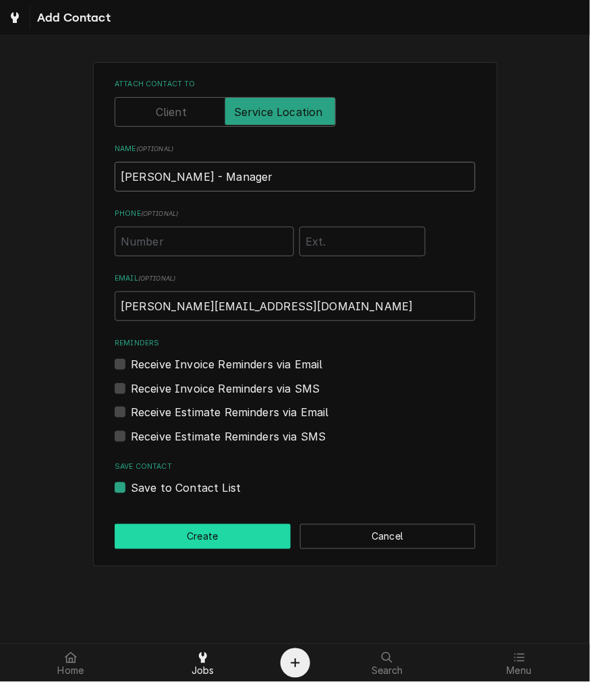
type input "Tobias - Manager"
click at [157, 528] on button "Create" at bounding box center [203, 536] width 176 height 25
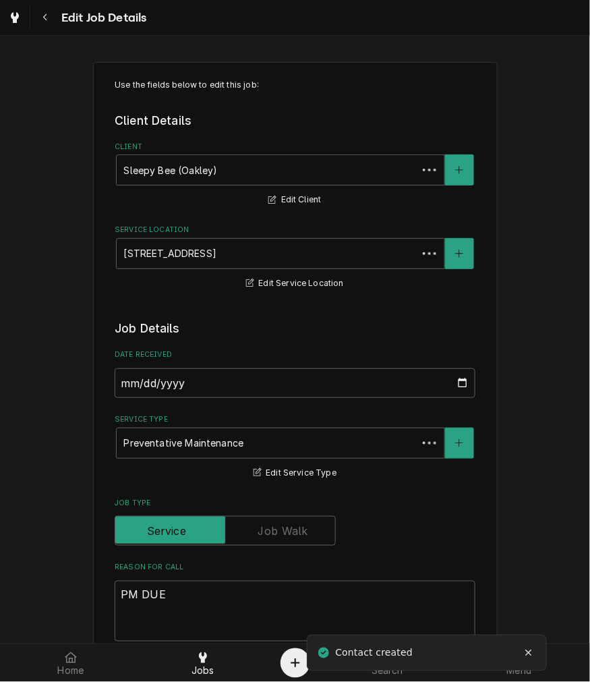
scroll to position [749, 0]
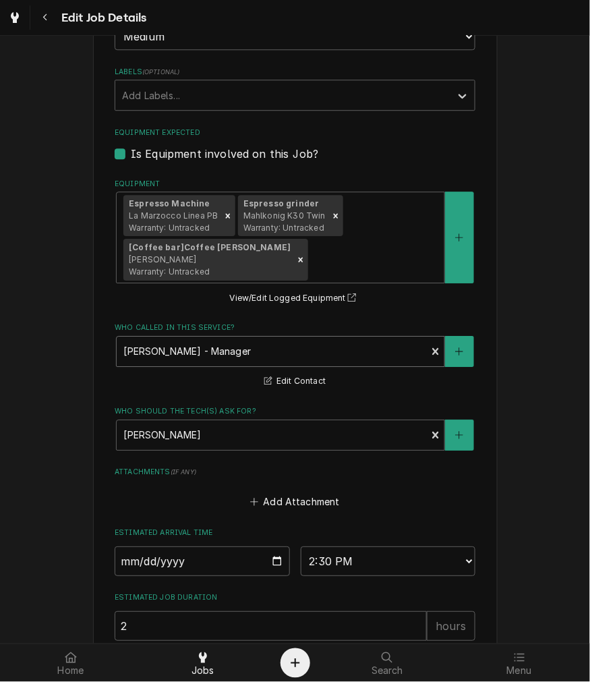
click at [212, 346] on div "Who called in this service?" at bounding box center [271, 351] width 296 height 24
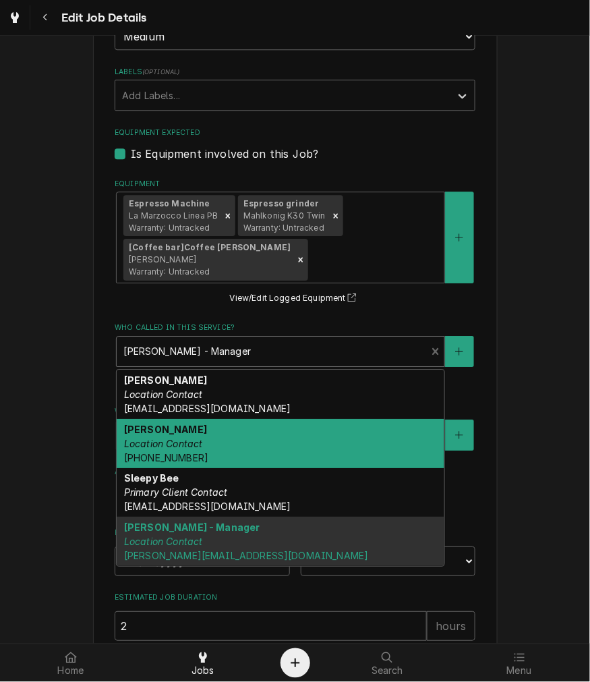
click at [191, 443] on em "Location Contact" at bounding box center [163, 442] width 79 height 11
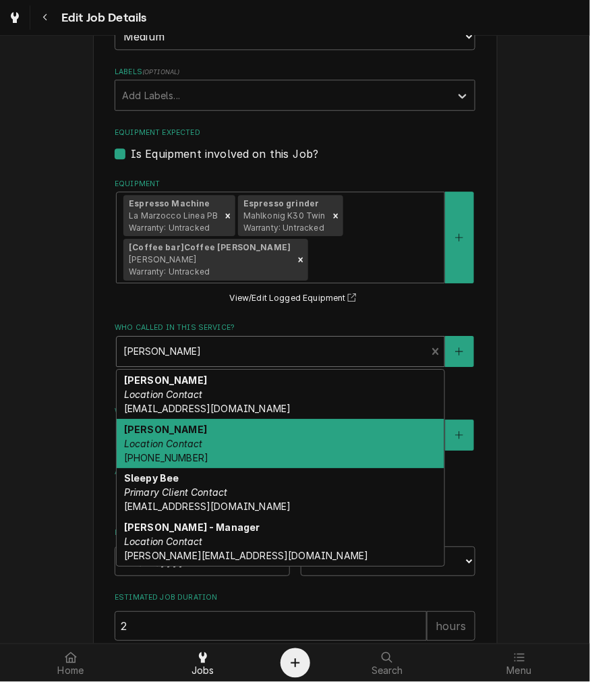
drag, startPoint x: 236, startPoint y: 346, endPoint x: 173, endPoint y: 440, distance: 113.7
click at [237, 345] on div "Who called in this service?" at bounding box center [271, 351] width 296 height 24
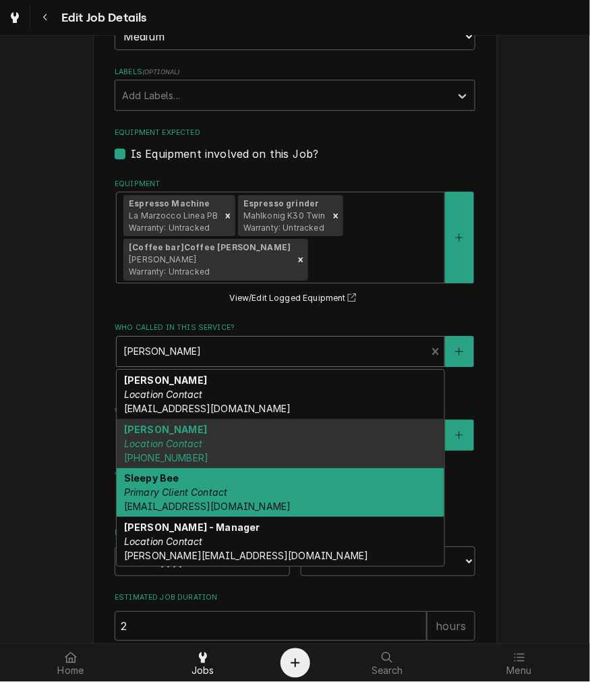
drag, startPoint x: 174, startPoint y: 496, endPoint x: 197, endPoint y: 495, distance: 23.0
click at [175, 497] on div "Sleepy Bee Primary Client Contact oakley@sleepybeecafe.com" at bounding box center [281, 492] width 328 height 49
type textarea "x"
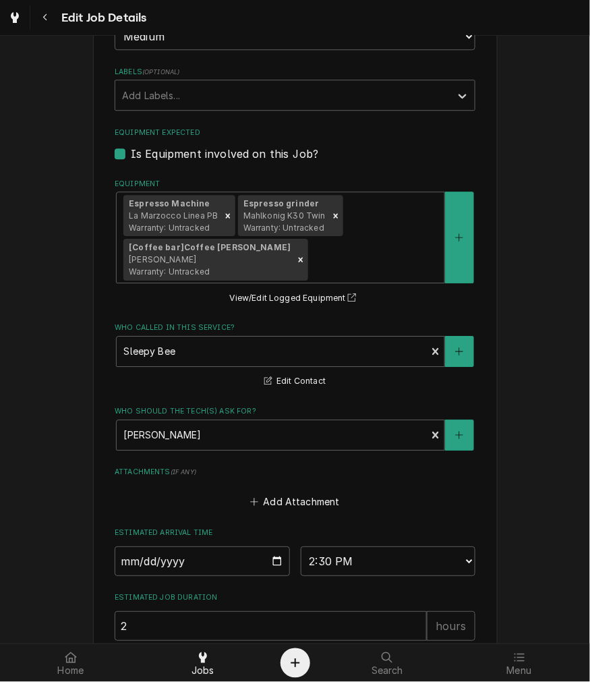
click at [292, 388] on fieldset "Job Details Date Received 2024-06-19 Service Type Preventative Maintenance Edit…" at bounding box center [295, 136] width 361 height 1130
click at [294, 375] on button "Edit Contact" at bounding box center [294, 381] width 65 height 17
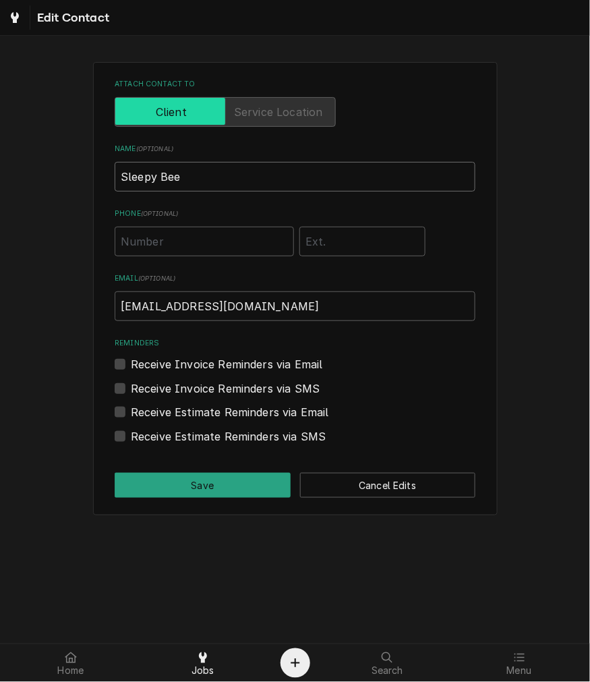
drag, startPoint x: 206, startPoint y: 171, endPoint x: -247, endPoint y: 156, distance: 453.2
click at [0, 156] on html "Edit Contact Attach contact to Name ( optional ) Sleepy Bee Phone ( optional ) …" at bounding box center [295, 341] width 590 height 682
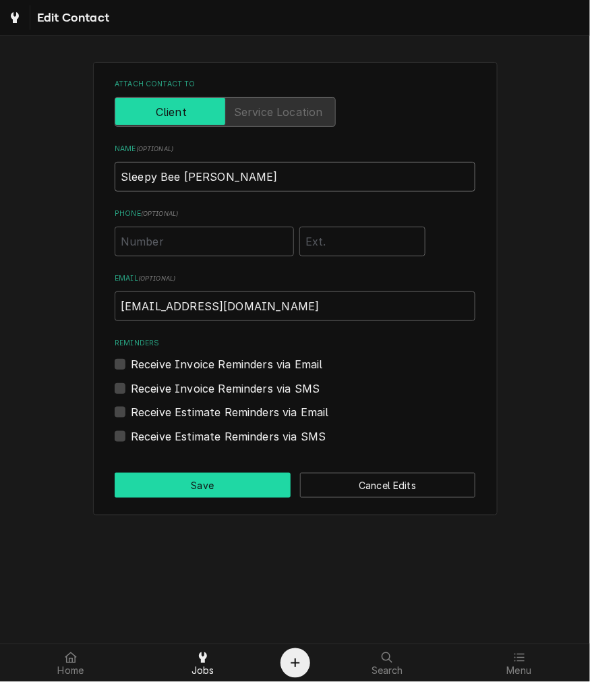
type input "Sleepy Bee Amanda"
click at [210, 495] on button "Save" at bounding box center [203, 485] width 176 height 25
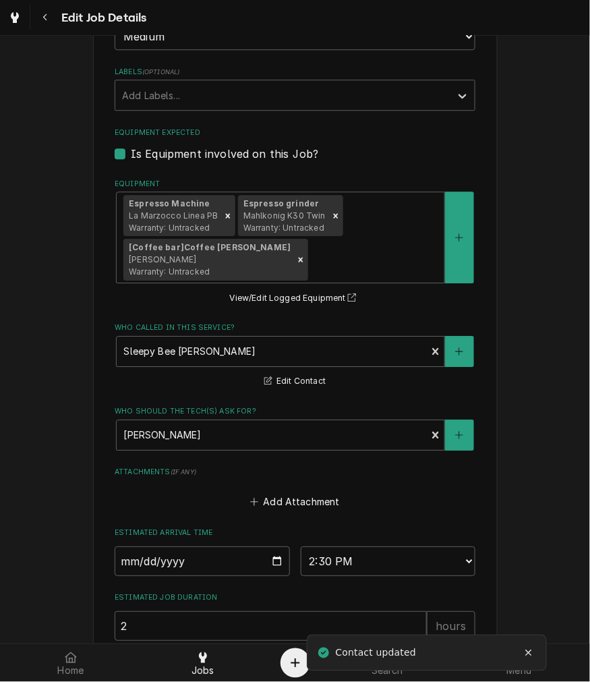
scroll to position [874, 0]
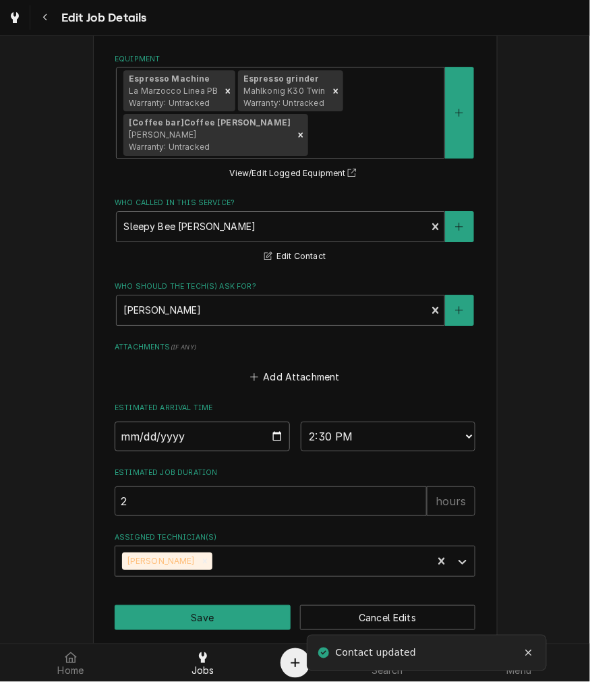
click at [273, 429] on input "2025-10-29" at bounding box center [202, 436] width 175 height 30
type textarea "x"
type input "2025-10-21"
click at [362, 432] on select "AM / PM 6:00 AM 6:15 AM 6:30 AM 6:45 AM 7:00 AM 7:15 AM 7:30 AM 7:45 AM 8:00 AM…" at bounding box center [388, 436] width 175 height 30
type textarea "x"
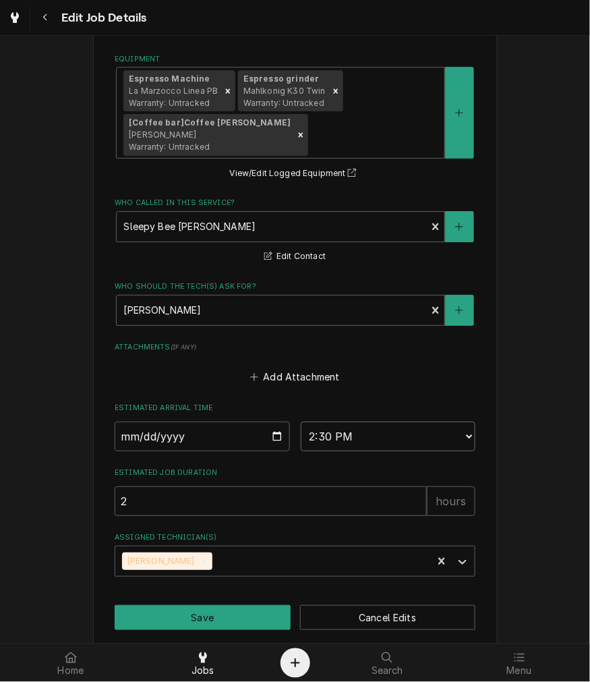
select select "10:45:00"
click at [301, 421] on select "AM / PM 6:00 AM 6:15 AM 6:30 AM 6:45 AM 7:00 AM 7:15 AM 7:30 AM 7:45 AM 8:00 AM…" at bounding box center [388, 436] width 175 height 30
click at [212, 622] on button "Save" at bounding box center [203, 617] width 176 height 25
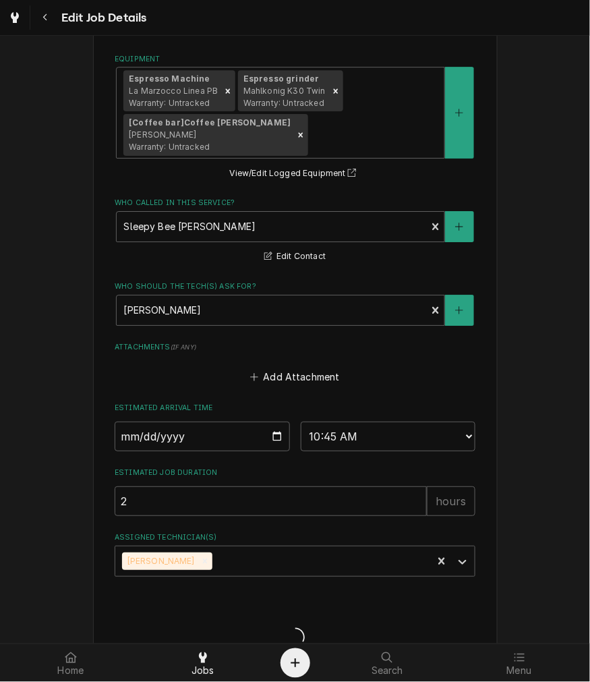
type textarea "x"
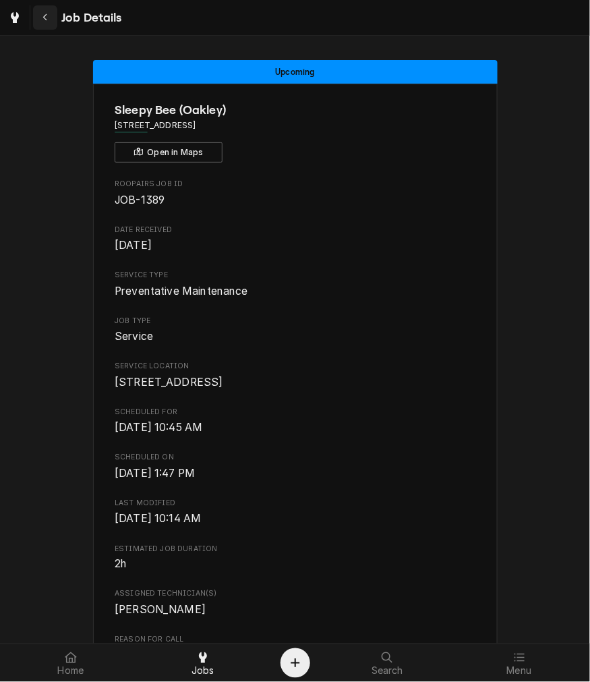
click at [49, 14] on div "Navigate back" at bounding box center [44, 17] width 13 height 13
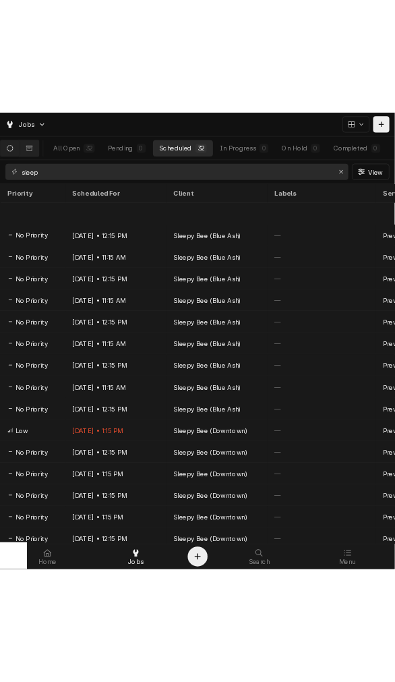
scroll to position [81, 0]
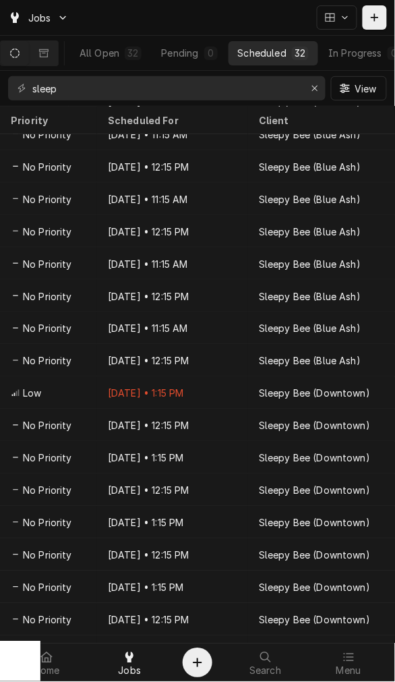
click at [142, 69] on div "All Open 32 Pending 0 Scheduled 32 In Progress 0 On Hold 0 Completed 0" at bounding box center [232, 53] width 325 height 34
click at [140, 82] on input "sleep" at bounding box center [166, 88] width 268 height 24
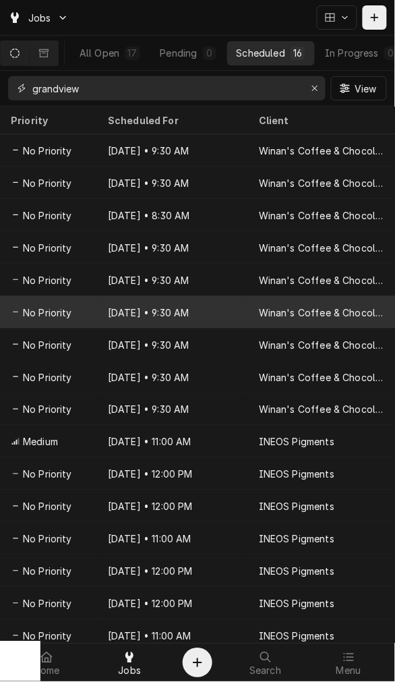
type input "grandview"
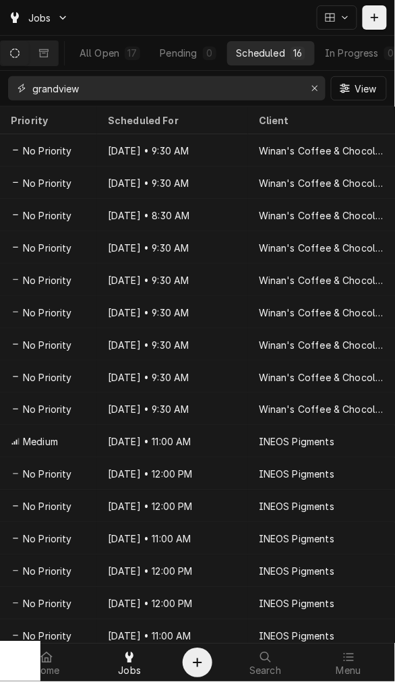
click at [153, 79] on input "grandview" at bounding box center [166, 88] width 268 height 24
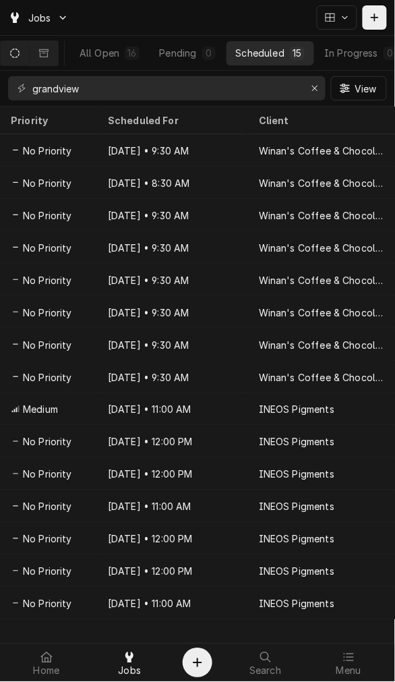
drag, startPoint x: 373, startPoint y: 20, endPoint x: 302, endPoint y: 92, distance: 101.1
click at [373, 19] on icon "Dynamic Content Wrapper" at bounding box center [375, 17] width 8 height 9
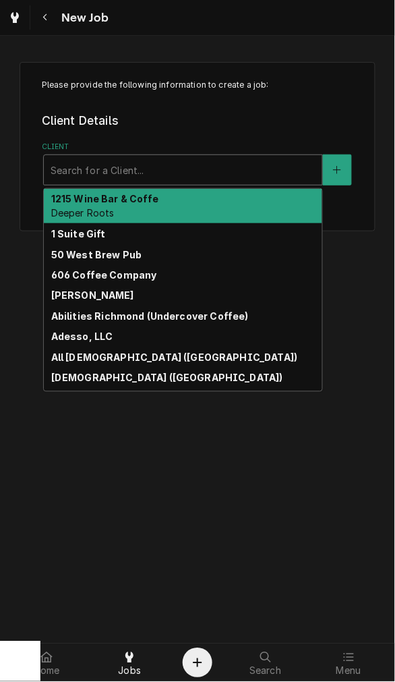
click at [78, 174] on div "Client" at bounding box center [183, 170] width 265 height 24
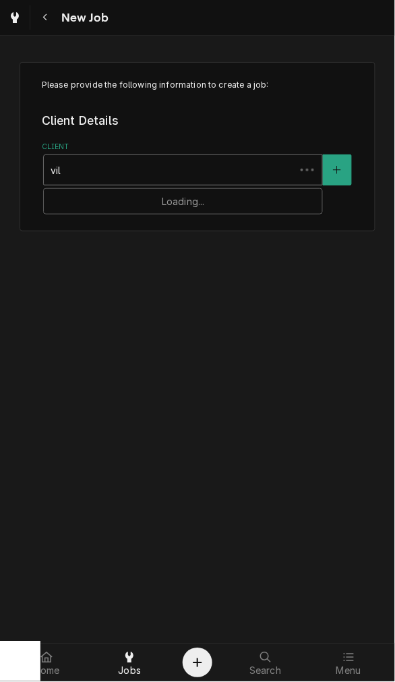
type input "villa"
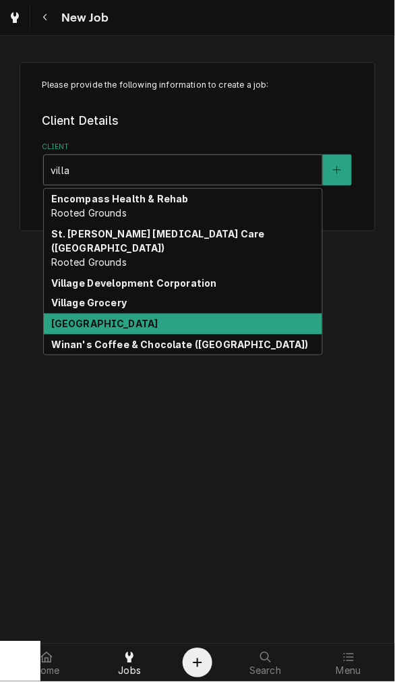
click at [65, 318] on strong "[GEOGRAPHIC_DATA]" at bounding box center [104, 323] width 107 height 11
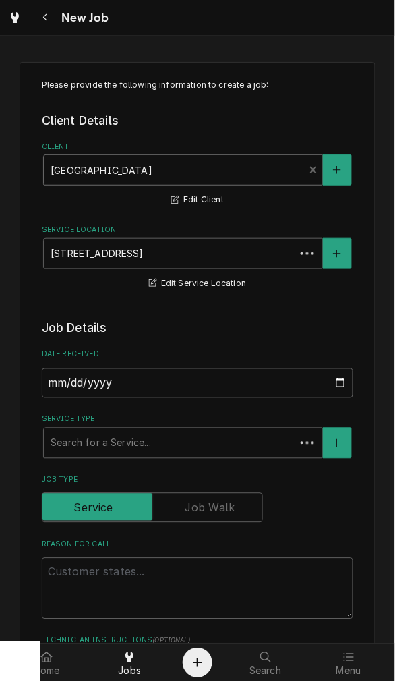
type textarea "x"
click at [121, 671] on span "Jobs" at bounding box center [129, 670] width 23 height 11
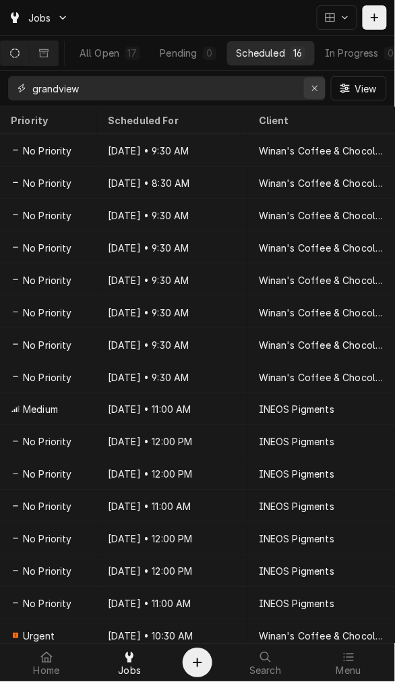
click at [314, 85] on icon "Erase input" at bounding box center [314, 88] width 7 height 9
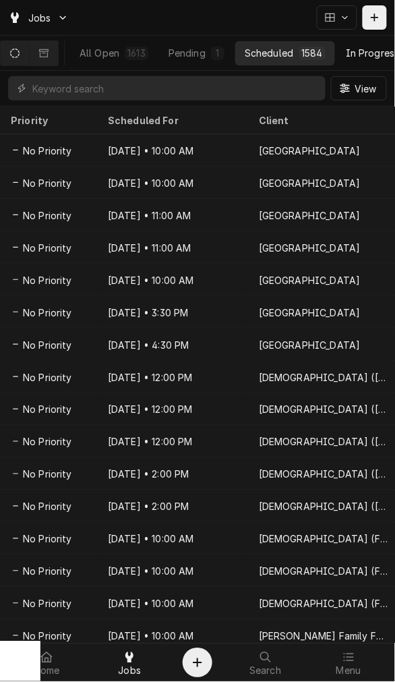
click at [379, 52] on div "In Progress" at bounding box center [373, 53] width 54 height 14
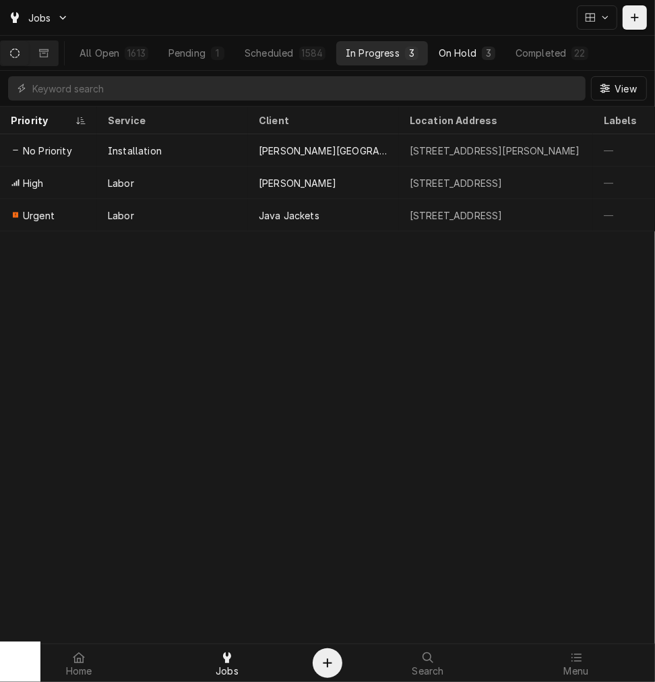
click at [394, 51] on div "3" at bounding box center [489, 53] width 8 height 14
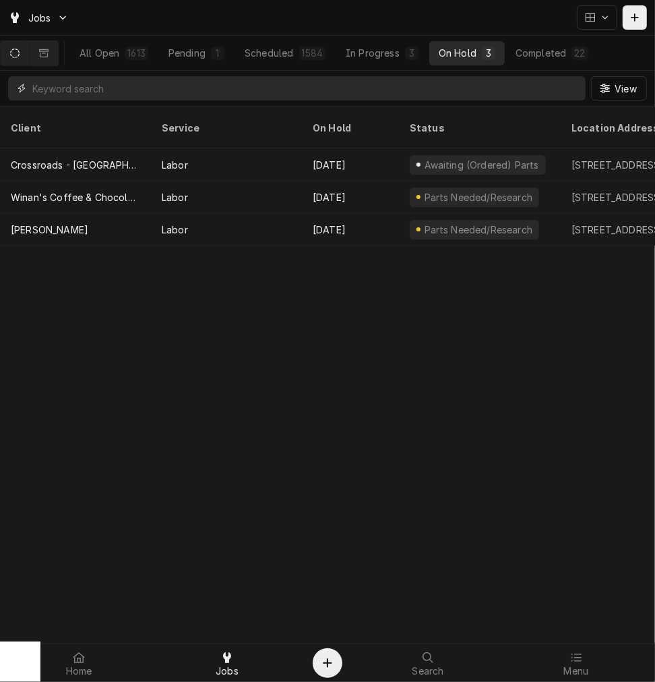
click at [152, 76] on input "Dynamic Content Wrapper" at bounding box center [305, 88] width 547 height 24
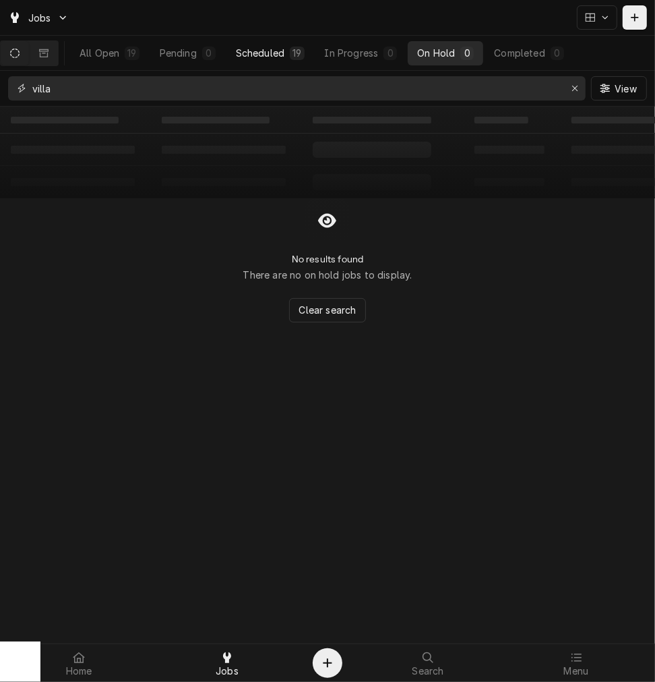
type input "villa"
click at [272, 53] on div "Scheduled" at bounding box center [260, 53] width 49 height 14
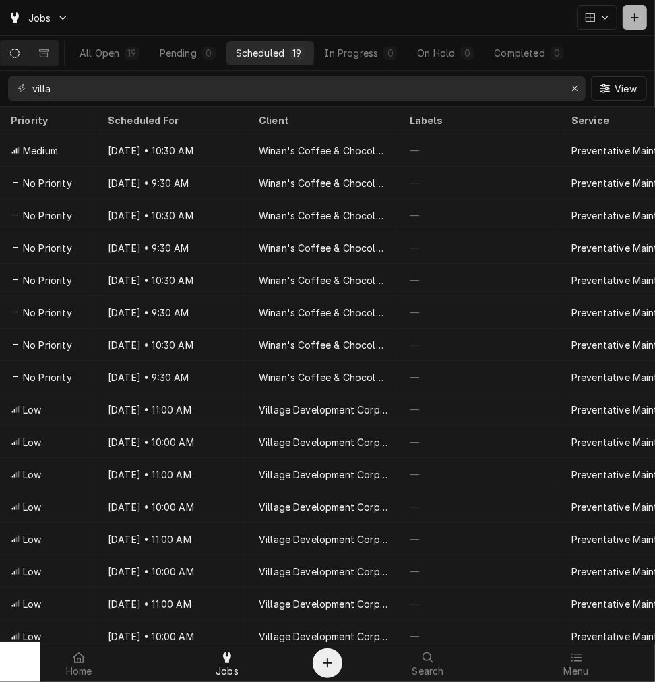
click at [394, 16] on div "Dynamic Content Wrapper" at bounding box center [634, 17] width 13 height 13
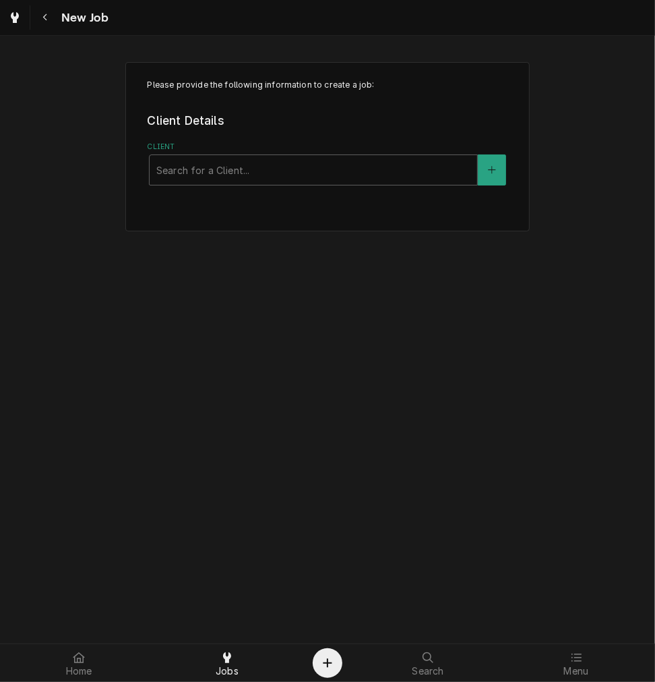
click at [226, 142] on label "Client" at bounding box center [328, 147] width 361 height 11
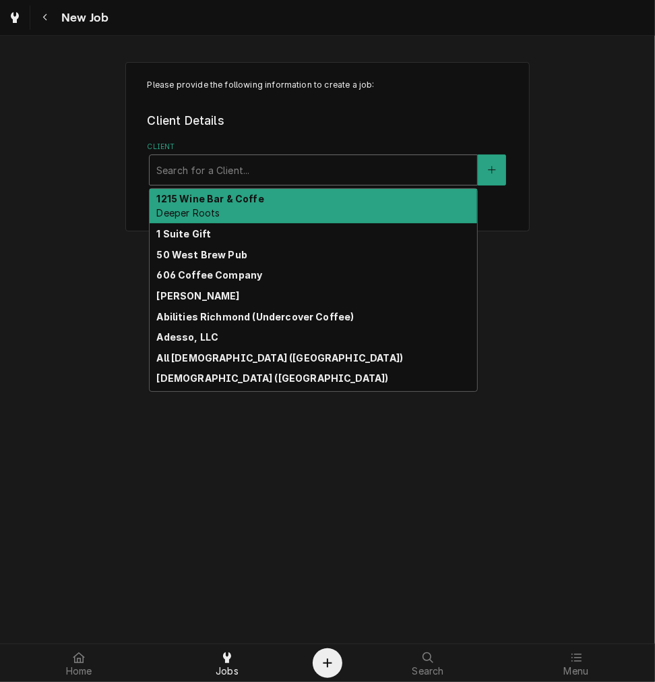
click at [217, 177] on div "Client" at bounding box center [313, 170] width 314 height 24
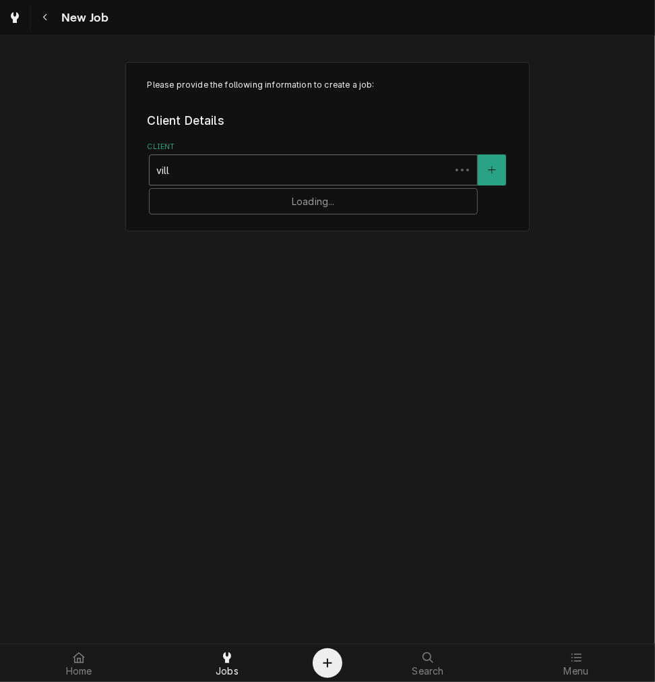
type input "villa"
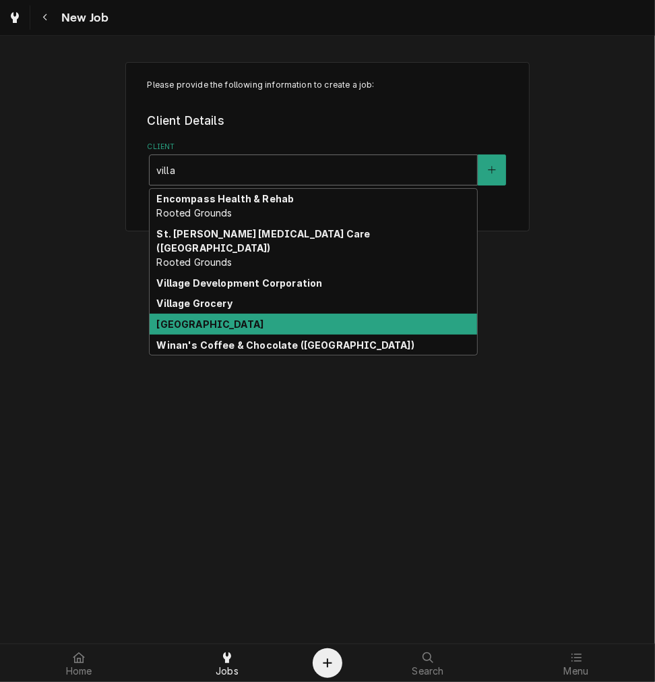
click at [231, 313] on div "[GEOGRAPHIC_DATA]" at bounding box center [314, 323] width 328 height 21
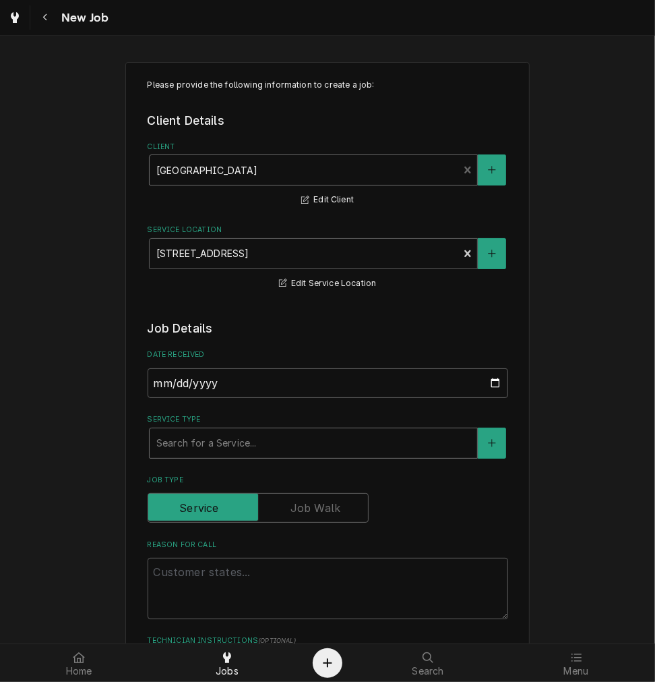
click at [237, 438] on div "Service Type" at bounding box center [313, 443] width 314 height 24
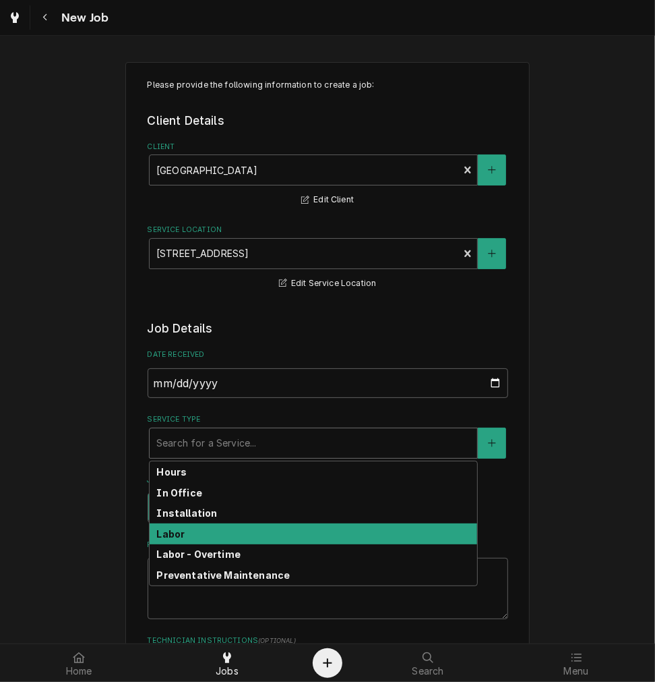
click at [237, 530] on div "Labor" at bounding box center [314, 533] width 328 height 21
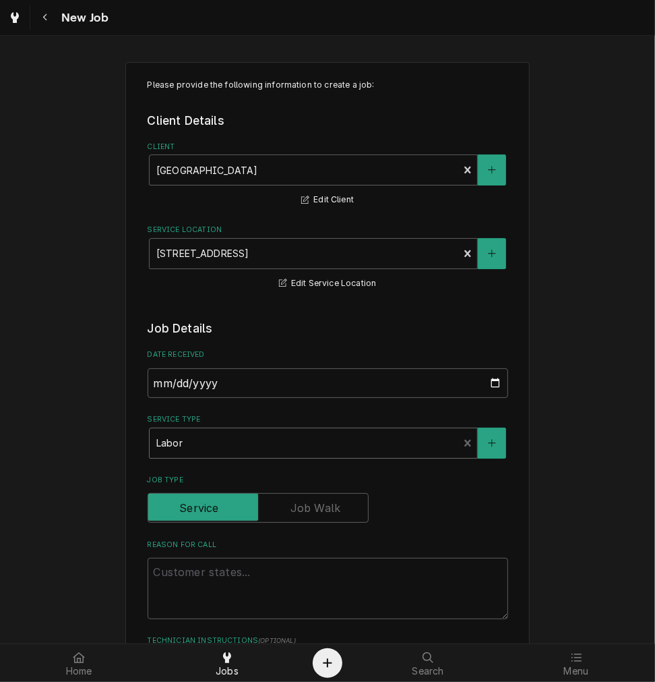
type textarea "x"
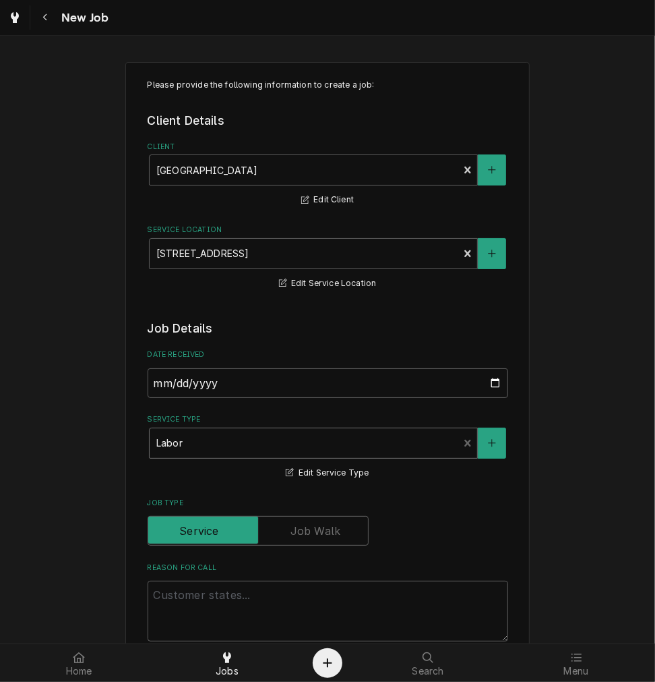
scroll to position [374, 0]
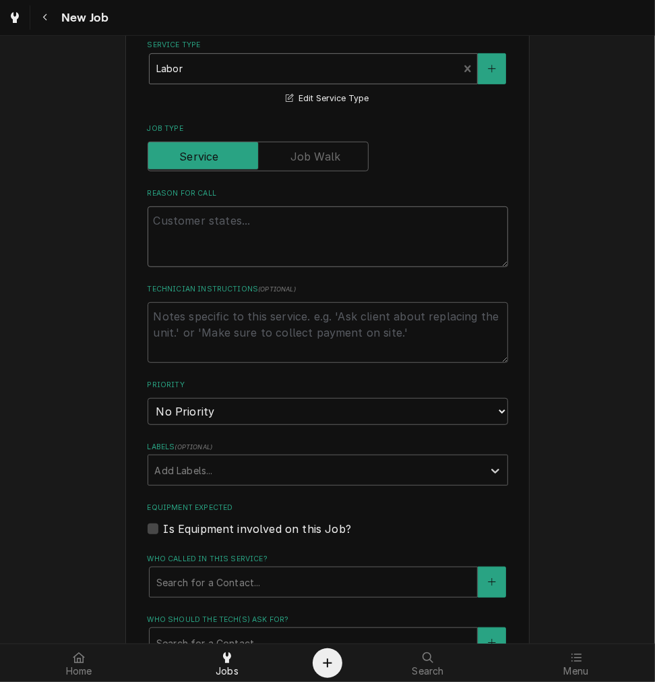
click at [302, 258] on textarea "Reason For Call" at bounding box center [328, 236] width 361 height 61
type textarea "P"
type textarea "x"
type textarea "Pa"
type textarea "x"
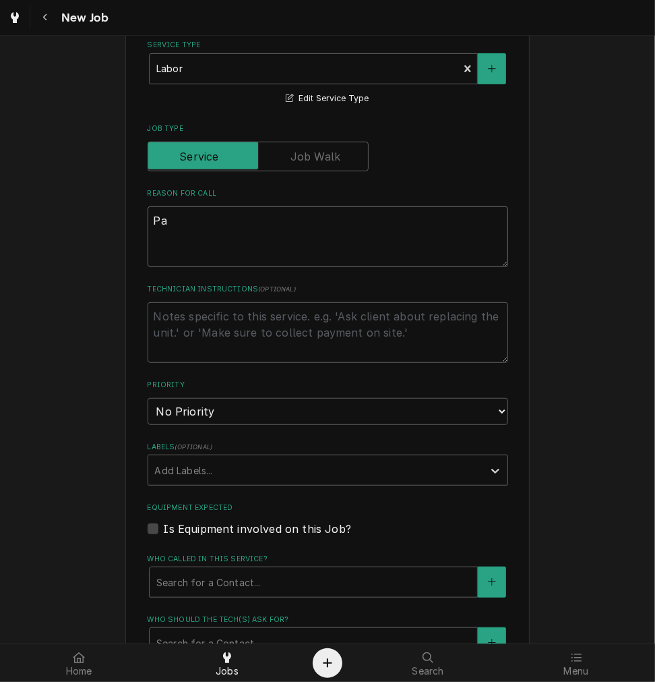
type textarea "Par"
type textarea "x"
type textarea "Part"
type textarea "x"
type textarea "Parts"
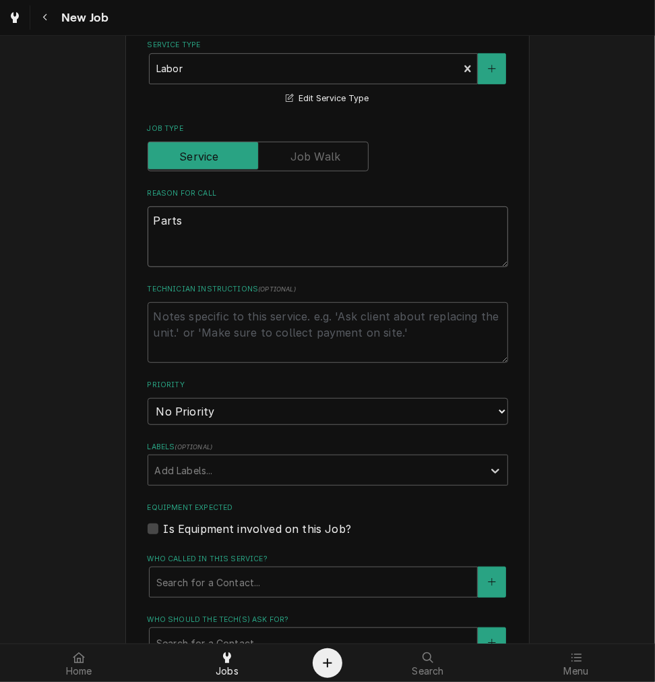
type textarea "x"
type textarea "Parts"
type textarea "x"
type textarea "Parts a"
type textarea "x"
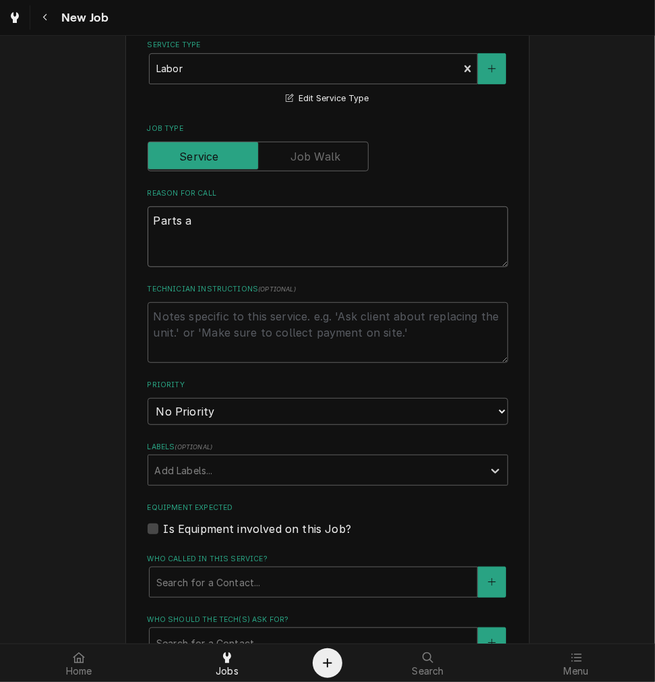
type textarea "Parts ar"
type textarea "x"
type textarea "Parts are"
type textarea "x"
type textarea "Parts are"
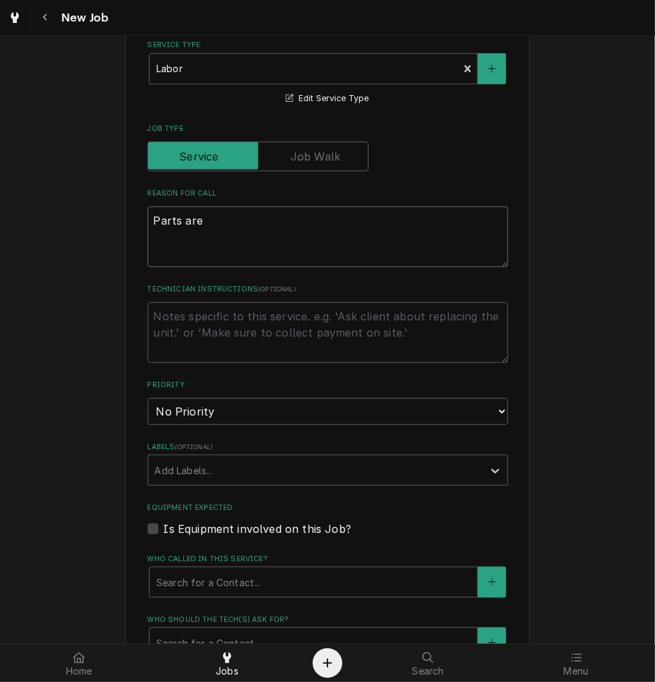
type textarea "x"
type textarea "Parts are in"
type textarea "x"
type textarea "Parts are inb"
type textarea "x"
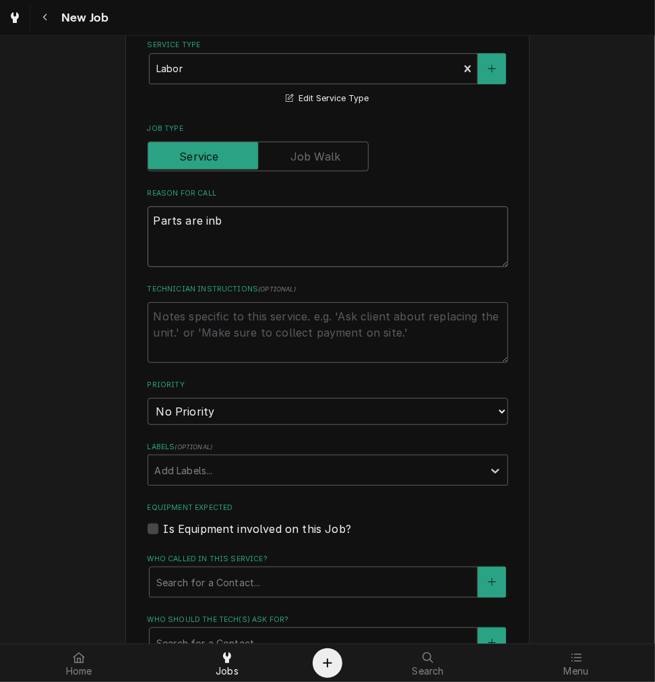
type textarea "Parts are inb"
type textarea "x"
type textarea "Parts are inb f"
type textarea "x"
type textarea "Parts are inb fo"
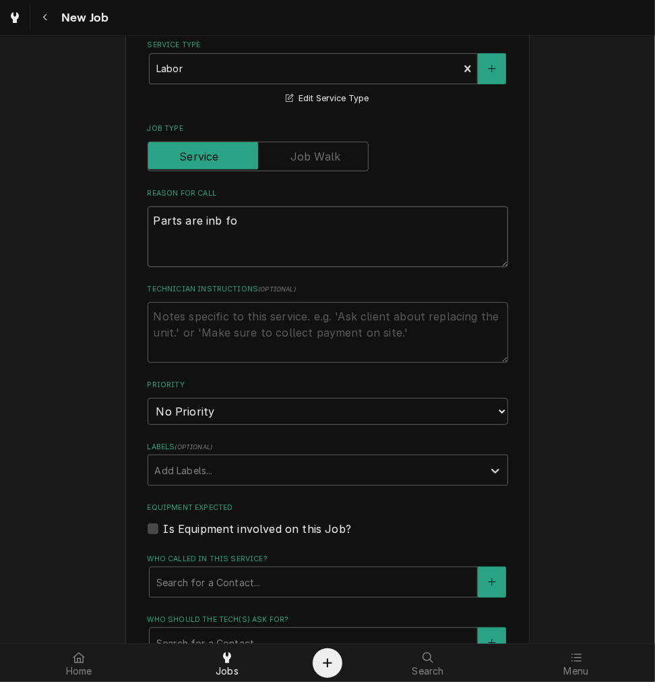
type textarea "x"
type textarea "Parts are inb for"
type textarea "x"
type textarea "Parts are inb for"
type textarea "x"
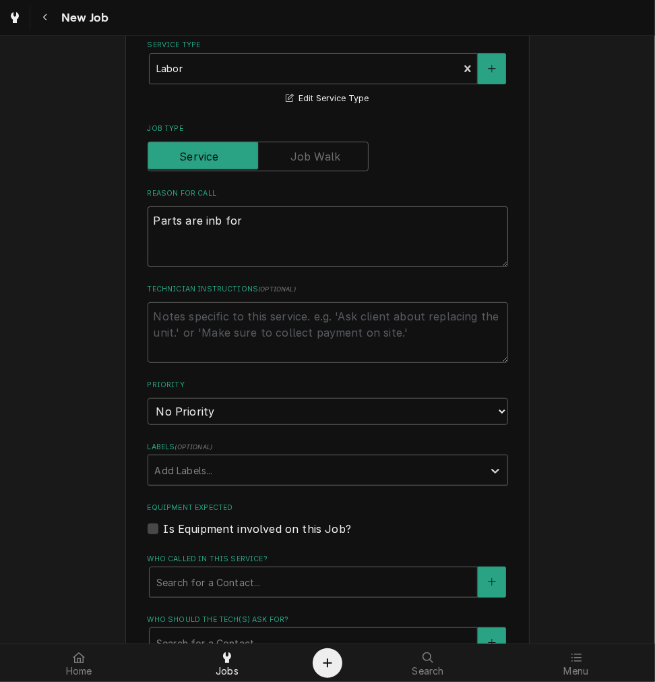
type textarea "Parts are inb for e"
type textarea "x"
type textarea "Parts are inb for"
type textarea "x"
type textarea "Parts are inb for \"
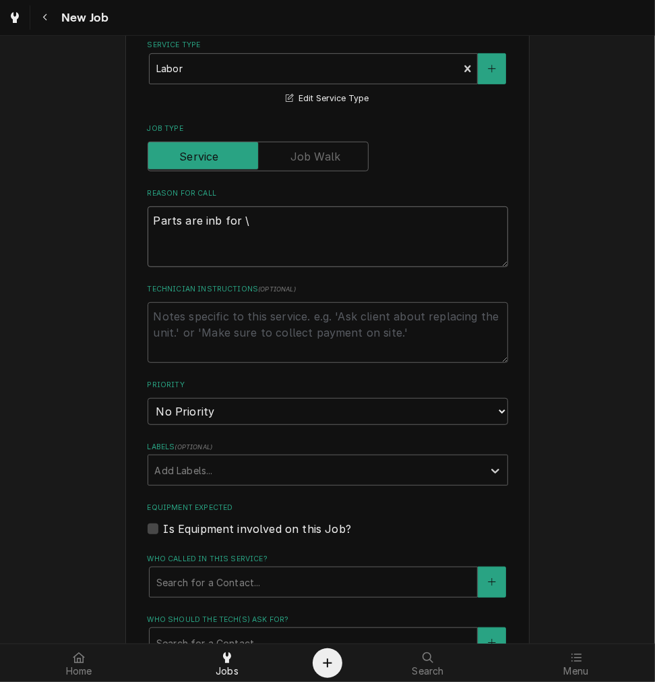
type textarea "x"
type textarea "Parts are inb for"
type textarea "x"
type textarea "Parts are inb for"
type textarea "x"
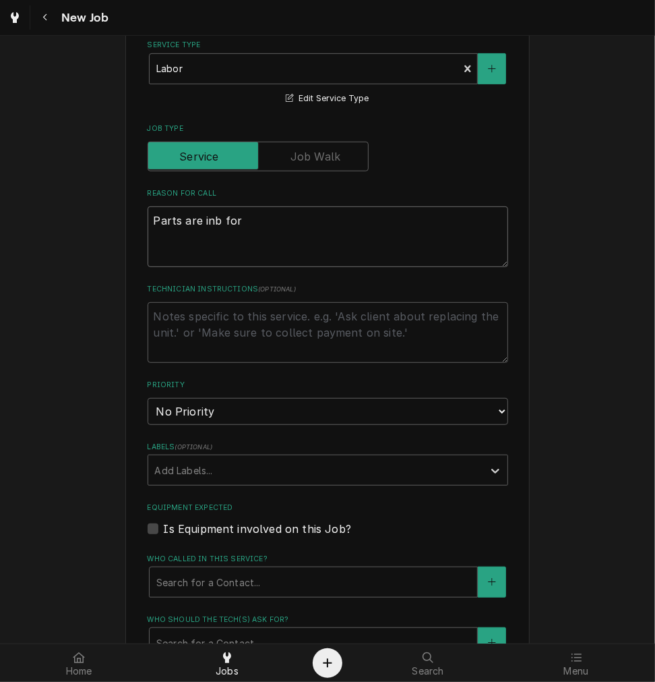
type textarea "Parts are inb fo"
type textarea "x"
type textarea "Parts are inb f"
type textarea "x"
type textarea "Parts are inb"
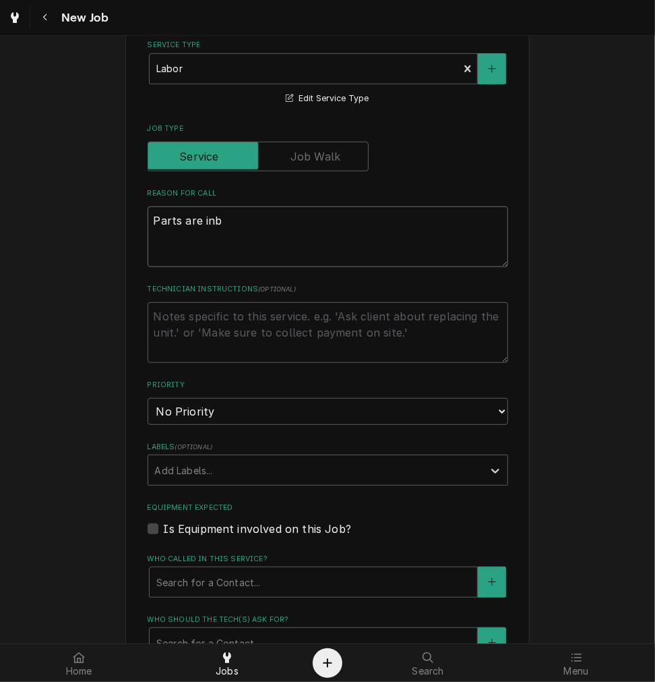
type textarea "x"
type textarea "Parts are inb"
type textarea "x"
type textarea "Parts are in"
type textarea "x"
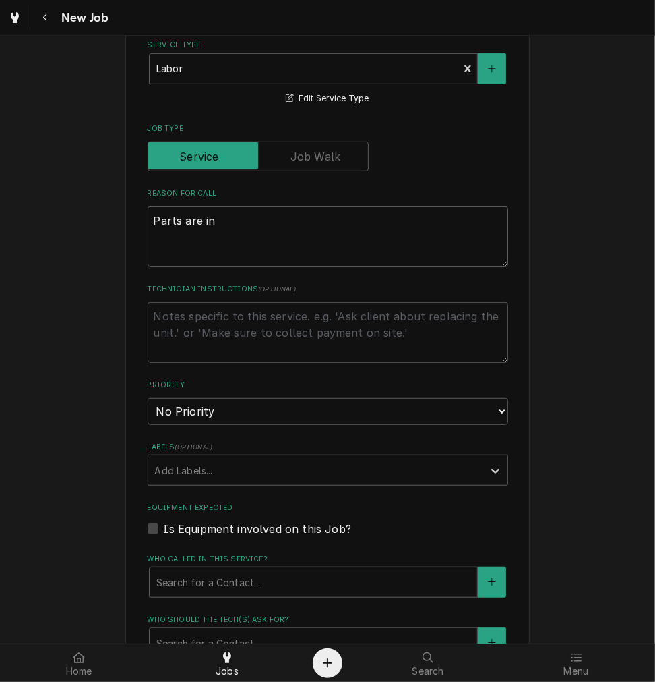
type textarea "Parts are in"
type textarea "x"
type textarea "Parts are in f"
type textarea "x"
type textarea "Parts are in fo"
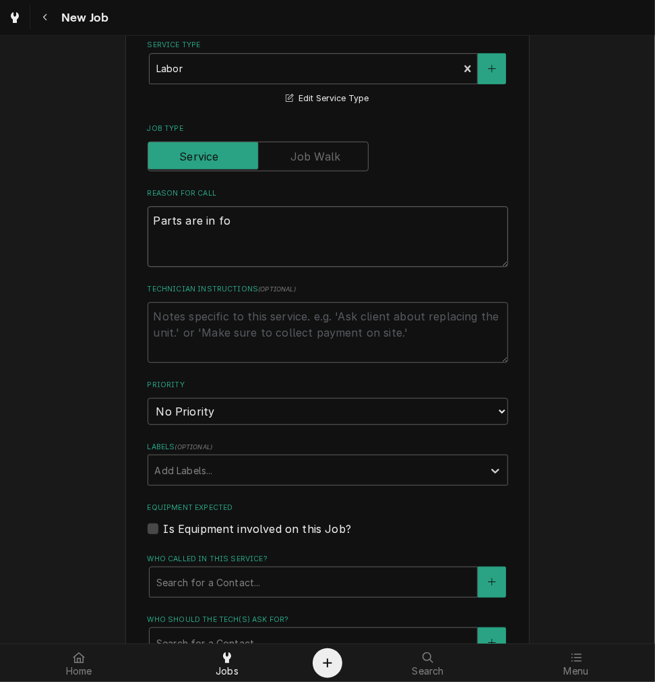
type textarea "x"
type textarea "Parts are in for"
type textarea "x"
type textarea "Parts are in for"
type textarea "x"
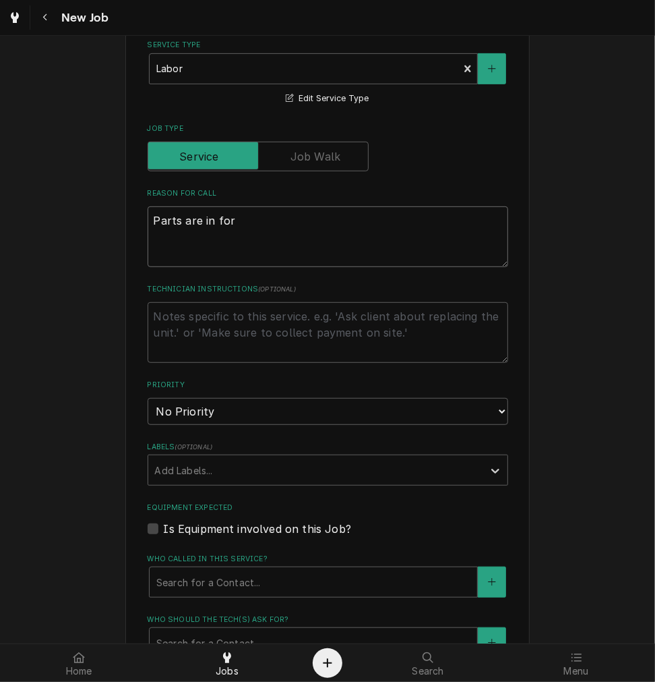
type textarea "Parts are in for w"
type textarea "x"
type textarea "Parts are in for wo"
type textarea "x"
type textarea "Parts are in for wor"
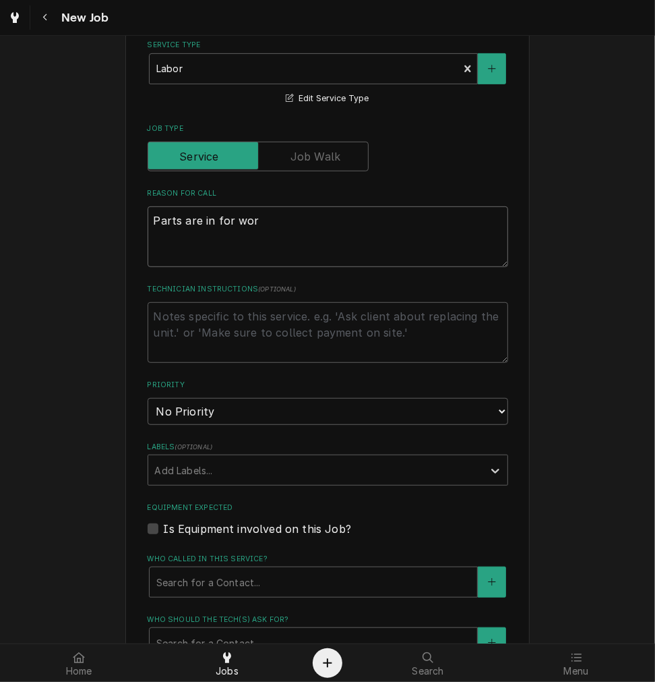
type textarea "x"
type textarea "Parts are in for work"
type textarea "x"
type textarea "Parts are in for work"
type textarea "x"
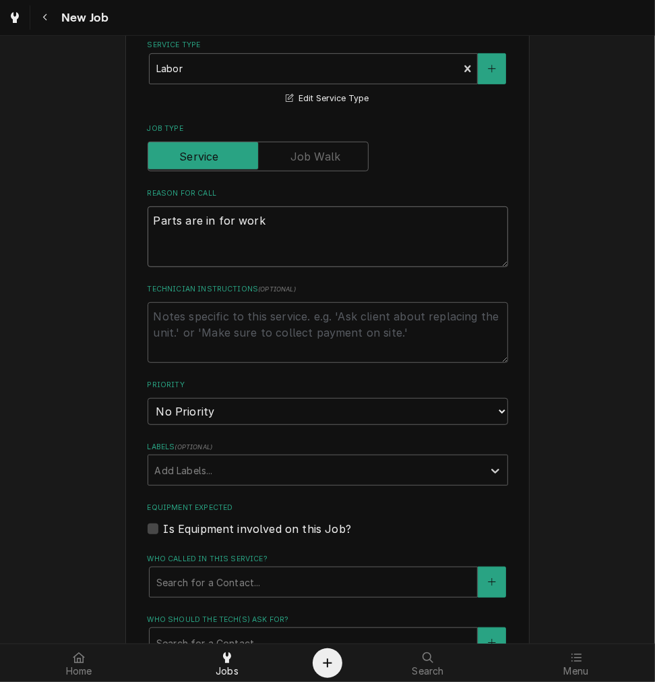
type textarea "Parts are in for work o"
type textarea "x"
type textarea "Parts are in for work on"
type textarea "x"
type textarea "Parts are in for work on e"
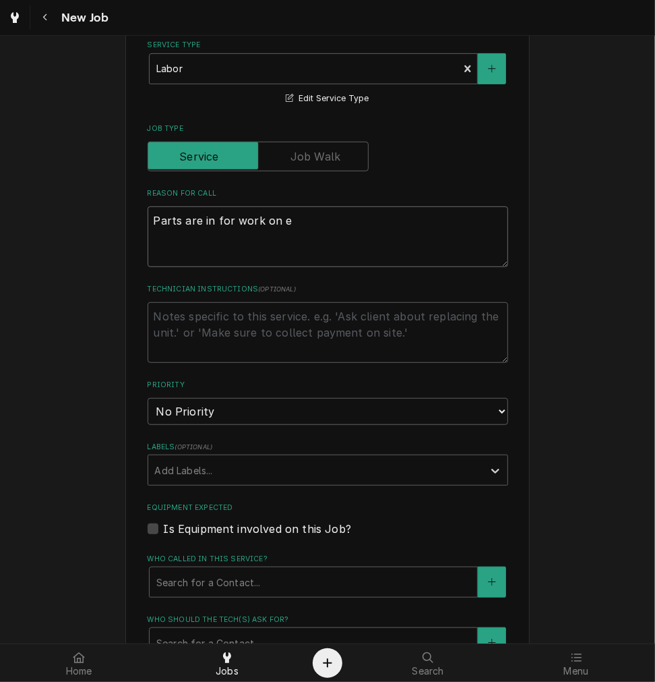
type textarea "x"
type textarea "Parts are in for work on eso"
type textarea "x"
type textarea "Parts are in for work on esop"
type textarea "x"
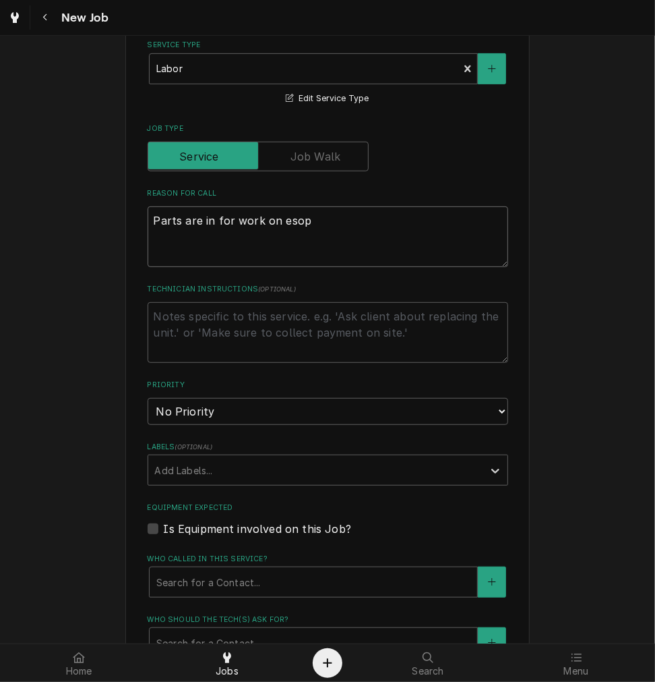
type textarea "Parts are in for work on esopr"
type textarea "x"
type textarea "Parts are in for work on esop"
type textarea "x"
type textarea "Parts are in for work on eso"
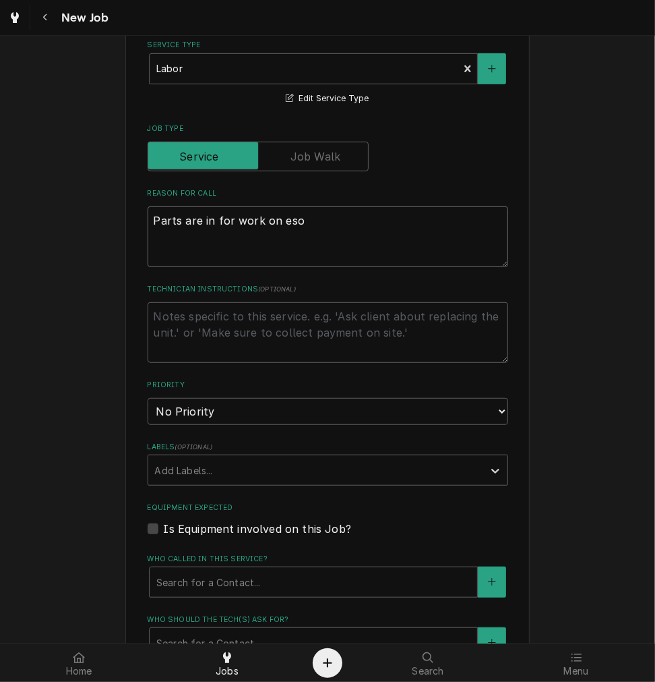
type textarea "x"
type textarea "Parts are in for work on esor"
type textarea "x"
type textarea "Parts are in for work on eso"
type textarea "x"
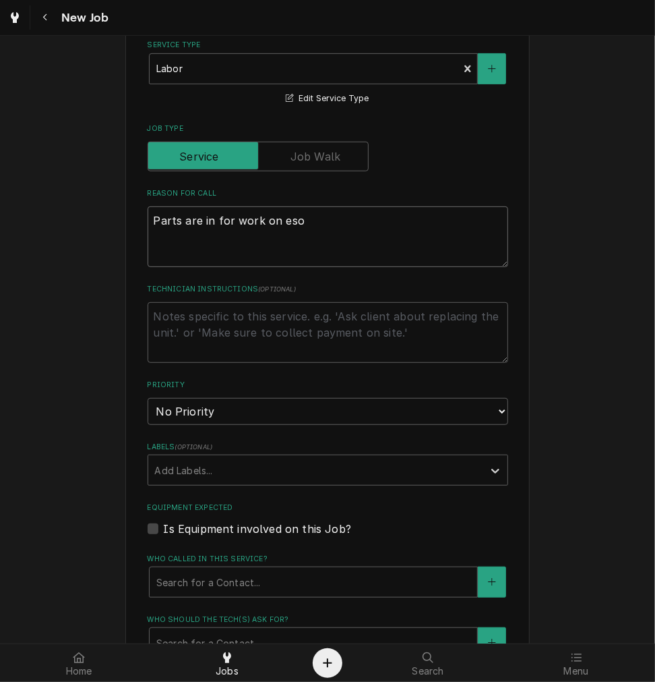
type textarea "Parts are in for work on es"
type textarea "x"
type textarea "Parts are in for work on esp"
type textarea "x"
type textarea "Parts are in for work on espr"
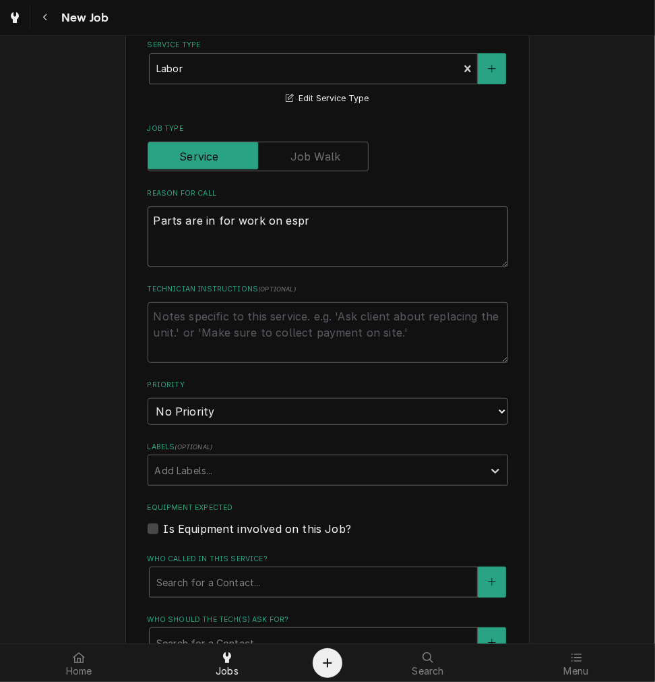
type textarea "x"
type textarea "Parts are in for work on espre"
type textarea "x"
type textarea "Parts are in for work on espres"
type textarea "x"
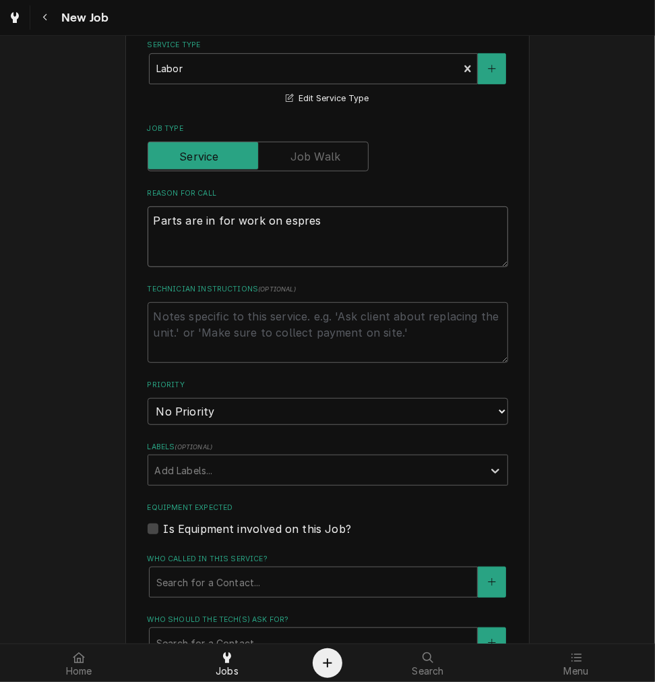
type textarea "Parts are in for work on espress"
type textarea "x"
type textarea "Parts are in for work on espresso"
type textarea "x"
type textarea "Parts are in for work on espresso"
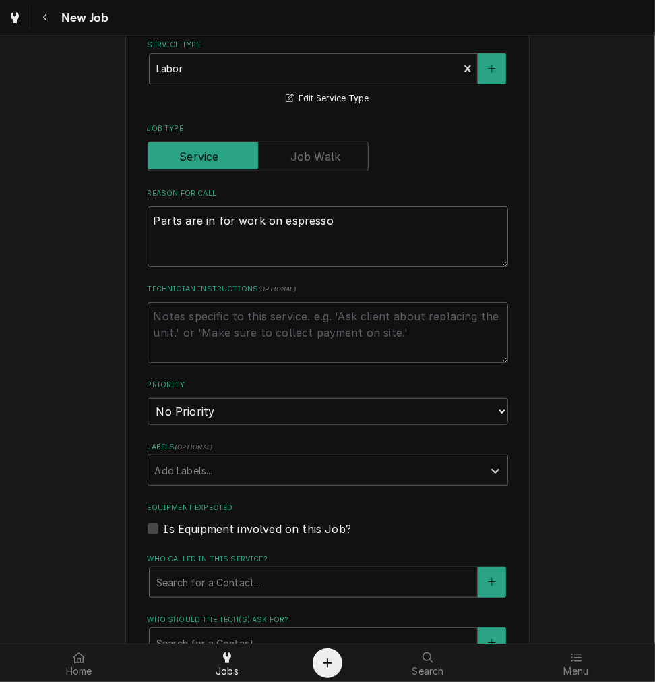
type textarea "x"
type textarea "Parts are in for work on espresso m"
type textarea "x"
type textarea "Parts are in for work on espresso ma"
type textarea "x"
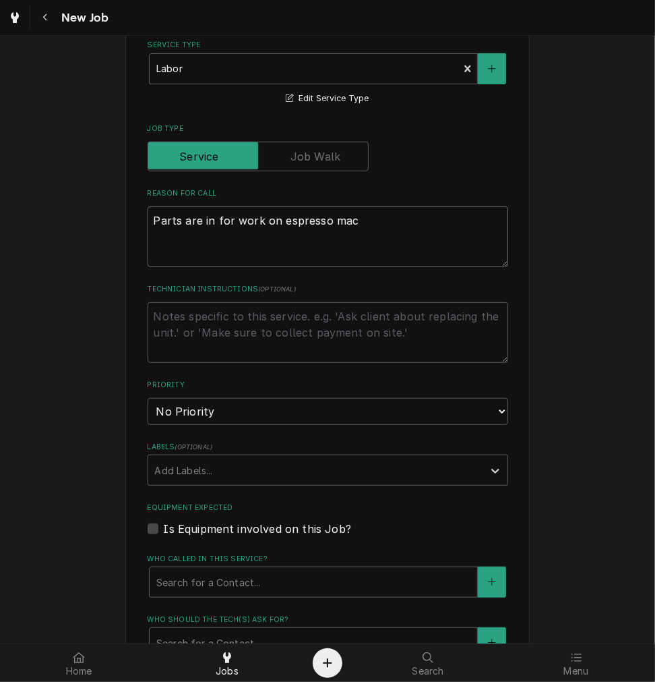
type textarea "Parts are in for work on espresso mach"
type textarea "x"
type textarea "Parts are in for work on espresso machi"
type textarea "x"
type textarea "Parts are in for work on espresso machin"
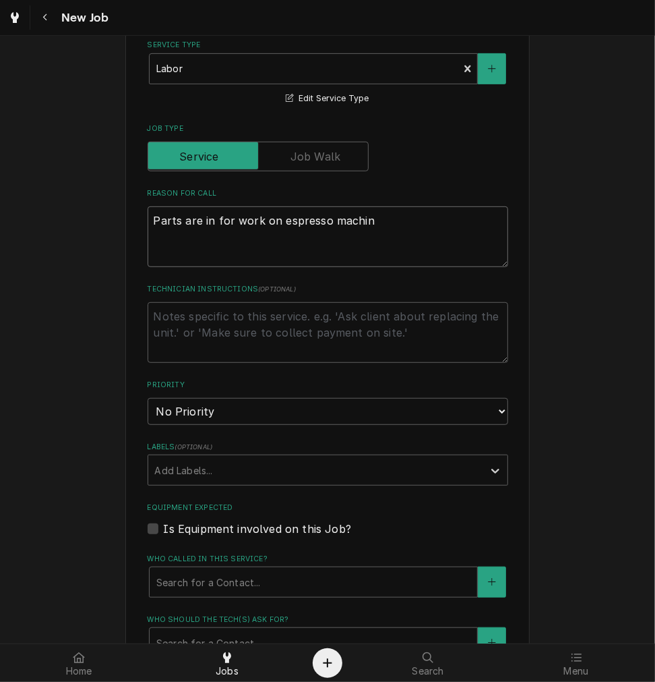
type textarea "x"
type textarea "Parts are in for work on espresso machine"
type textarea "x"
type textarea "Parts are in for work on espresso machine"
click at [302, 410] on select "No Priority Urgent High Medium Low" at bounding box center [328, 411] width 361 height 27
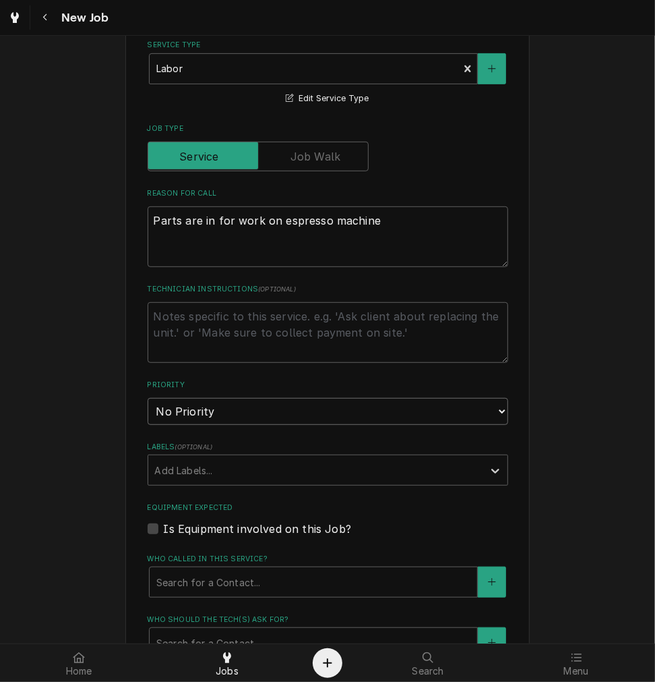
select select "2"
click at [148, 398] on select "No Priority Urgent High Medium Low" at bounding box center [328, 411] width 361 height 27
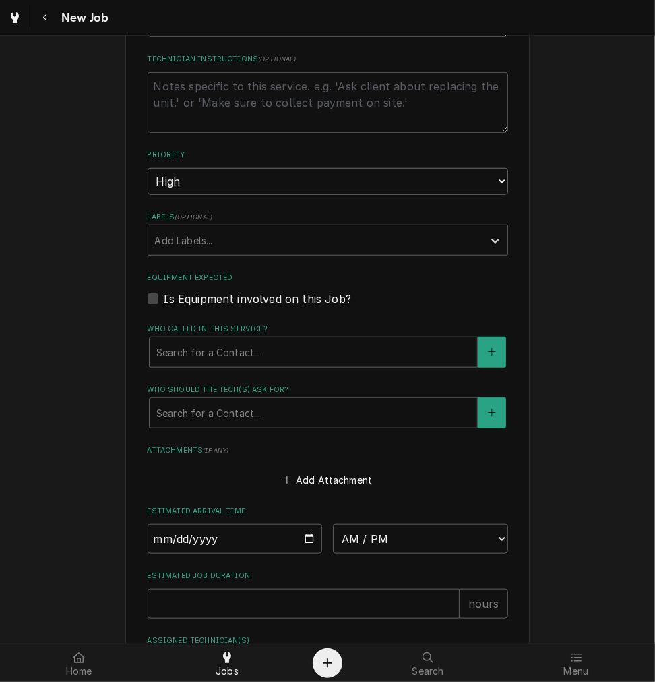
type textarea "x"
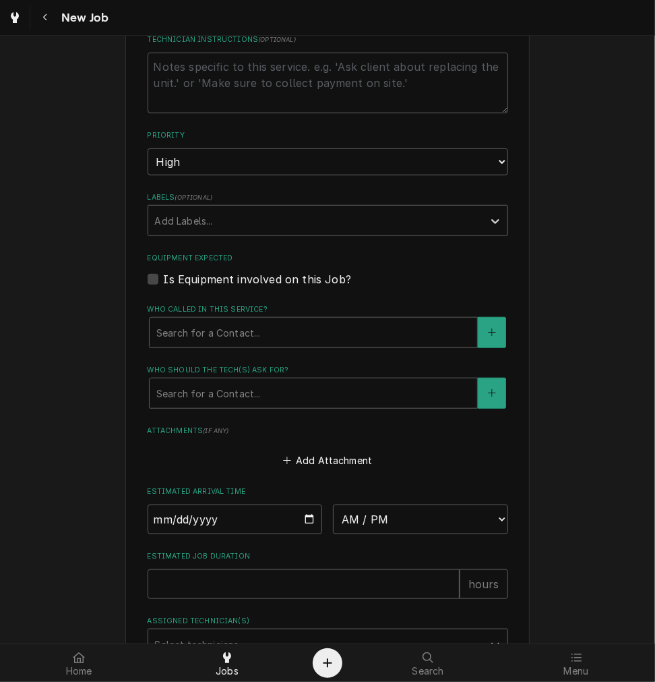
click at [210, 277] on label "Is Equipment involved on this Job?" at bounding box center [257, 279] width 187 height 16
click at [210, 277] on input "Equipment Expected" at bounding box center [344, 286] width 361 height 30
checkbox input "true"
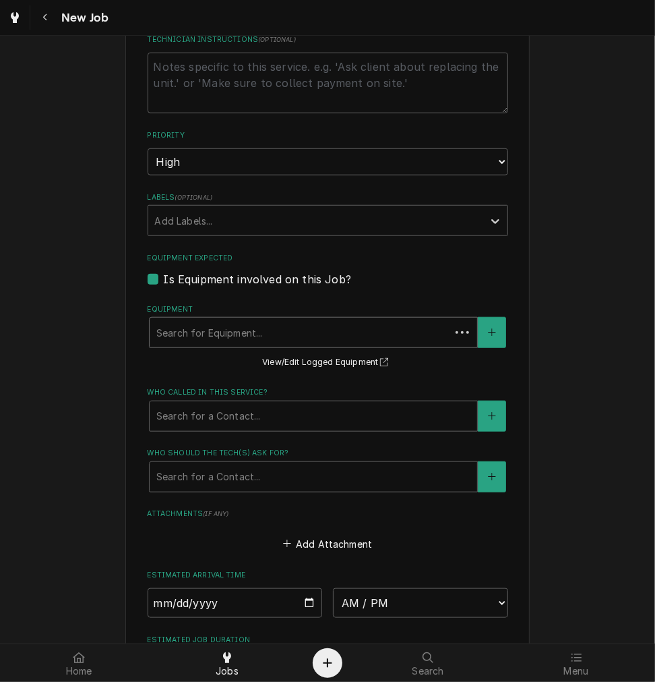
click at [207, 330] on div "Equipment" at bounding box center [299, 332] width 287 height 24
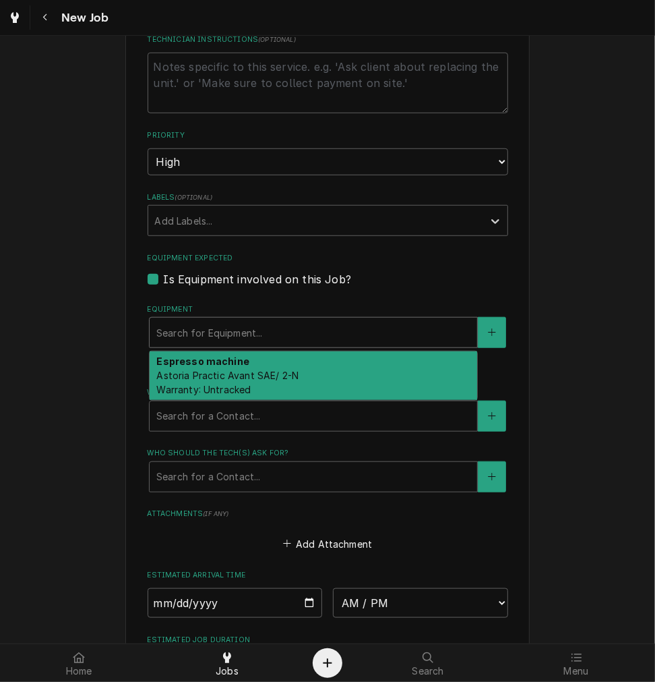
click at [207, 381] on span "Astoria Practic Avant SAE/ 2-N Warranty: Untracked" at bounding box center [227, 382] width 142 height 26
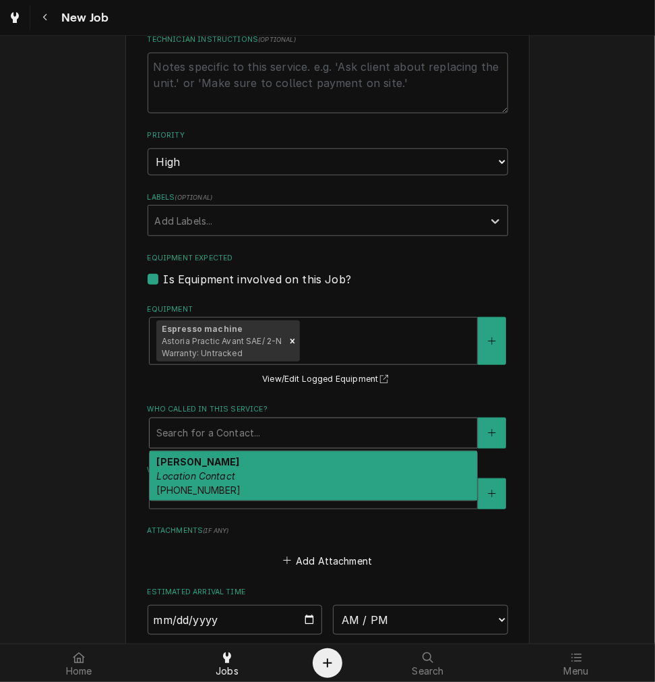
click at [223, 432] on div "Who called in this service?" at bounding box center [313, 433] width 314 height 24
click at [218, 476] on em "Location Contact" at bounding box center [195, 475] width 79 height 11
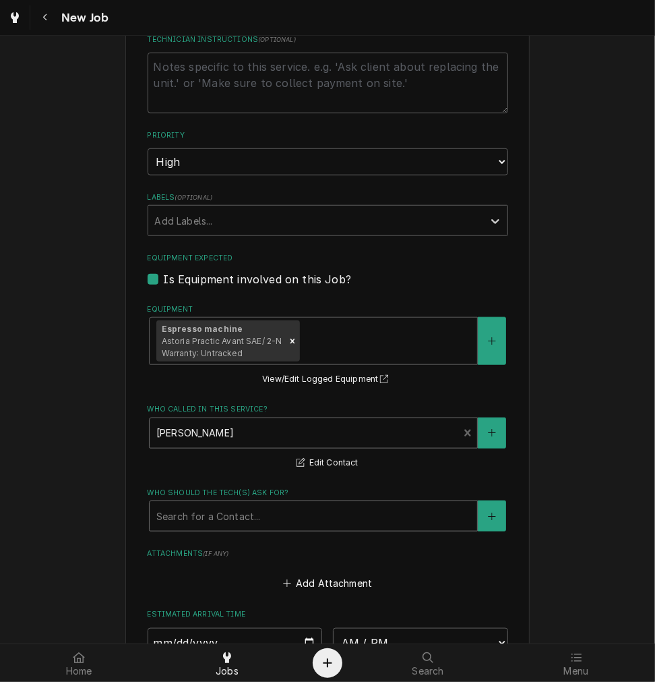
click at [227, 513] on div "Who should the tech(s) ask for?" at bounding box center [313, 516] width 314 height 24
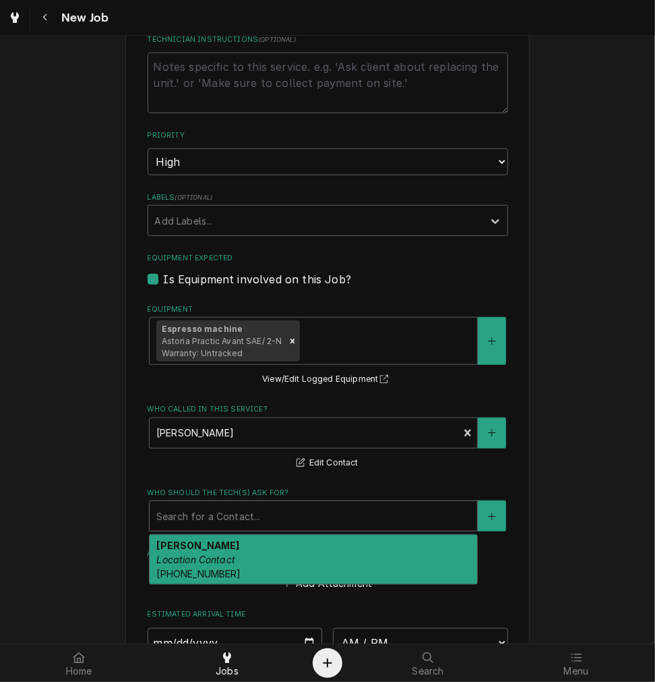
click at [216, 568] on span "[PHONE_NUMBER]" at bounding box center [198, 573] width 84 height 11
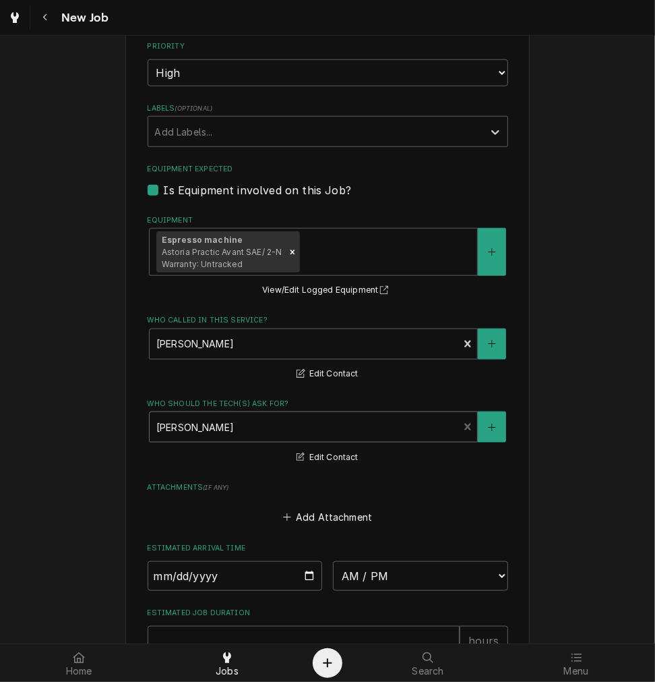
scroll to position [749, 0]
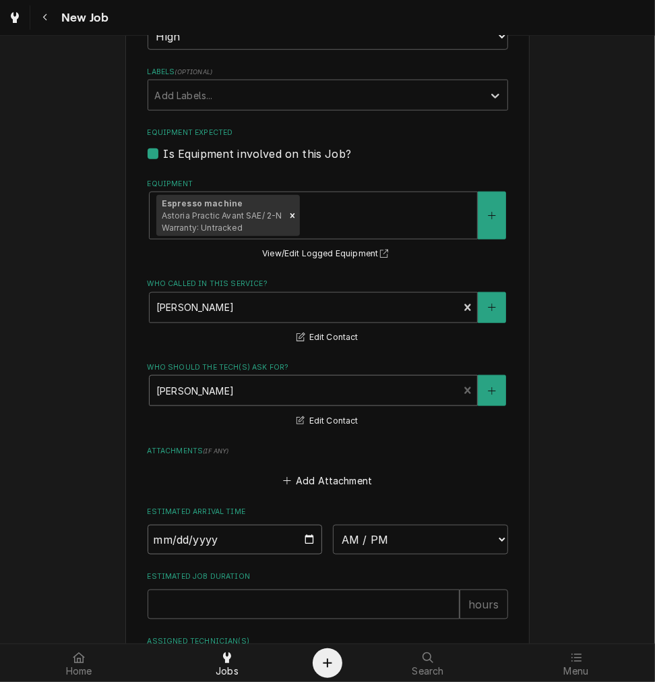
click at [305, 541] on input "Date" at bounding box center [235, 539] width 175 height 30
type textarea "x"
type input "[DATE]"
click at [425, 549] on select "AM / PM 6:00 AM 6:15 AM 6:30 AM 6:45 AM 7:00 AM 7:15 AM 7:30 AM 7:45 AM 8:00 AM…" at bounding box center [420, 539] width 175 height 30
type textarea "x"
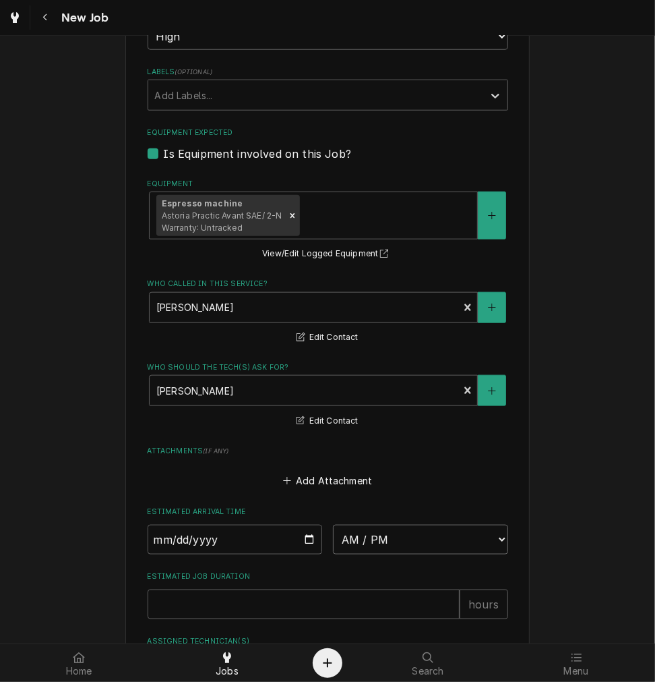
select select "12:30:00"
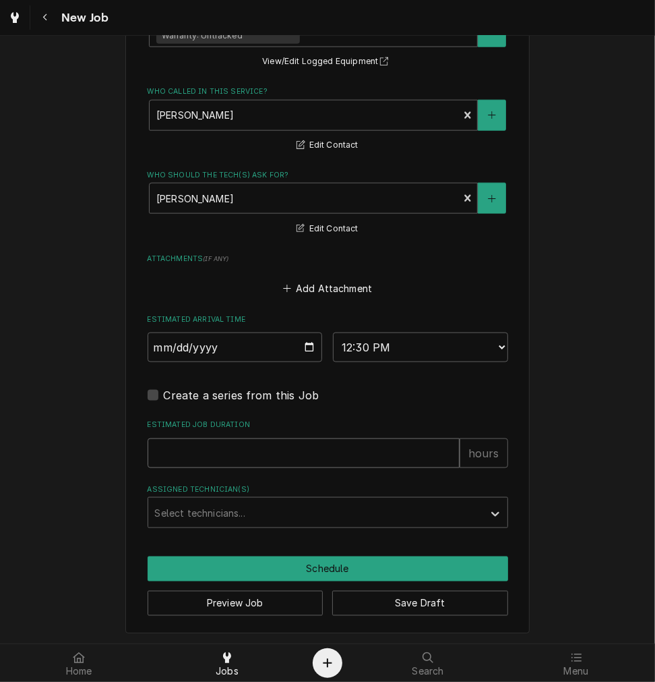
click at [254, 438] on input "Estimated Job Duration" at bounding box center [304, 453] width 312 height 30
type textarea "x"
type input "2"
type textarea "x"
type input "2"
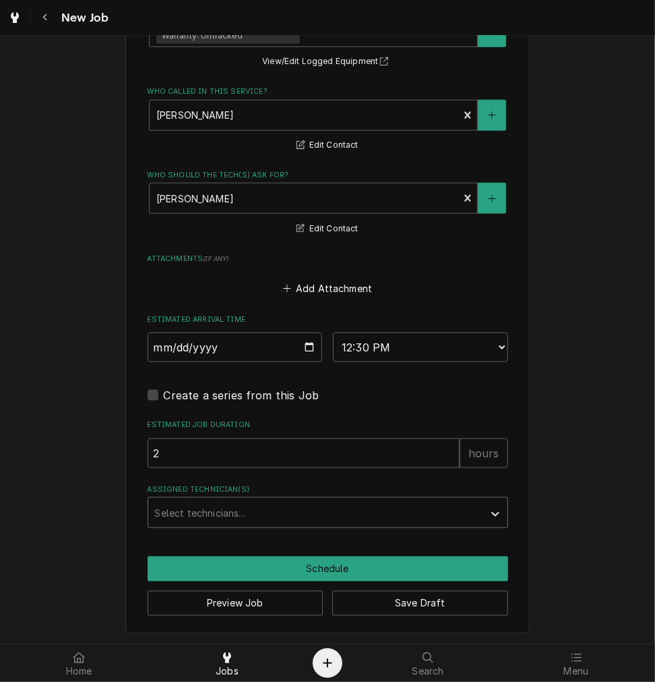
click at [208, 511] on div "Assigned Technician(s)" at bounding box center [316, 512] width 322 height 24
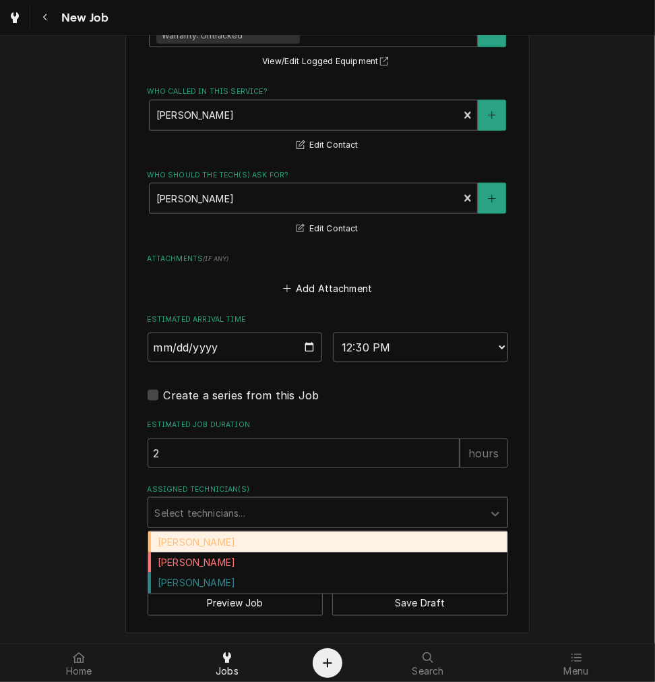
click at [191, 535] on div "[PERSON_NAME]" at bounding box center [327, 541] width 359 height 21
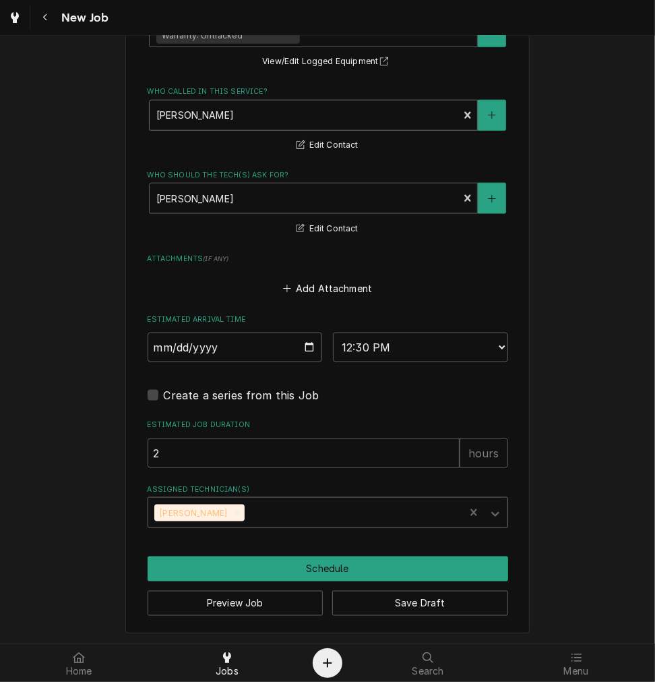
scroll to position [567, 0]
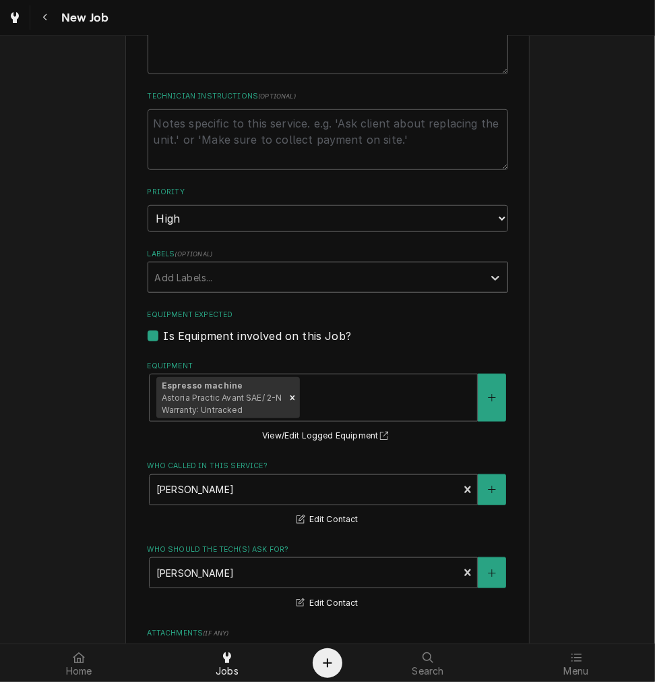
type textarea "x"
click at [179, 138] on textarea "Technician Instructions ( optional )" at bounding box center [328, 139] width 361 height 61
type textarea "m"
type textarea "x"
type textarea "mn"
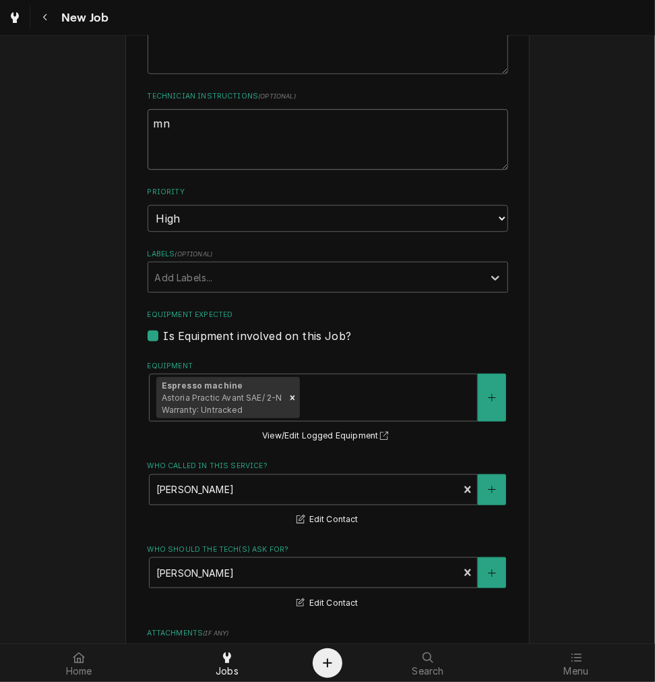
type textarea "x"
type textarea "m"
type textarea "x"
type textarea "a"
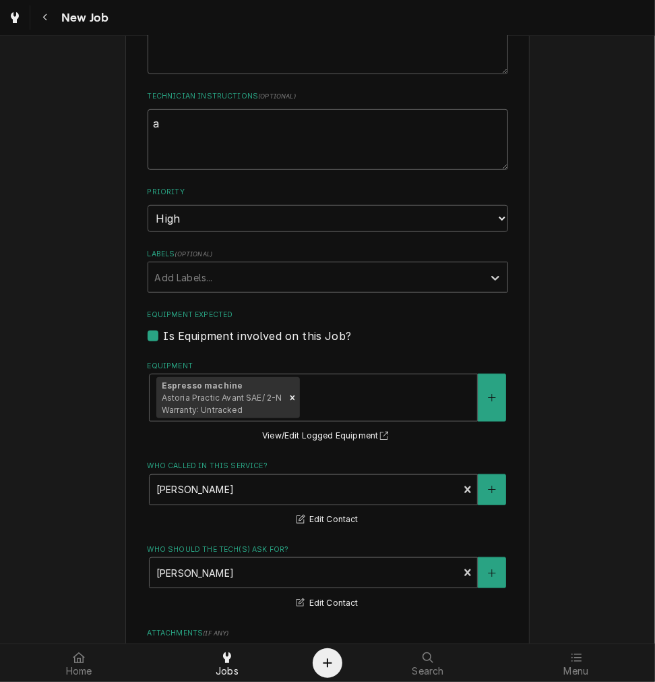
type textarea "x"
type textarea "ar"
type textarea "x"
type textarea "aro"
type textarea "x"
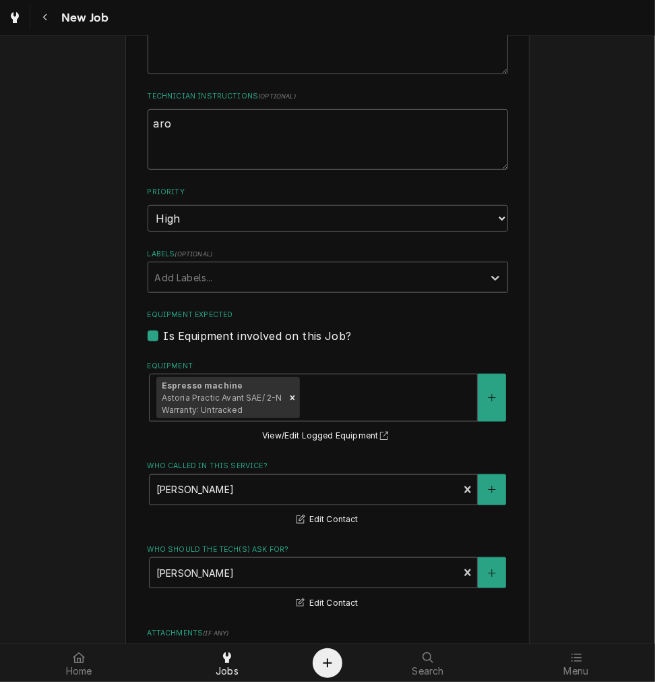
type textarea "arou"
type textarea "x"
type textarea "aroun"
type textarea "x"
type textarea "around"
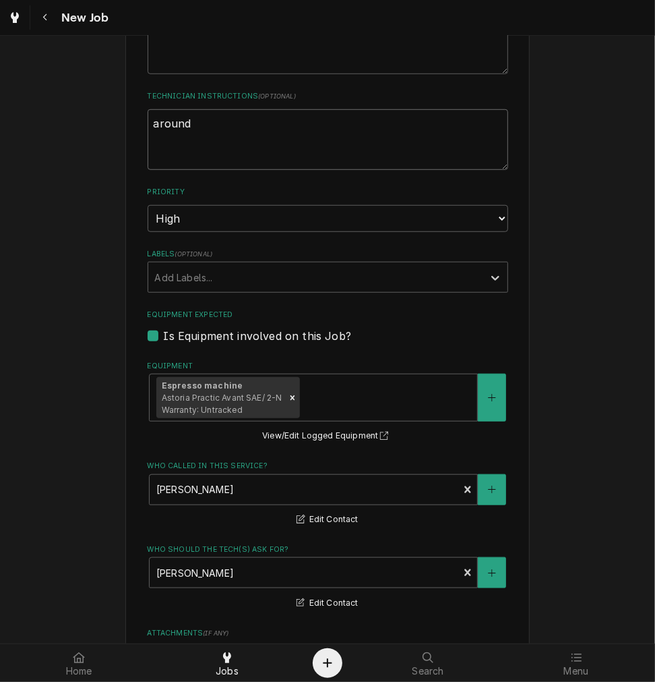
type textarea "x"
type textarea "around"
type textarea "x"
type textarea "around n"
type textarea "x"
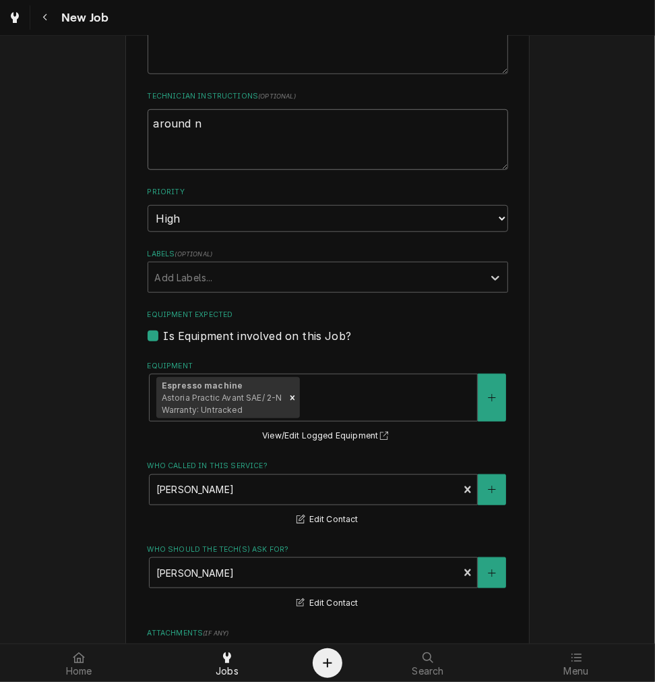
type textarea "around no"
type textarea "x"
type textarea "around noo"
type textarea "x"
type textarea "around noon"
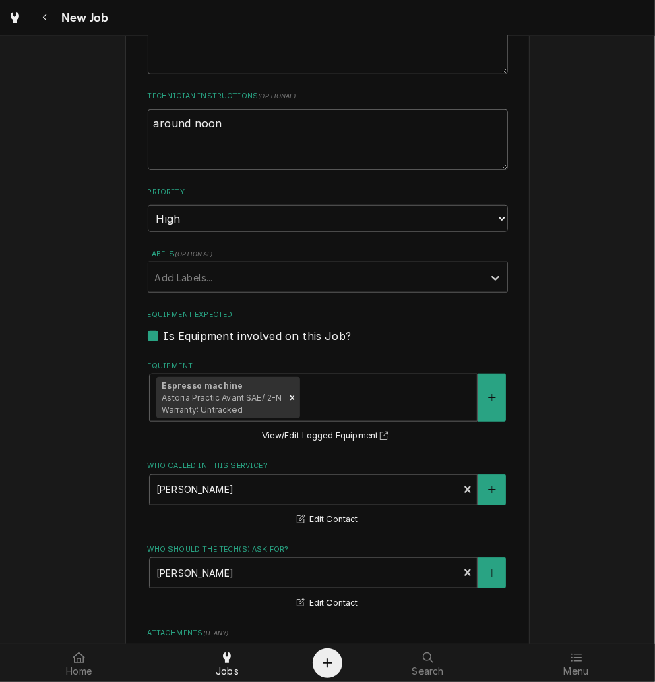
type textarea "x"
type textarea "around noon"
type textarea "x"
type textarea "around noon o"
type textarea "x"
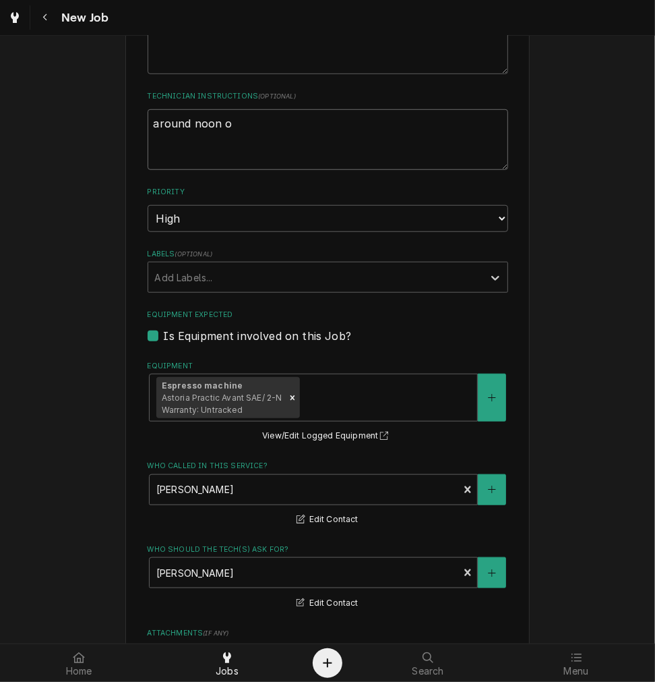
type textarea "around noon or"
type textarea "x"
type textarea "around noon o"
type textarea "x"
type textarea "around noon"
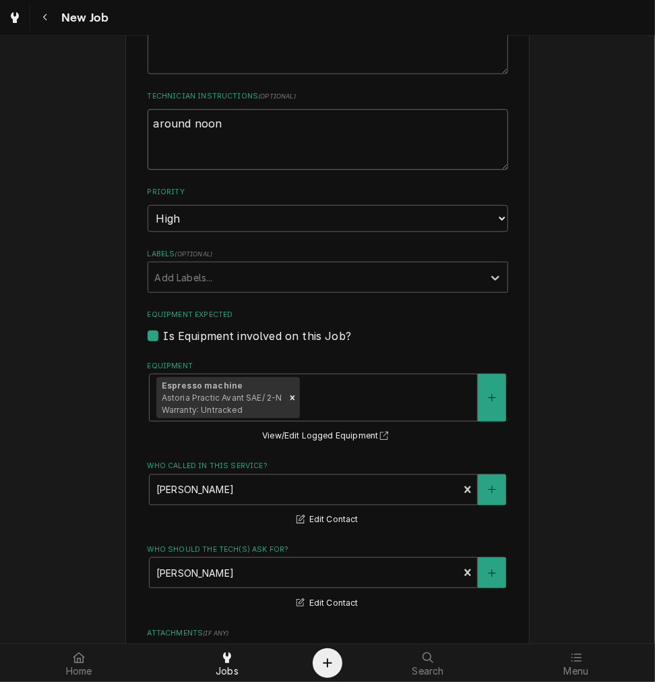
type textarea "x"
type textarea "around noon a"
type textarea "x"
type textarea "around noon af"
type textarea "x"
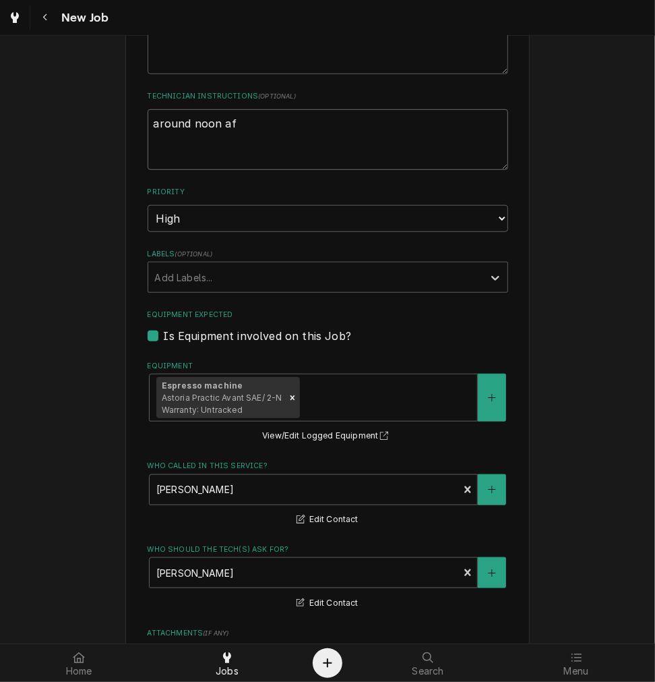
type textarea "around noon aff"
type textarea "x"
type textarea "around noon af"
type textarea "x"
type textarea "around noon aft"
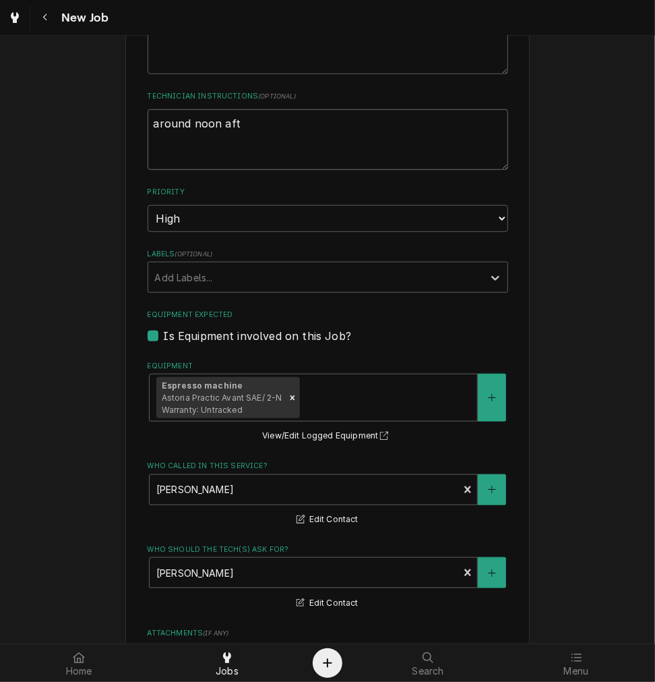
type textarea "x"
type textarea "around noon after"
type textarea "x"
type textarea "around noon after"
type textarea "x"
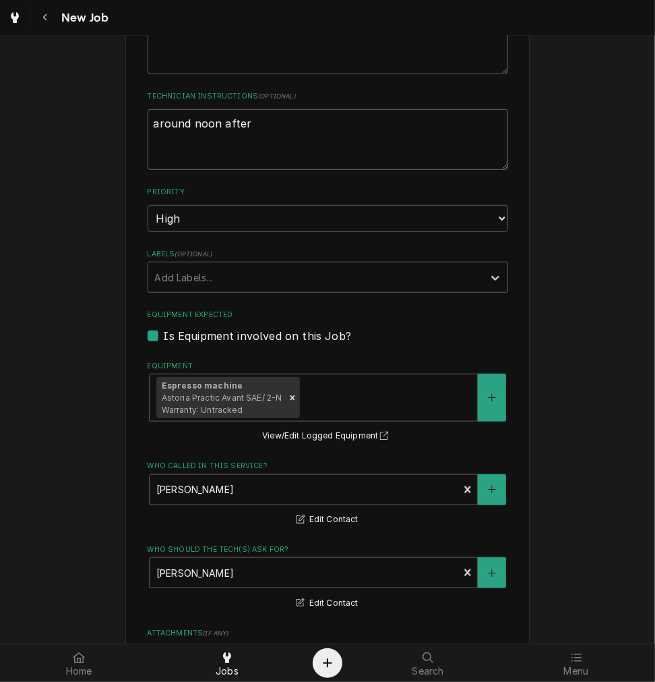
type textarea "around noon after -"
type textarea "x"
type textarea "around noon after -"
type textarea "x"
type textarea "around noon after - a"
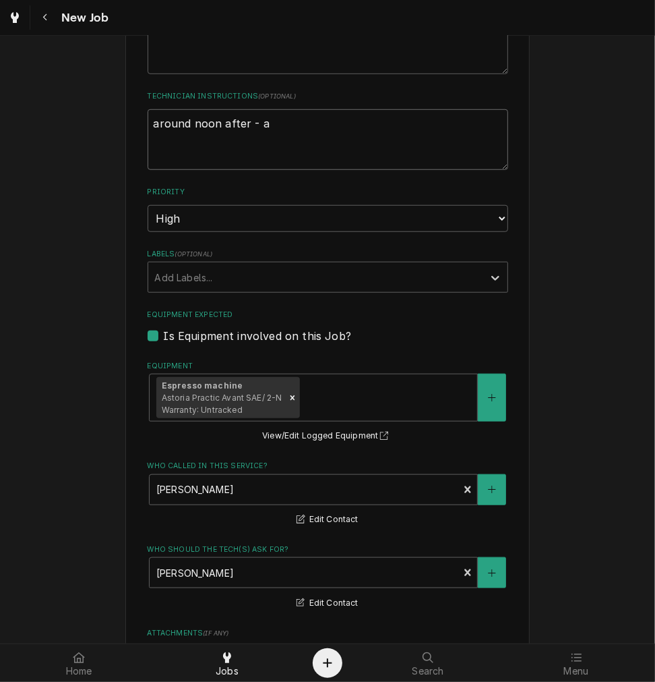
type textarea "x"
type textarea "around noon after - al"
type textarea "x"
click at [262, 128] on textarea "around noon after - [PERSON_NAME] not there until then." at bounding box center [328, 139] width 361 height 61
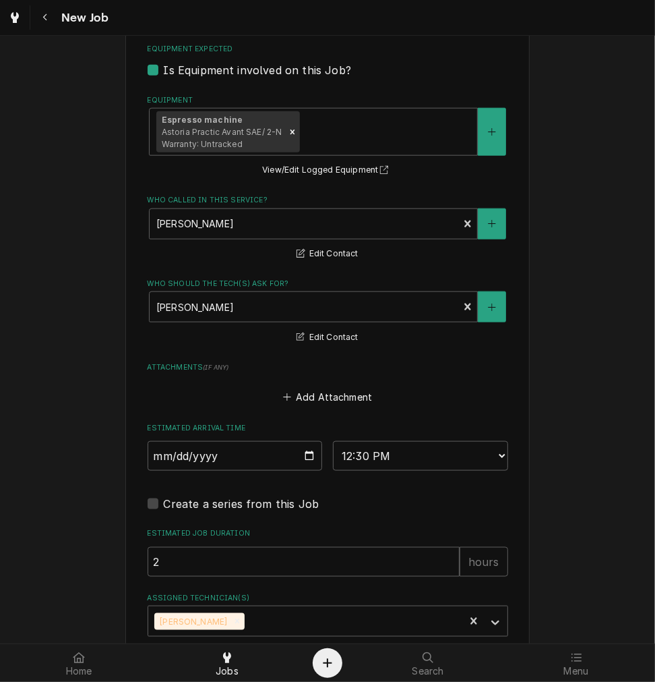
scroll to position [941, 0]
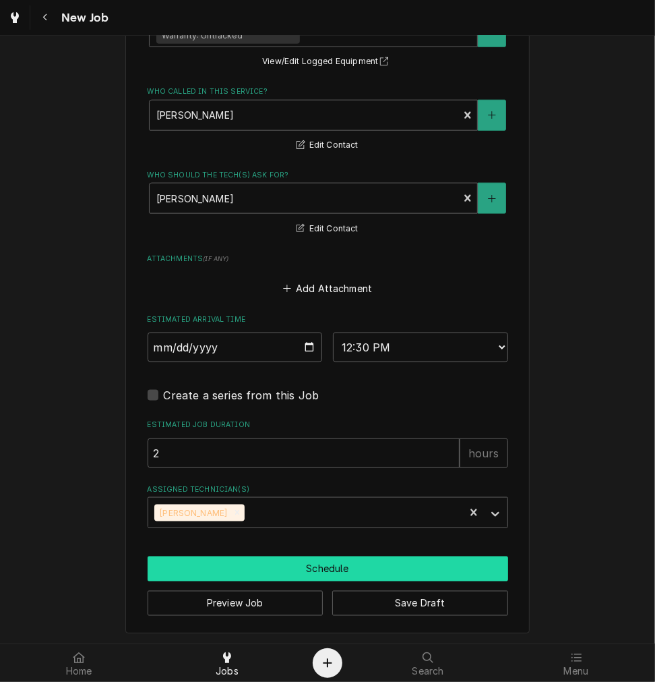
click at [283, 568] on button "Schedule" at bounding box center [328, 568] width 361 height 25
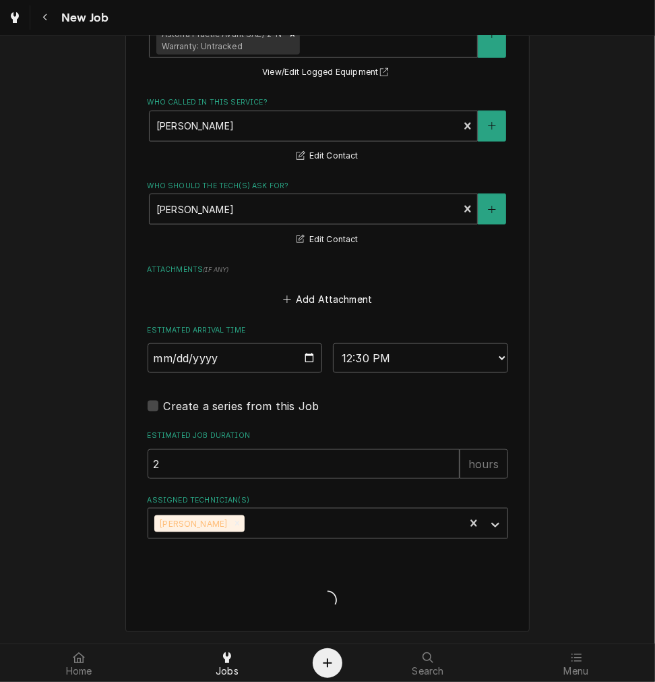
scroll to position [929, 0]
